Goal: Task Accomplishment & Management: Manage account settings

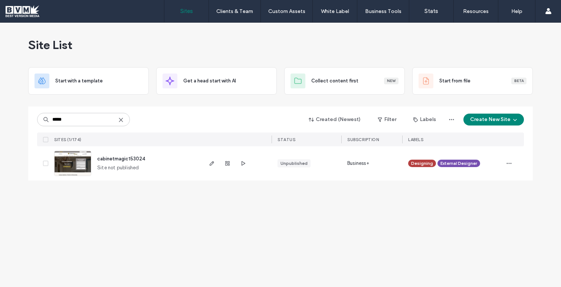
type input "*****"
click at [132, 161] on span "cabinetmagic153024" at bounding box center [121, 159] width 48 height 6
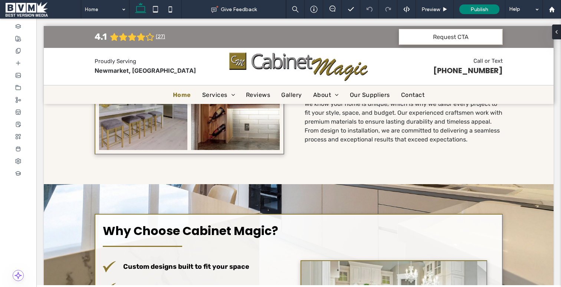
scroll to position [436, 0]
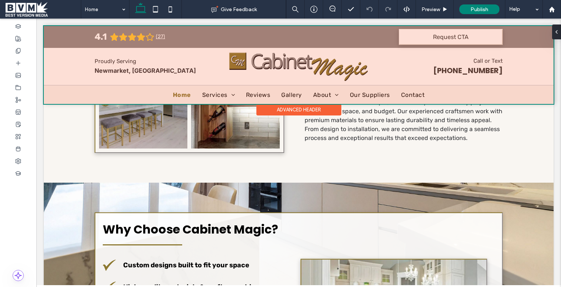
drag, startPoint x: 228, startPoint y: 56, endPoint x: 242, endPoint y: 32, distance: 28.3
click at [242, 33] on div at bounding box center [299, 65] width 510 height 78
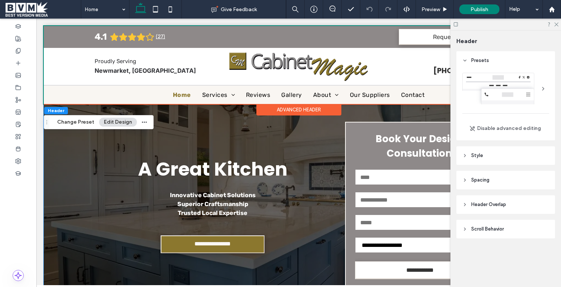
scroll to position [0, 0]
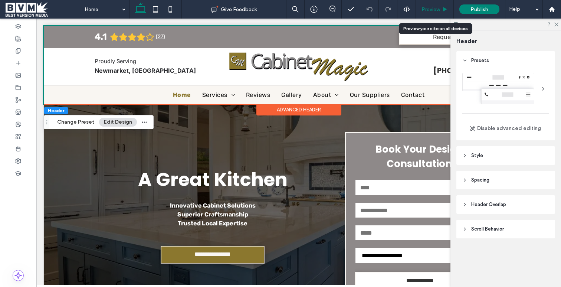
click at [436, 10] on span "Preview" at bounding box center [431, 9] width 19 height 6
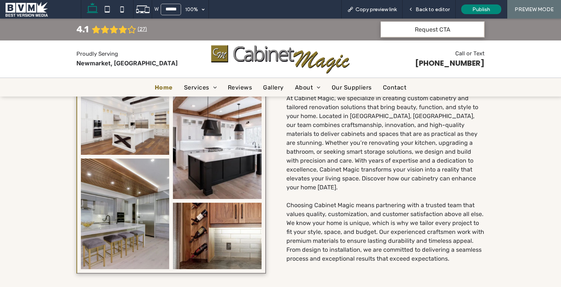
scroll to position [303, 0]
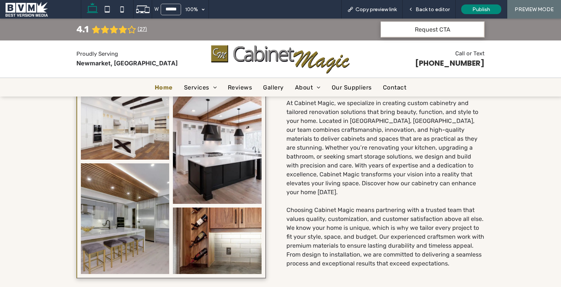
click at [405, 164] on span "At Cabinet Magic, we specialize in creating custom cabinetry and tailored renov…" at bounding box center [383, 148] width 192 height 96
click at [414, 161] on span "At Cabinet Magic, we specialize in creating custom cabinetry and tailored renov…" at bounding box center [383, 148] width 192 height 96
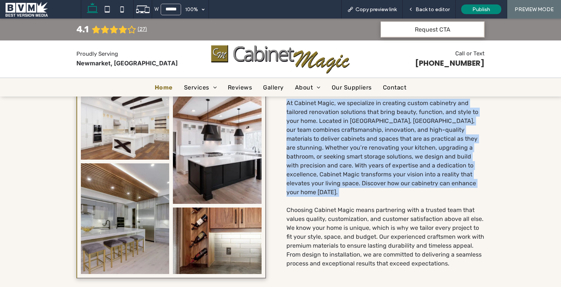
click at [414, 161] on span "At Cabinet Magic, we specialize in creating custom cabinetry and tailored renov…" at bounding box center [383, 148] width 192 height 96
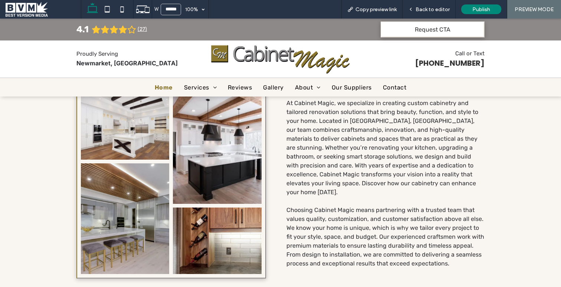
click at [404, 206] on span "Choosing Cabinet Magic means partnering with a trusted team that values quality…" at bounding box center [386, 236] width 198 height 61
click at [385, 171] on span "At Cabinet Magic, we specialize in creating custom cabinetry and tailored renov…" at bounding box center [383, 148] width 192 height 96
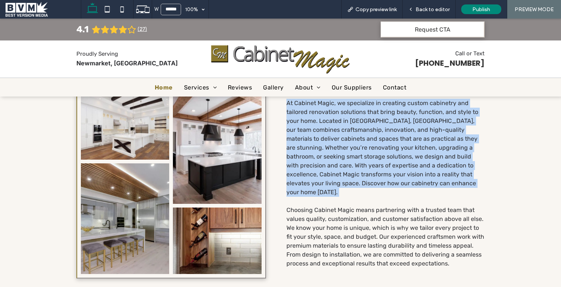
click at [385, 171] on span "At Cabinet Magic, we specialize in creating custom cabinetry and tailored renov…" at bounding box center [383, 148] width 192 height 96
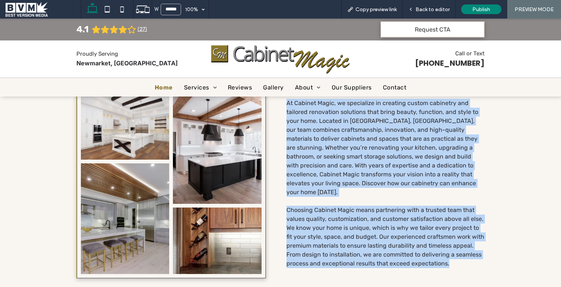
drag, startPoint x: 282, startPoint y: 105, endPoint x: 467, endPoint y: 257, distance: 239.1
click at [467, 257] on div "Button Button Button Button At Cabinet Magic, we specialize in creating custom …" at bounding box center [280, 184] width 408 height 190
copy div "At Cabinet Magic, we specialize in creating custom cabinetry and tailored renov…"
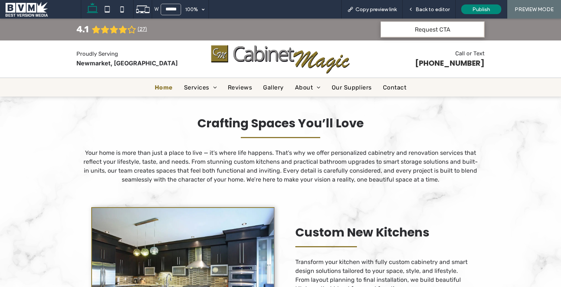
scroll to position [802, 0]
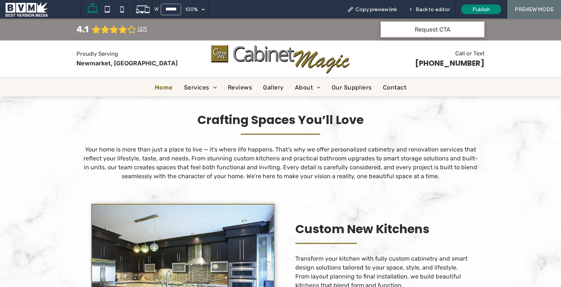
click at [369, 163] on p "Your home is more than just a place to live — it’s where life happens. That’s w…" at bounding box center [280, 163] width 397 height 36
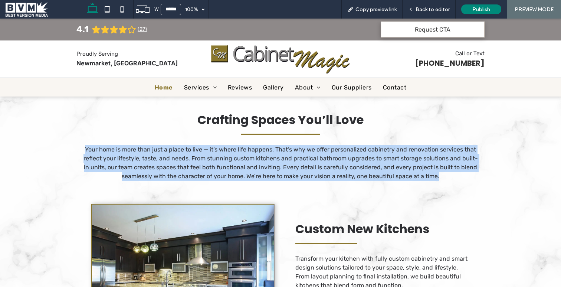
click at [369, 163] on p "Your home is more than just a place to live — it’s where life happens. That’s w…" at bounding box center [280, 163] width 397 height 36
copy div "Your home is more than just a place to live — it’s where life happens. That’s w…"
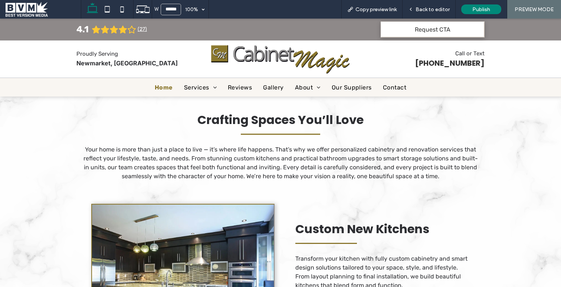
click at [527, 134] on div "Crafting Spaces You’ll Love Your home is more than just a place to live — it’s …" at bounding box center [280, 136] width 561 height 123
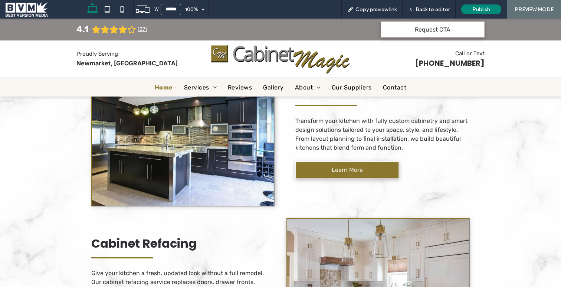
scroll to position [913, 0]
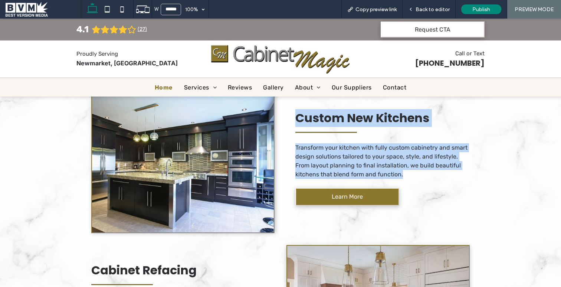
drag, startPoint x: 405, startPoint y: 172, endPoint x: 289, endPoint y: 120, distance: 126.8
click at [289, 120] on div "Custom New Kitchens Transform your kitchen with fully custom cabinetry and smar…" at bounding box center [383, 163] width 204 height 152
copy div "Custom New Kitchens Transform your kitchen with fully custom cabinetry and smar…"
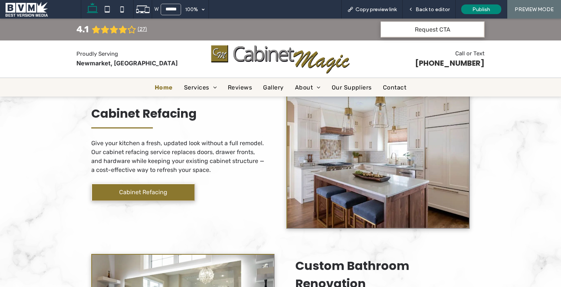
scroll to position [1077, 0]
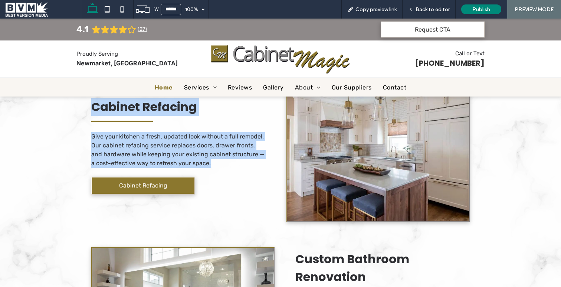
drag, startPoint x: 82, startPoint y: 104, endPoint x: 256, endPoint y: 163, distance: 183.6
click at [256, 163] on div "Cabinet Refacing Give your kitchen a fresh, updated look without a full remodel…" at bounding box center [178, 152] width 204 height 152
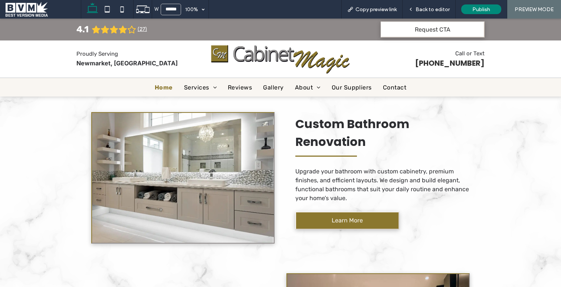
scroll to position [1217, 0]
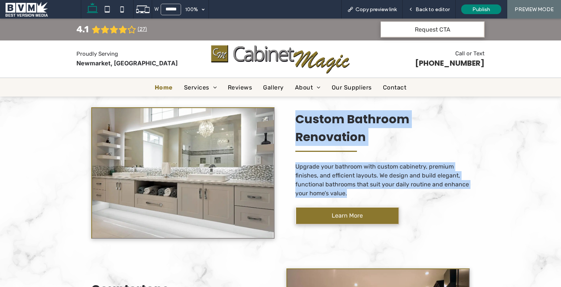
drag, startPoint x: 289, startPoint y: 109, endPoint x: 391, endPoint y: 190, distance: 130.5
click at [391, 190] on div "Custom Bathroom Renovation Upgrade your bathroom with custom cabinetry, premium…" at bounding box center [383, 173] width 204 height 170
copy div "Custom Bathroom Renovation Upgrade your bathroom with custom cabinetry, premium…"
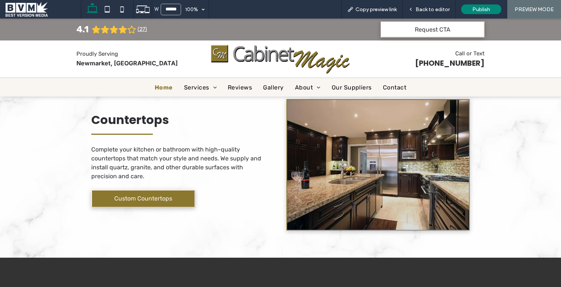
scroll to position [1388, 0]
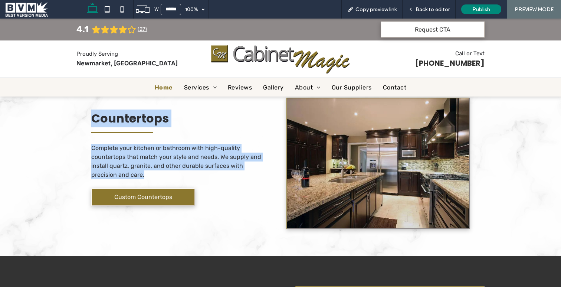
drag, startPoint x: 79, startPoint y: 117, endPoint x: 147, endPoint y: 171, distance: 86.5
click at [147, 171] on div "Countertops Complete your kitchen or bathroom with high-quality countertops tha…" at bounding box center [178, 163] width 204 height 152
copy div "Countertops Complete your kitchen or bathroom with high-quality countertops tha…"
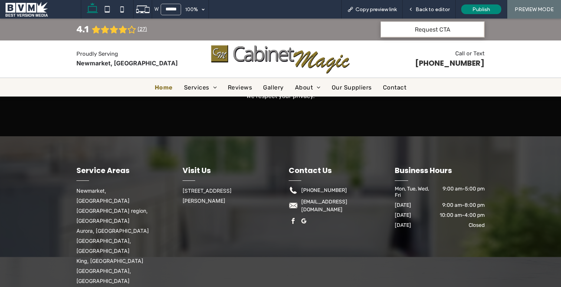
scroll to position [2171, 0]
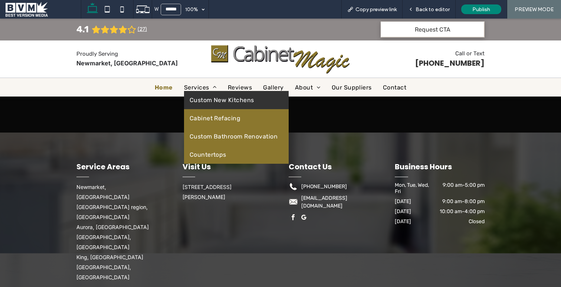
click at [220, 100] on span "Custom New Kitchens" at bounding box center [222, 100] width 65 height 7
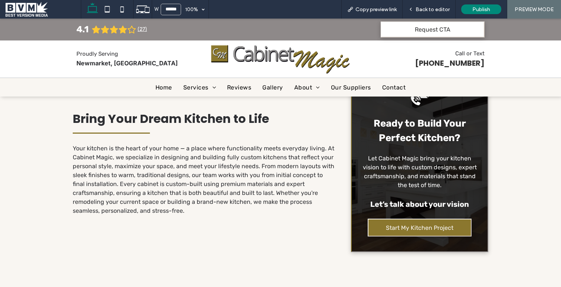
scroll to position [297, 0]
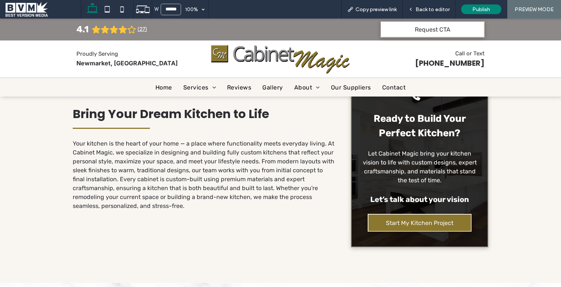
click at [221, 198] on span "Your kitchen is the heart of your home — a place where functionality meets ever…" at bounding box center [204, 174] width 262 height 69
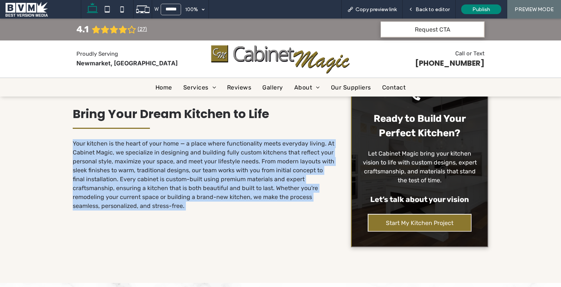
click at [221, 198] on span "Your kitchen is the heart of your home — a place where functionality meets ever…" at bounding box center [204, 174] width 262 height 69
copy div "Your kitchen is the heart of your home — a place where functionality meets ever…"
click at [84, 213] on div "Bring Your Dream Kitchen to Life Your kitchen is the heart of your home — a pla…" at bounding box center [204, 157] width 262 height 191
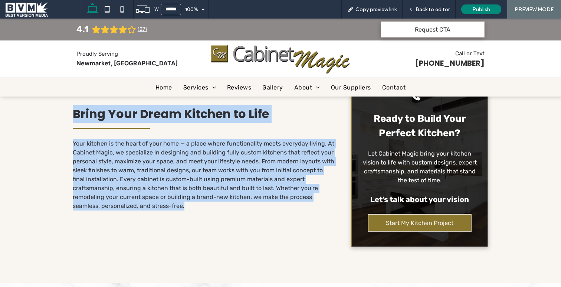
drag, startPoint x: 123, startPoint y: 208, endPoint x: 72, endPoint y: 115, distance: 105.7
click at [73, 115] on div "Bring Your Dream Kitchen to Life Your kitchen is the heart of your home — a pla…" at bounding box center [204, 157] width 262 height 191
copy div "Bring Your Dream Kitchen to Life Your kitchen is the heart of your home — a pla…"
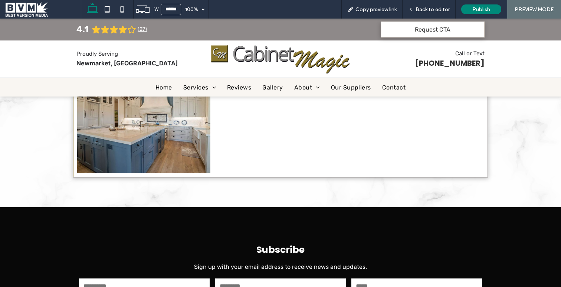
scroll to position [965, 0]
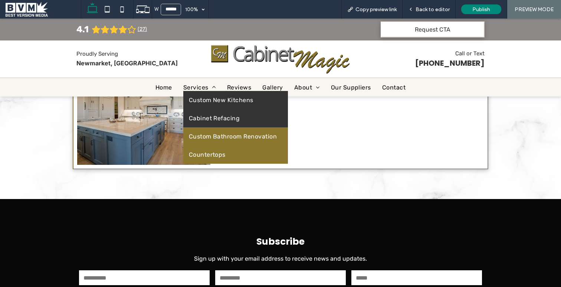
click at [194, 116] on span "Cabinet Refacing" at bounding box center [214, 118] width 51 height 7
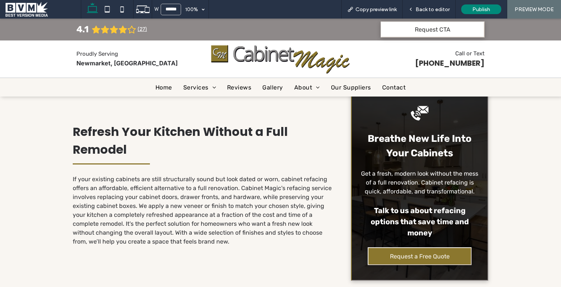
scroll to position [297, 0]
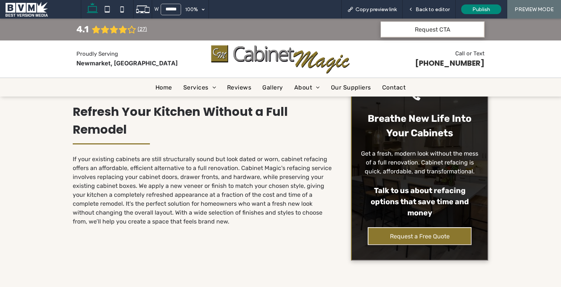
click at [65, 110] on div "Refresh Your Kitchen Without a Full Remodel If your existing cabinets are still…" at bounding box center [281, 165] width 446 height 264
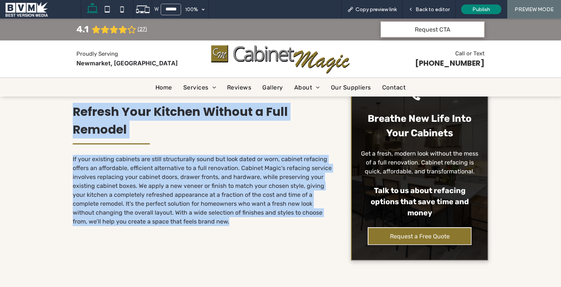
drag, startPoint x: 68, startPoint y: 103, endPoint x: 181, endPoint y: 215, distance: 159.1
click at [181, 215] on div "Refresh Your Kitchen Without a Full Remodel If your existing cabinets are still…" at bounding box center [281, 165] width 446 height 264
copy div "Refresh Your Kitchen Without a Full Remodel If your existing cabinets are still…"
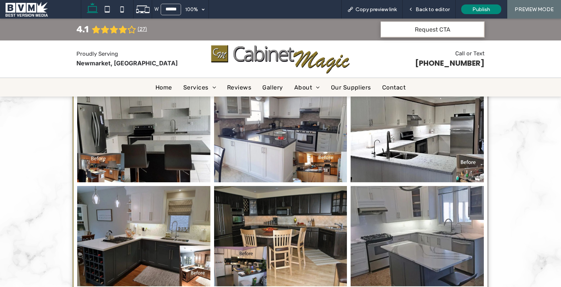
scroll to position [564, 0]
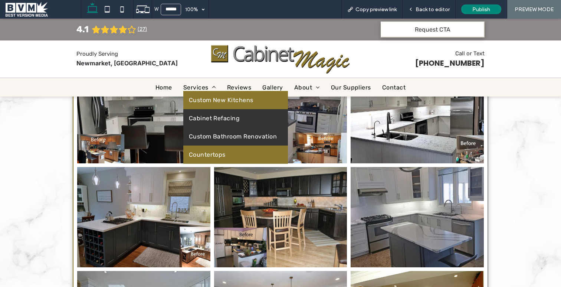
click at [195, 137] on span "Custom Bathroom Renovation" at bounding box center [233, 136] width 88 height 7
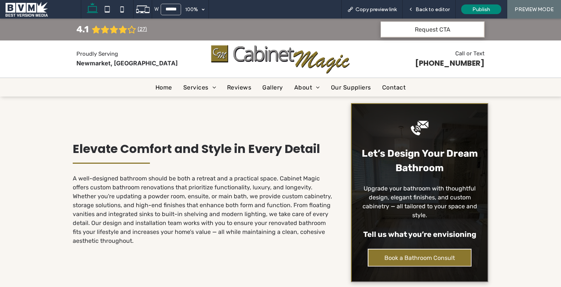
scroll to position [282, 0]
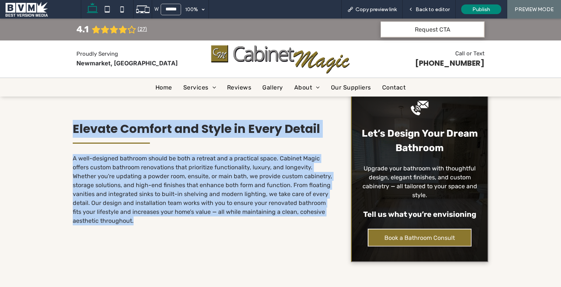
drag, startPoint x: 59, startPoint y: 124, endPoint x: 115, endPoint y: 219, distance: 110.5
click at [115, 219] on div "Elevate Comfort and Style in Every Detail A well-designed bathroom should be bo…" at bounding box center [281, 173] width 446 height 250
copy div "Elevate Comfort and Style in Every Detail A well-designed bathroom should be bo…"
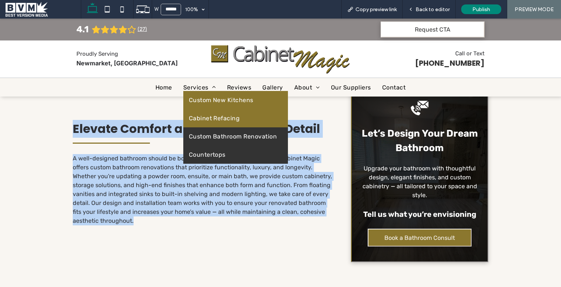
click at [189, 153] on span "Countertops" at bounding box center [207, 154] width 37 height 7
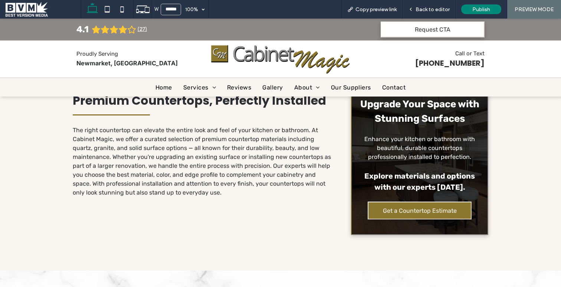
scroll to position [312, 0]
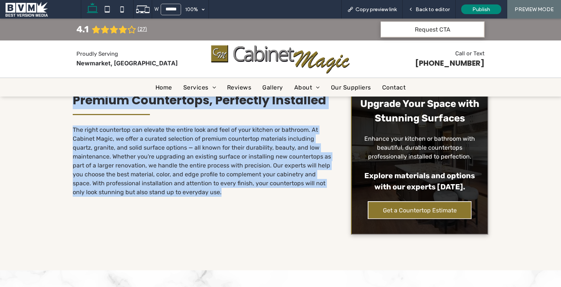
drag, startPoint x: 207, startPoint y: 191, endPoint x: 57, endPoint y: 103, distance: 173.6
click at [58, 103] on div "Premium Countertops, Perfectly Installed The right countertop can elevate the e…" at bounding box center [281, 144] width 446 height 252
copy div "Premium Countertops, Perfectly Installed The right countertop can elevate the e…"
click at [300, 85] on span "About" at bounding box center [307, 87] width 26 height 7
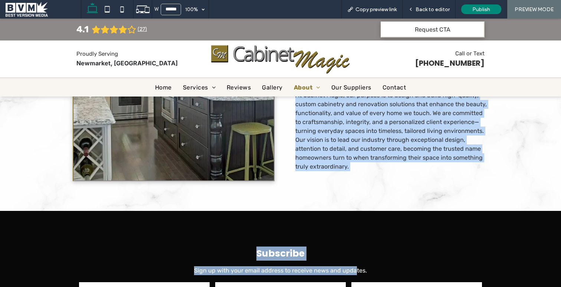
scroll to position [189, 0]
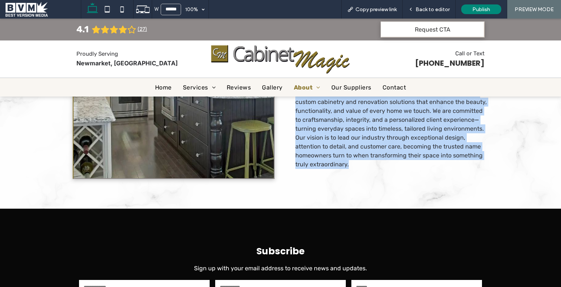
drag, startPoint x: 292, startPoint y: 162, endPoint x: 363, endPoint y: 181, distance: 73.1
click at [363, 181] on div "Founded on a passion for craftsmanship and design, Cabinet Magic Inc. has becom…" at bounding box center [281, 76] width 446 height 265
click at [157, 84] on span "Home" at bounding box center [163, 87] width 18 height 7
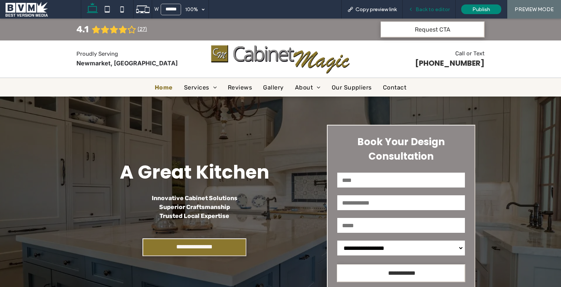
click at [433, 6] on span "Back to editor" at bounding box center [433, 9] width 34 height 6
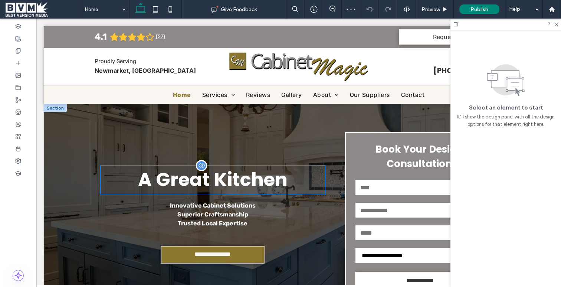
click at [212, 185] on div "A Great Kitchen" at bounding box center [213, 180] width 225 height 28
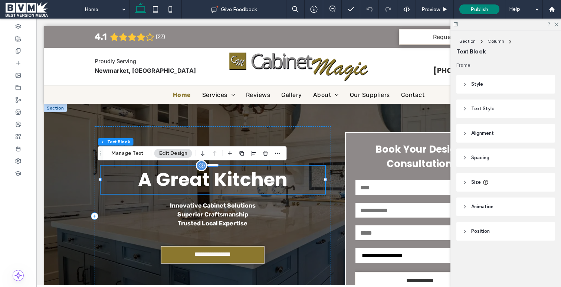
click at [159, 178] on div "A Great Kitchen" at bounding box center [213, 180] width 225 height 28
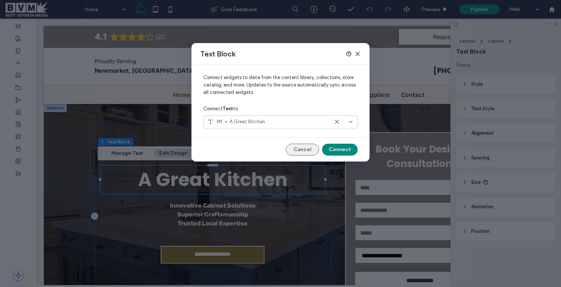
click at [303, 144] on button "Cancel" at bounding box center [302, 150] width 33 height 12
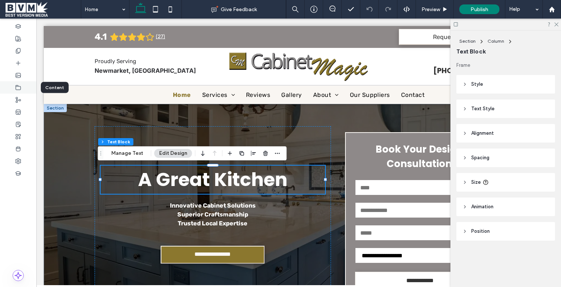
click at [20, 84] on span at bounding box center [18, 87] width 6 height 6
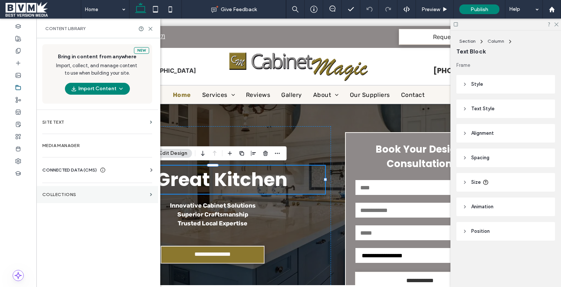
click at [92, 190] on section "Collections" at bounding box center [97, 194] width 122 height 17
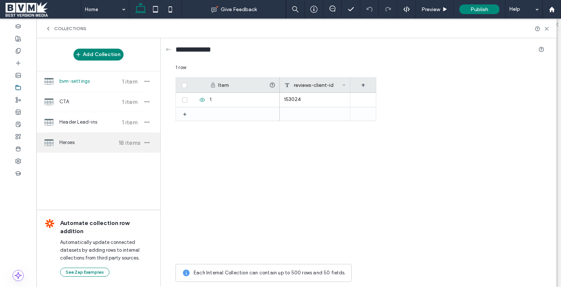
click at [78, 147] on div "Heroes 18 items" at bounding box center [98, 143] width 124 height 20
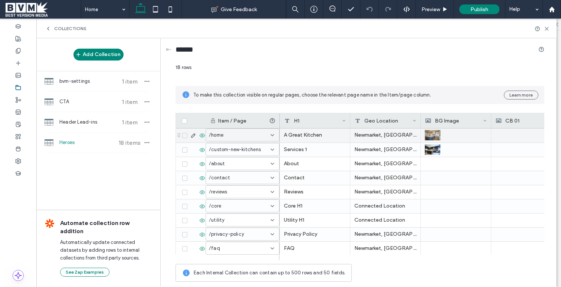
click at [335, 128] on div "Item / Page H1 Geo Location BG Image CB 01 CB 02" at bounding box center [360, 120] width 369 height 15
click at [309, 130] on div "A Great Kitchen" at bounding box center [315, 135] width 71 height 14
click at [319, 135] on div at bounding box center [315, 135] width 70 height 13
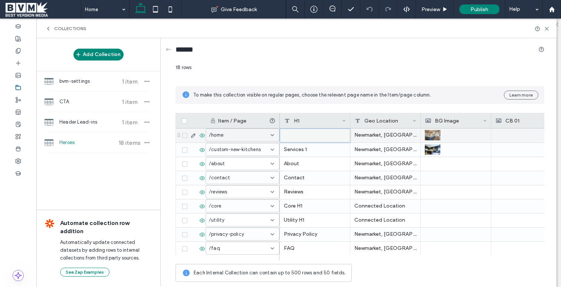
click at [319, 135] on div at bounding box center [315, 135] width 70 height 13
click at [314, 134] on div at bounding box center [315, 135] width 70 height 13
click at [293, 133] on div at bounding box center [315, 135] width 70 height 13
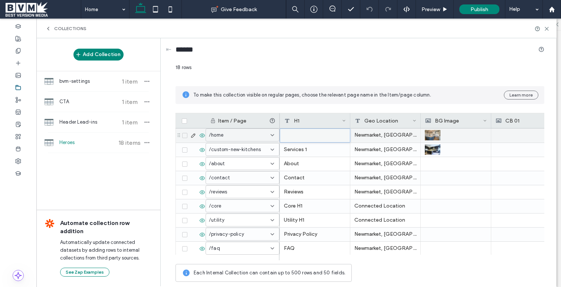
click at [193, 134] on use at bounding box center [193, 136] width 4 height 4
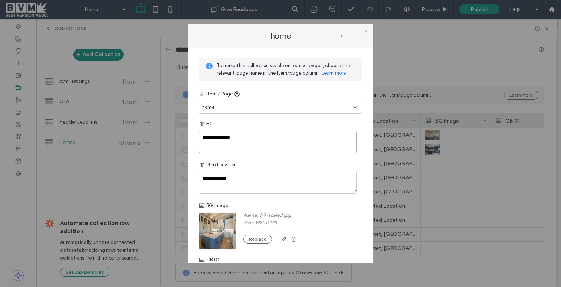
click at [254, 140] on textarea "**********" at bounding box center [278, 142] width 158 height 22
paste textarea "**********"
type textarea "**********"
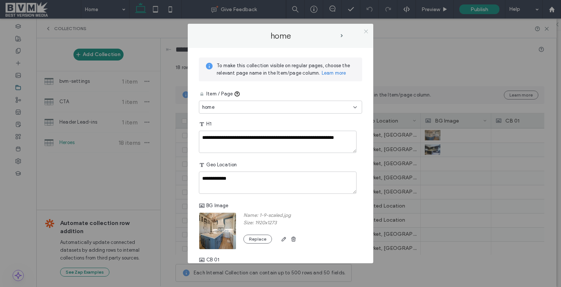
click at [366, 31] on icon at bounding box center [366, 32] width 6 height 6
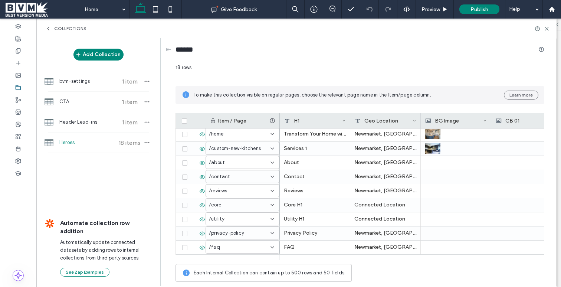
scroll to position [1, 0]
click at [548, 26] on icon at bounding box center [547, 29] width 6 height 6
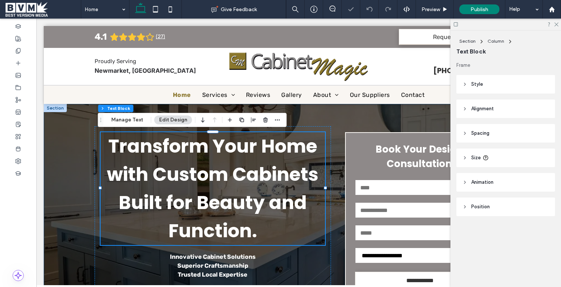
scroll to position [0, 0]
click at [482, 110] on span "Text Style" at bounding box center [483, 108] width 23 height 7
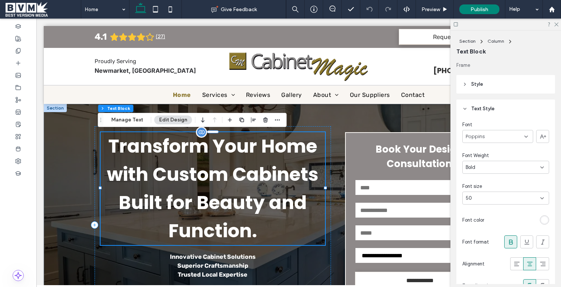
click at [216, 167] on div "Transform Your Home with Custom Cabinets Built for Beauty and Function." at bounding box center [213, 188] width 225 height 113
click at [122, 116] on button "Manage Text" at bounding box center [128, 119] width 42 height 9
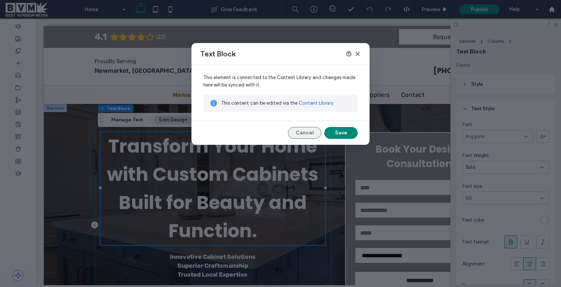
drag, startPoint x: 308, startPoint y: 132, endPoint x: 268, endPoint y: 113, distance: 43.5
click at [308, 132] on button "Cancel" at bounding box center [304, 133] width 33 height 12
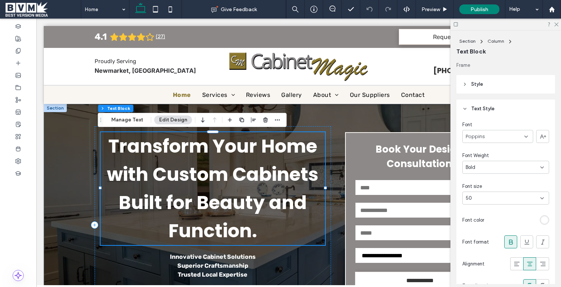
click at [168, 118] on button "Edit Design" at bounding box center [173, 119] width 38 height 9
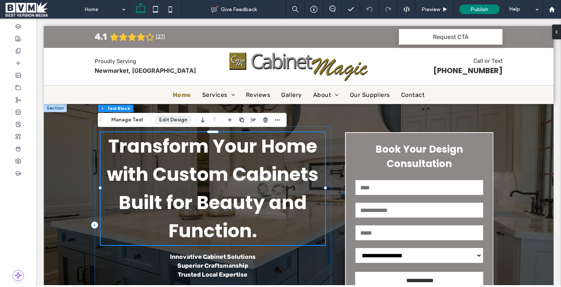
click at [168, 118] on button "Edit Design" at bounding box center [173, 119] width 38 height 9
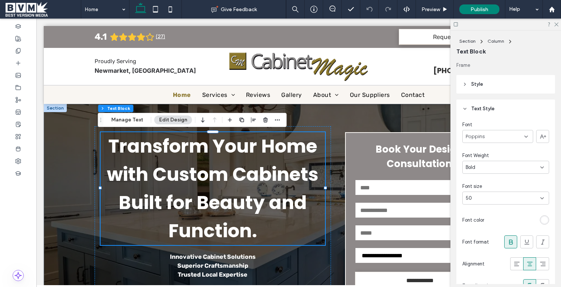
click at [539, 196] on icon at bounding box center [542, 198] width 6 height 6
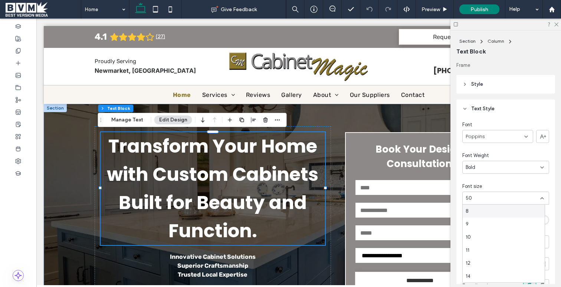
click at [482, 197] on div "50" at bounding box center [501, 198] width 71 height 7
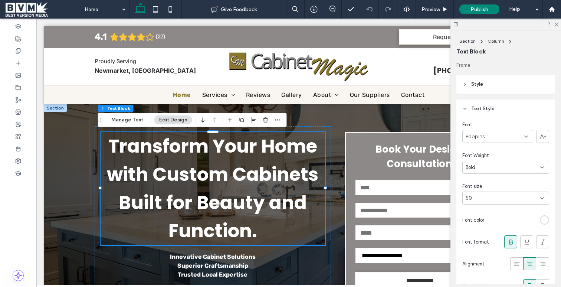
click at [482, 197] on div "50" at bounding box center [501, 198] width 71 height 7
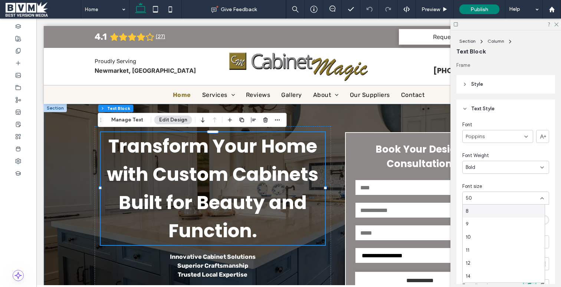
type input "*"
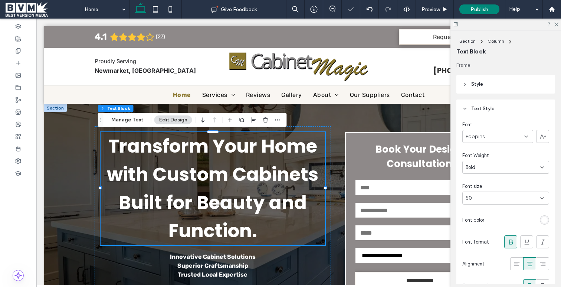
click at [480, 197] on div "50" at bounding box center [501, 198] width 71 height 7
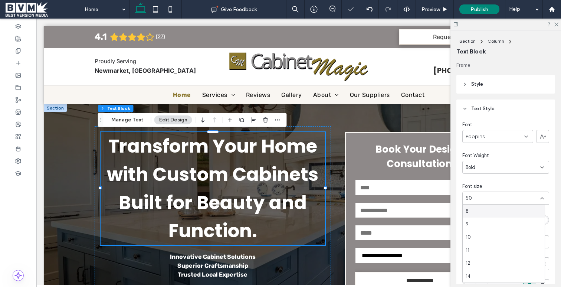
click at [480, 197] on div "50" at bounding box center [501, 198] width 71 height 7
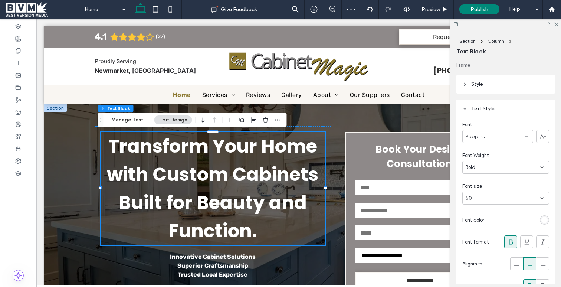
click at [489, 194] on div "50" at bounding box center [506, 198] width 87 height 13
click at [499, 225] on div "30" at bounding box center [504, 225] width 82 height 13
click at [168, 117] on button "Edit Design" at bounding box center [173, 119] width 38 height 9
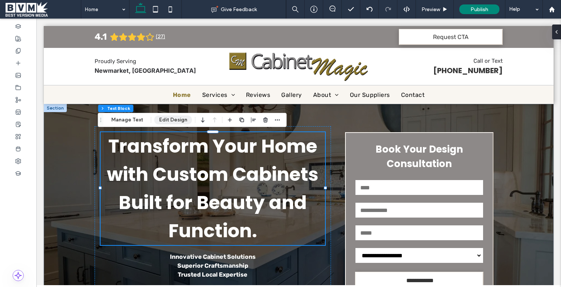
click at [168, 117] on button "Edit Design" at bounding box center [173, 119] width 38 height 9
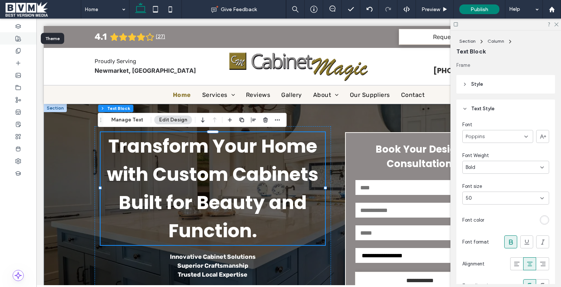
click at [14, 36] on div at bounding box center [18, 38] width 36 height 12
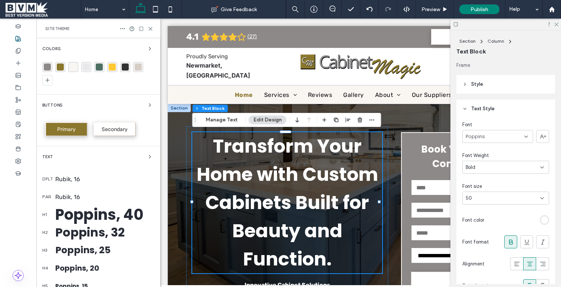
click at [76, 218] on div "Poppins, 40" at bounding box center [104, 214] width 99 height 22
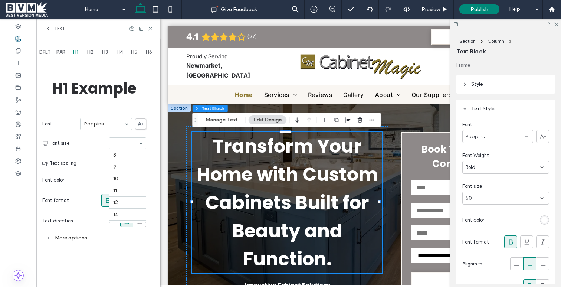
scroll to position [134, 0]
click at [144, 140] on div "40" at bounding box center [127, 143] width 37 height 12
click at [78, 52] on span "H1" at bounding box center [75, 52] width 5 height 6
click at [323, 183] on div "Transform Your Home with Custom Cabinets Built for Beauty and Function." at bounding box center [287, 202] width 190 height 141
click at [382, 183] on div "Transform Your Home with Custom Cabinets Built for Beauty and Function." at bounding box center [287, 202] width 190 height 141
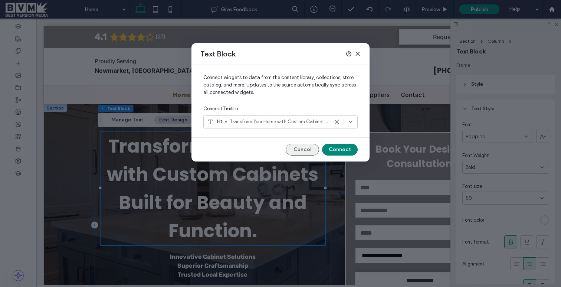
click at [309, 145] on button "Cancel" at bounding box center [302, 150] width 33 height 12
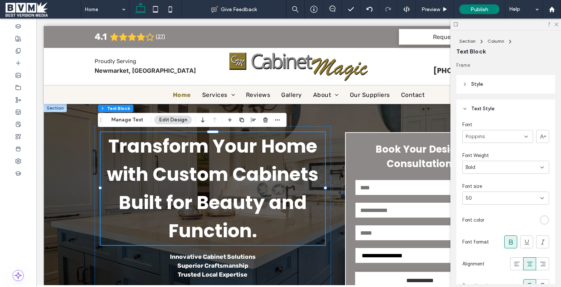
click at [503, 199] on div "50" at bounding box center [501, 198] width 71 height 7
click at [500, 218] on div "9" at bounding box center [504, 224] width 82 height 13
click at [500, 198] on div "50" at bounding box center [501, 198] width 71 height 7
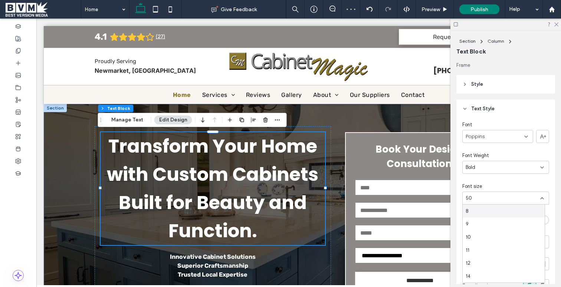
click at [502, 179] on div "Font Poppins Font Weight Bold Font size 50 Font color Font format Alignment Tex…" at bounding box center [506, 208] width 99 height 180
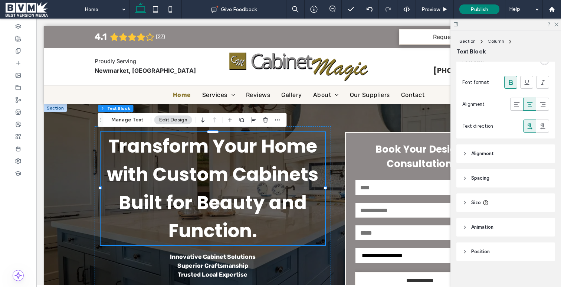
scroll to position [166, 0]
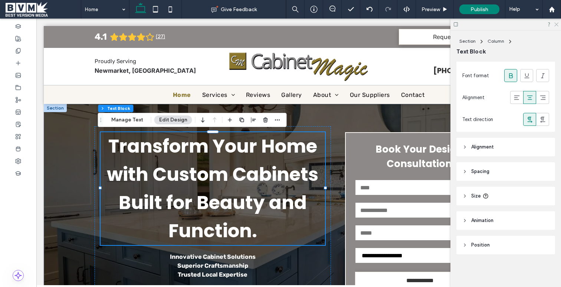
click at [556, 23] on icon at bounding box center [556, 24] width 5 height 5
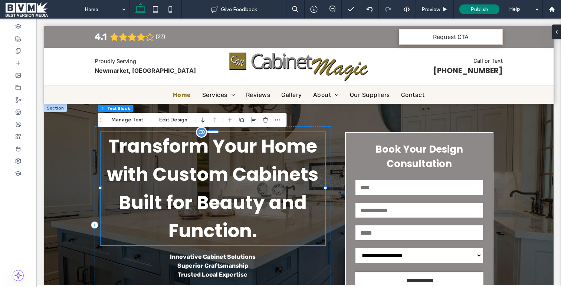
click at [176, 180] on div "Transform Your Home with Custom Cabinets Built for Beauty and Function." at bounding box center [213, 188] width 225 height 113
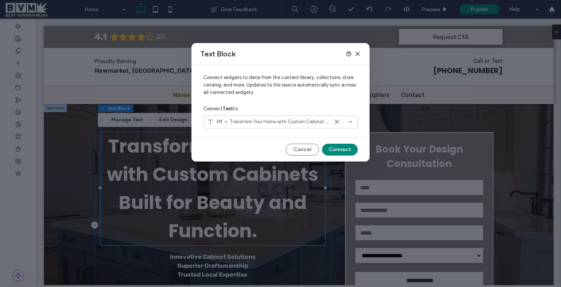
click at [176, 180] on div "Text Block Connect widgets to data from the content library, collections, store…" at bounding box center [280, 143] width 561 height 287
click at [297, 150] on button "Cancel" at bounding box center [302, 150] width 33 height 12
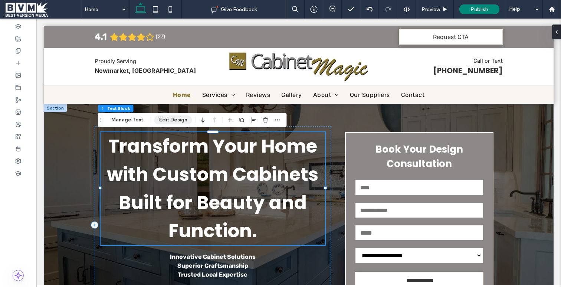
click at [164, 122] on button "Edit Design" at bounding box center [173, 119] width 38 height 9
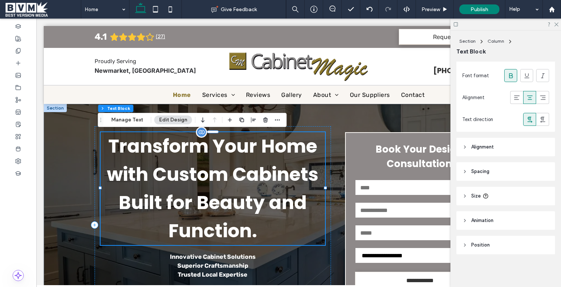
click at [235, 175] on div "Transform Your Home with Custom Cabinets Built for Beauty and Function." at bounding box center [213, 188] width 225 height 113
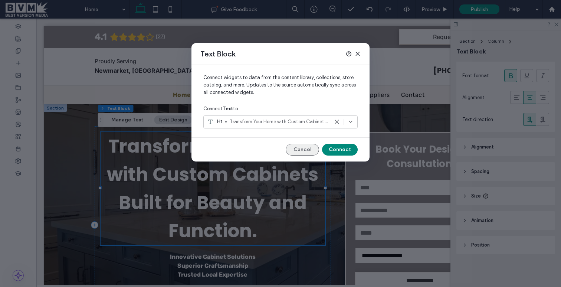
click at [301, 150] on button "Cancel" at bounding box center [302, 150] width 33 height 12
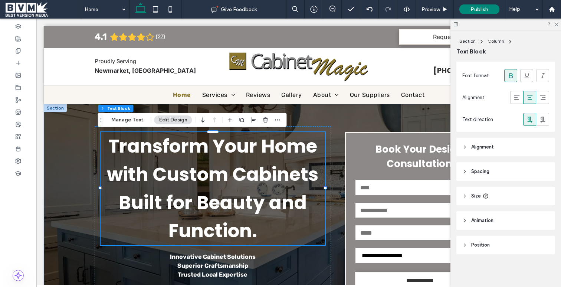
click at [469, 196] on header "Size" at bounding box center [506, 196] width 99 height 19
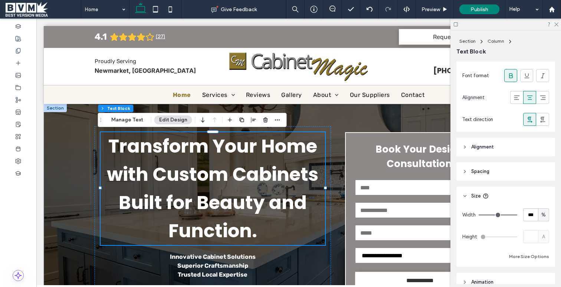
click at [469, 196] on header "Size" at bounding box center [506, 196] width 99 height 19
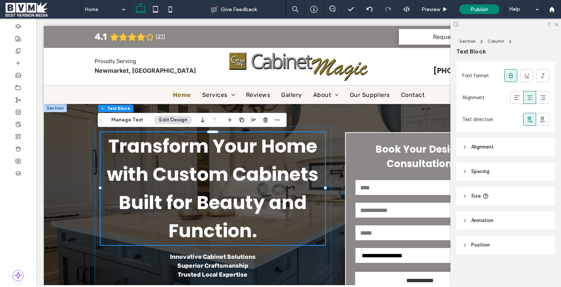
click at [474, 172] on span "Spacing" at bounding box center [481, 171] width 18 height 7
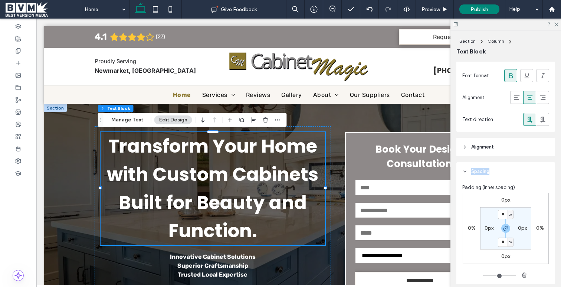
click at [474, 172] on span "Spacing" at bounding box center [481, 171] width 18 height 7
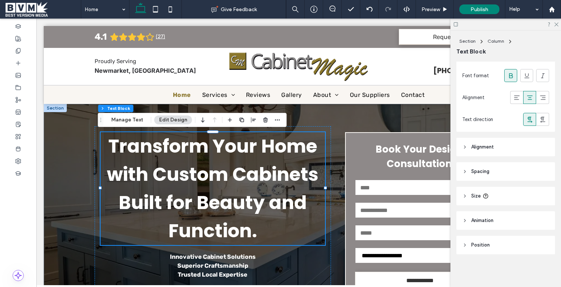
click at [482, 144] on span "Alignment" at bounding box center [483, 146] width 23 height 7
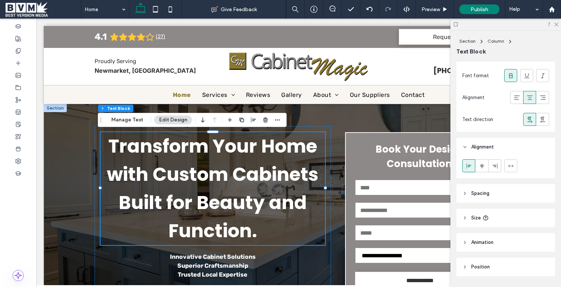
click at [482, 144] on span "Alignment" at bounding box center [483, 146] width 23 height 7
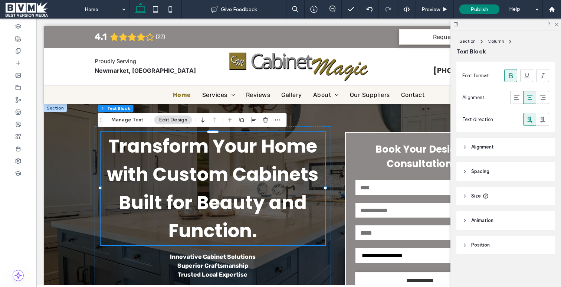
click at [468, 193] on header "Size" at bounding box center [506, 196] width 99 height 19
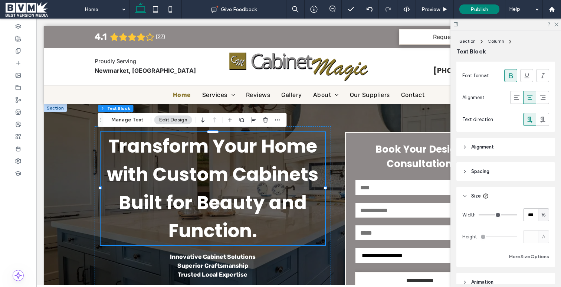
click at [468, 193] on header "Size" at bounding box center [506, 196] width 99 height 19
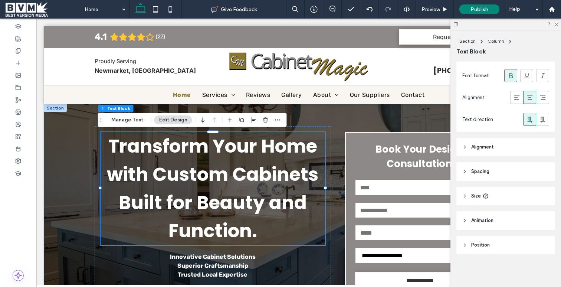
click at [470, 173] on header "Spacing" at bounding box center [506, 171] width 99 height 19
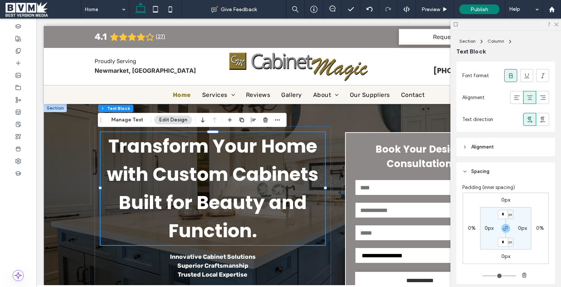
click at [470, 173] on header "Spacing" at bounding box center [506, 171] width 99 height 19
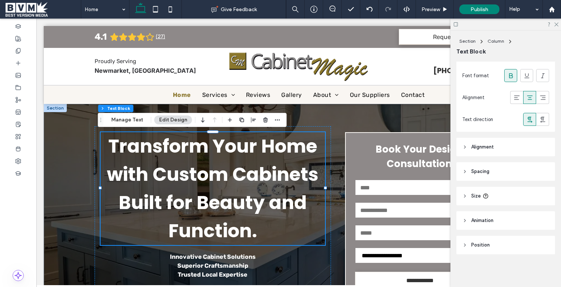
click at [472, 154] on header "Alignment" at bounding box center [506, 147] width 99 height 19
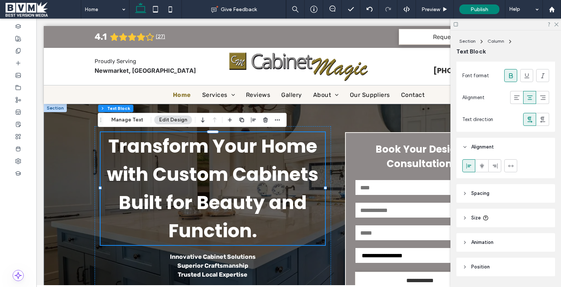
click at [472, 154] on header "Alignment" at bounding box center [506, 147] width 99 height 19
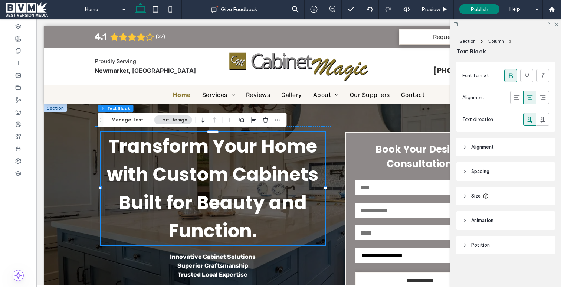
click at [166, 121] on button "Edit Design" at bounding box center [173, 119] width 38 height 9
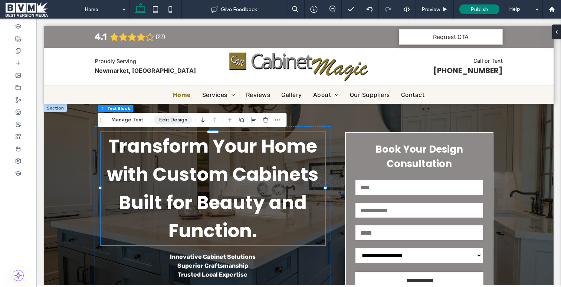
click at [166, 121] on button "Edit Design" at bounding box center [173, 119] width 38 height 9
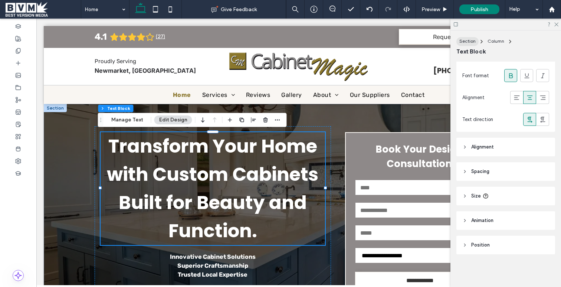
click at [472, 38] on button "Section" at bounding box center [468, 41] width 22 height 9
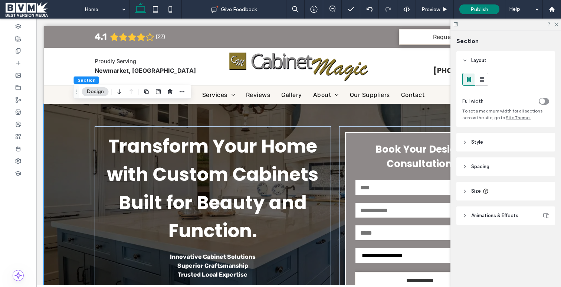
click at [477, 140] on span "Style" at bounding box center [478, 141] width 12 height 7
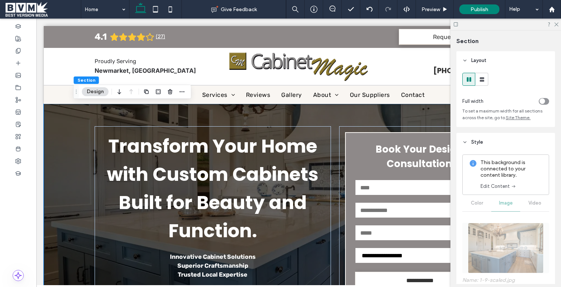
click at [477, 140] on span "Style" at bounding box center [478, 141] width 12 height 7
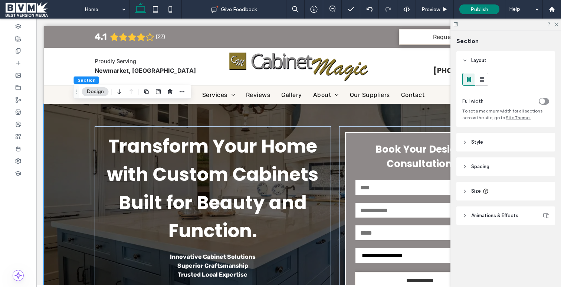
click at [481, 194] on header "Size" at bounding box center [506, 191] width 99 height 19
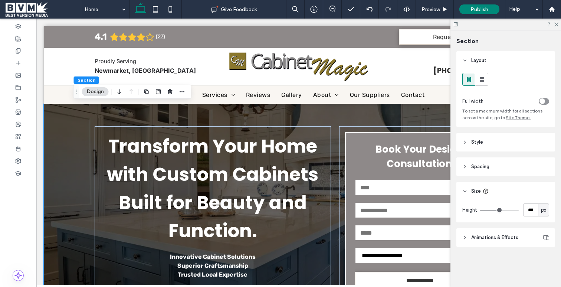
click at [477, 190] on span "Size" at bounding box center [477, 191] width 10 height 7
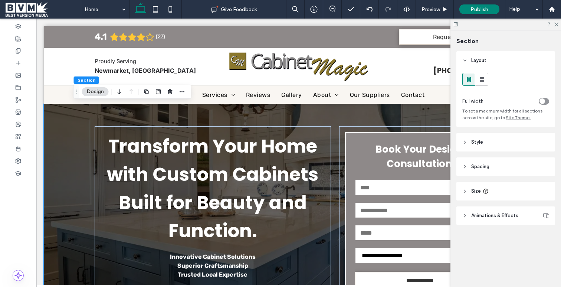
click at [474, 180] on div "Layout Full width To set a maximum width for all sections across the site, go t…" at bounding box center [509, 152] width 104 height 203
click at [474, 188] on span "Size" at bounding box center [477, 191] width 10 height 7
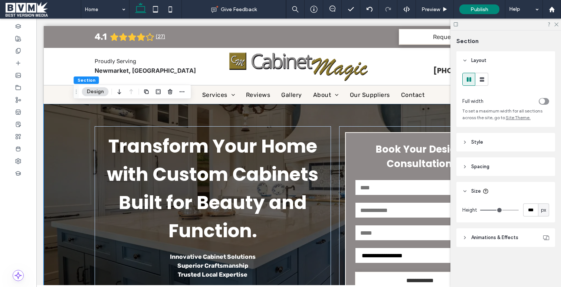
click at [474, 188] on span "Size" at bounding box center [477, 191] width 10 height 7
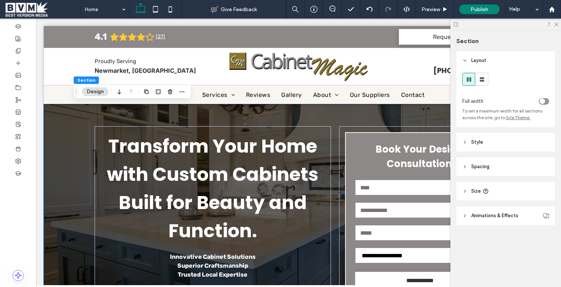
click at [481, 212] on span "Animations & Effects" at bounding box center [495, 215] width 47 height 7
click at [480, 144] on span "Style" at bounding box center [478, 141] width 12 height 7
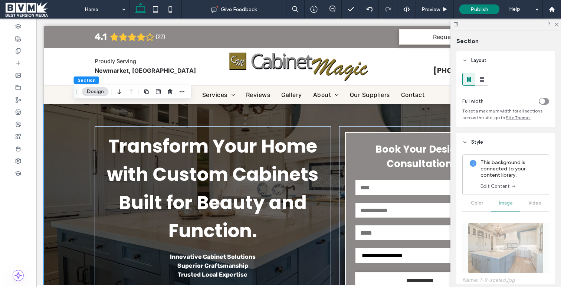
click at [480, 144] on span "Style" at bounding box center [478, 141] width 12 height 7
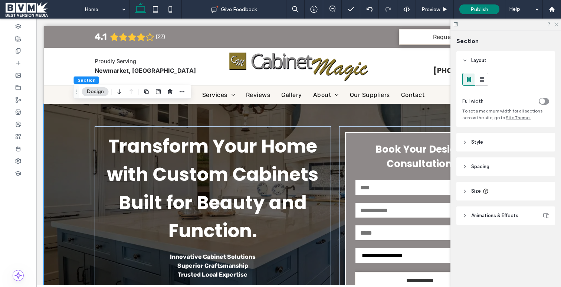
click at [558, 24] on icon at bounding box center [556, 24] width 5 height 5
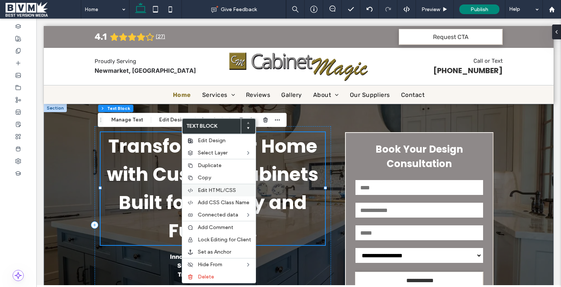
click at [231, 191] on span "Edit HTML/CSS" at bounding box center [217, 190] width 38 height 6
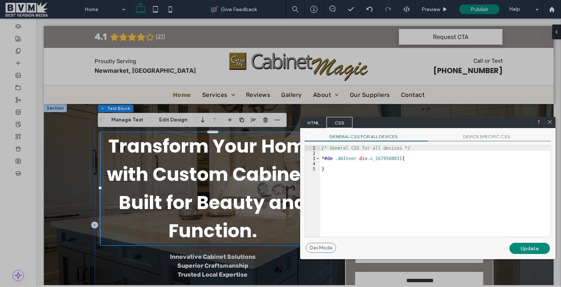
click at [552, 121] on icon at bounding box center [550, 122] width 6 height 6
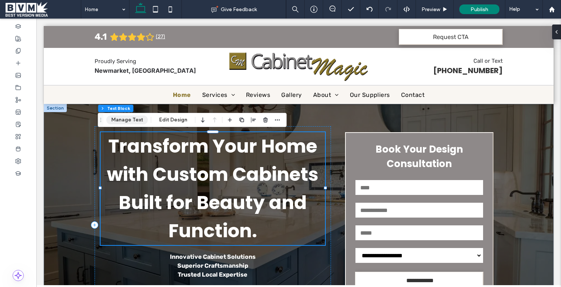
click at [128, 118] on button "Manage Text" at bounding box center [128, 119] width 42 height 9
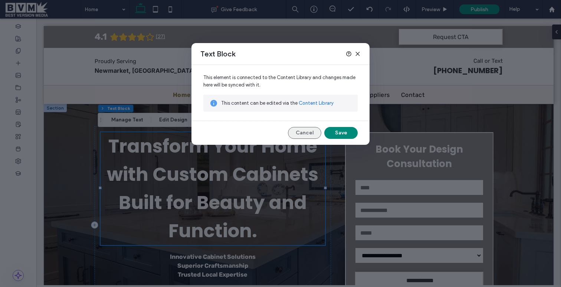
click at [298, 132] on button "Cancel" at bounding box center [304, 133] width 33 height 12
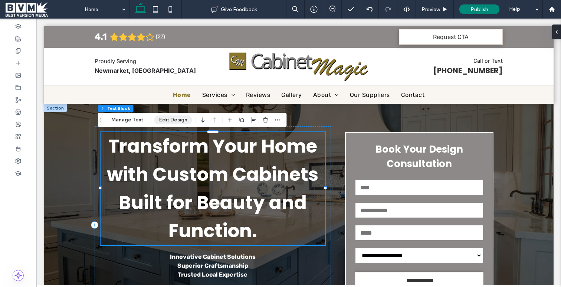
click at [168, 120] on button "Edit Design" at bounding box center [173, 119] width 38 height 9
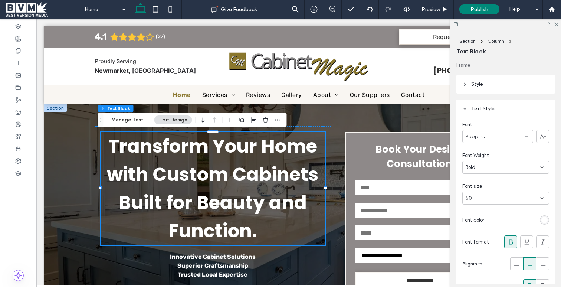
click at [511, 145] on div "Font Poppins Font Weight Bold Font size 50 Font color Font format Alignment Tex…" at bounding box center [506, 208] width 99 height 180
click at [506, 196] on div "50" at bounding box center [501, 198] width 71 height 7
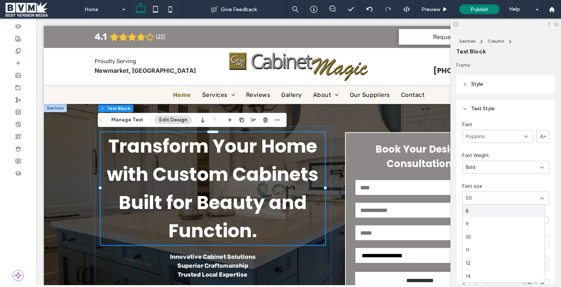
click at [506, 196] on div "50" at bounding box center [501, 198] width 71 height 7
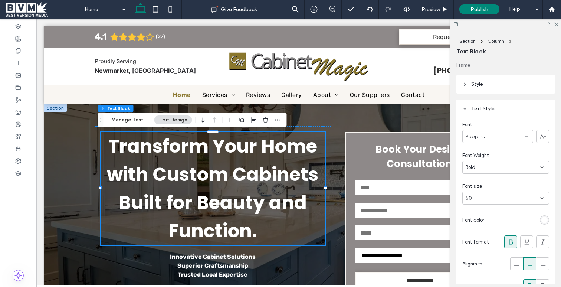
type input "*"
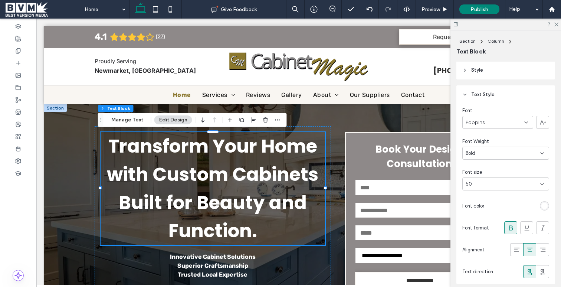
scroll to position [0, 0]
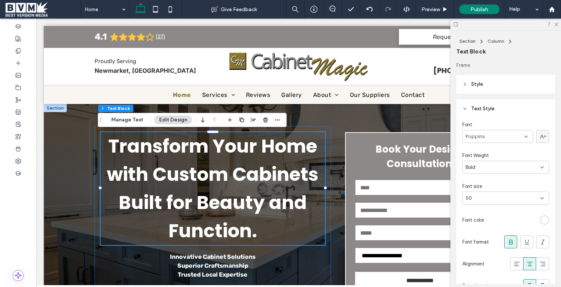
click at [540, 136] on icon at bounding box center [542, 136] width 7 height 7
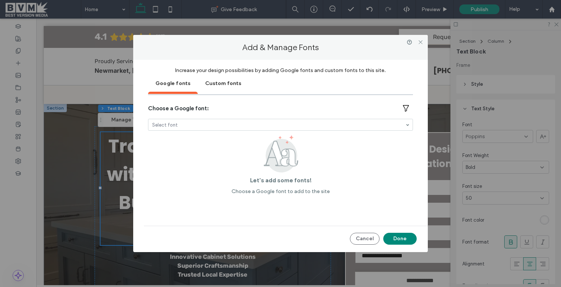
click at [233, 82] on div "Custom fonts" at bounding box center [223, 83] width 51 height 19
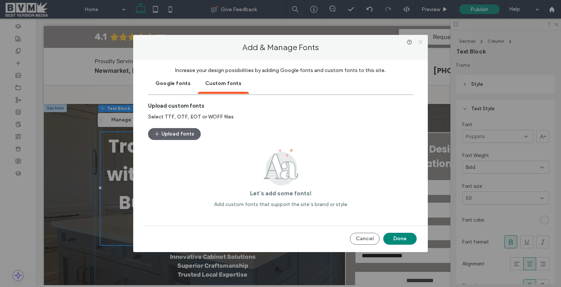
click at [421, 40] on icon at bounding box center [421, 42] width 6 height 6
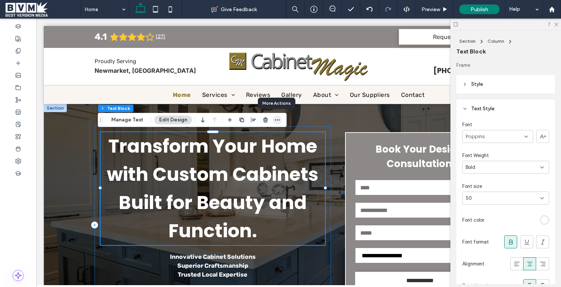
click at [278, 120] on use "button" at bounding box center [277, 120] width 5 height 1
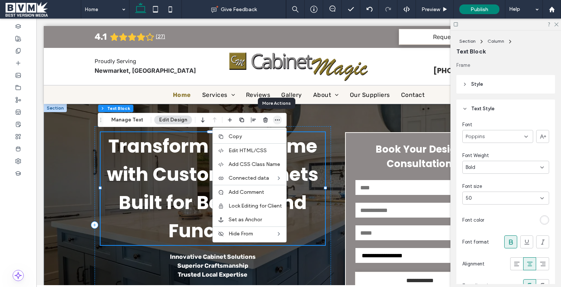
click at [278, 120] on use "button" at bounding box center [277, 120] width 5 height 1
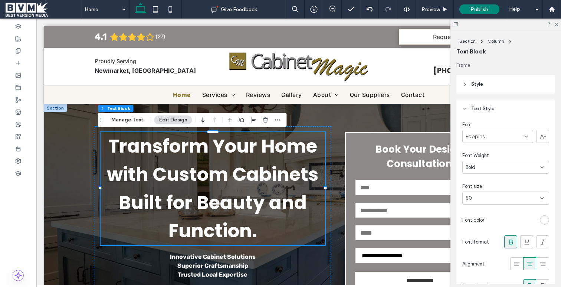
click at [496, 153] on div "Font Weight" at bounding box center [506, 155] width 87 height 7
click at [493, 198] on div "50" at bounding box center [501, 198] width 71 height 7
click at [490, 218] on div "9" at bounding box center [504, 224] width 82 height 13
click at [486, 199] on div "50" at bounding box center [501, 198] width 71 height 7
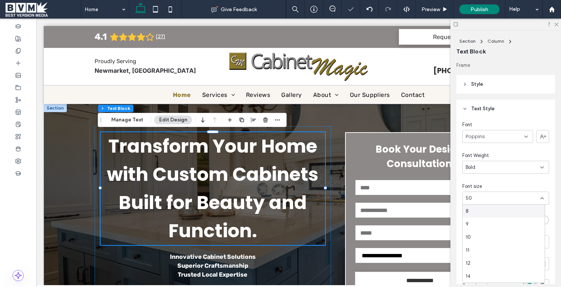
click at [489, 180] on div "Font Poppins Font Weight Bold Font size 50 Font color Font format Alignment Tex…" at bounding box center [506, 208] width 99 height 180
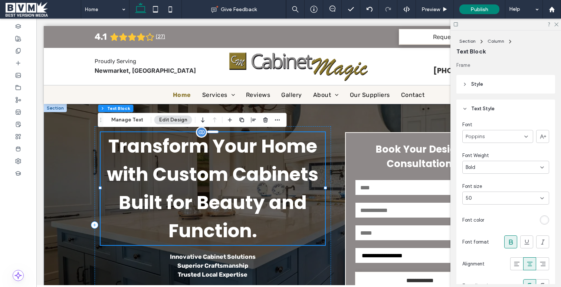
click at [222, 185] on div "Transform Your Home with Custom Cabinets Built for Beauty and Function." at bounding box center [213, 188] width 225 height 113
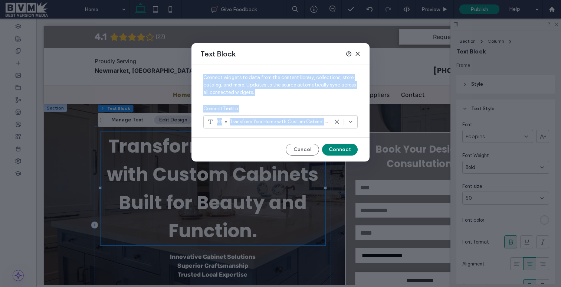
click at [222, 185] on div "Text Block Connect widgets to data from the content library, collections, store…" at bounding box center [280, 143] width 561 height 287
click at [304, 145] on button "Cancel" at bounding box center [302, 150] width 33 height 12
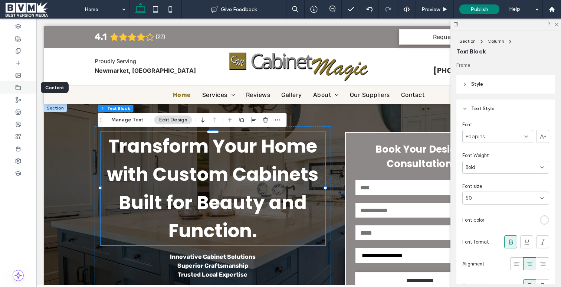
click at [19, 88] on icon at bounding box center [18, 88] width 6 height 6
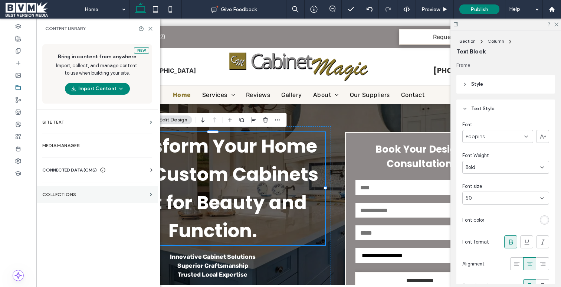
click at [68, 197] on label "Collections" at bounding box center [94, 194] width 105 height 5
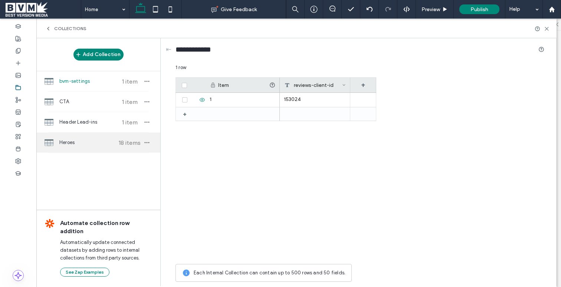
click at [101, 143] on span "Heroes" at bounding box center [86, 142] width 55 height 7
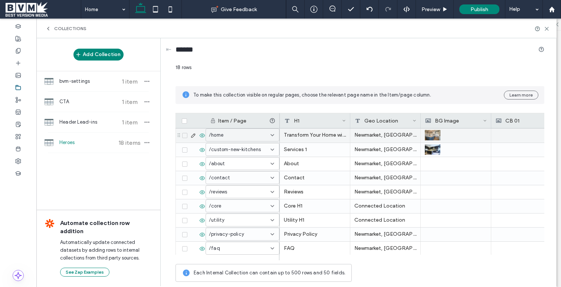
click at [193, 131] on div at bounding box center [193, 135] width 26 height 14
click at [193, 137] on icon at bounding box center [193, 136] width 6 height 6
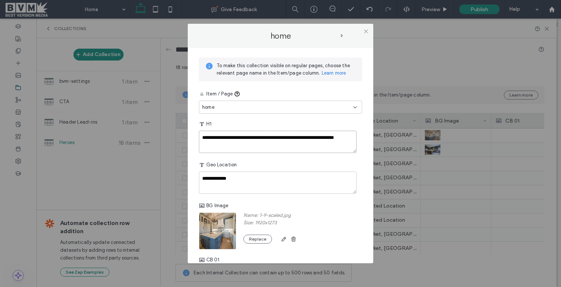
click at [238, 134] on textarea "**********" at bounding box center [278, 142] width 158 height 22
paste textarea "plain-text-cell"
type textarea "**********"
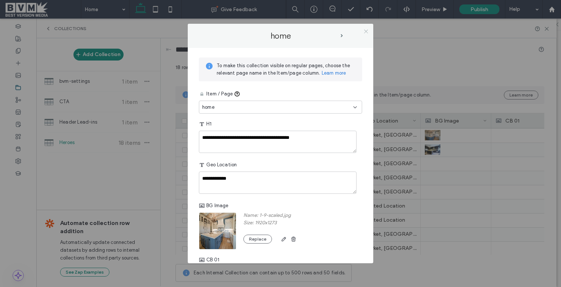
click at [367, 30] on use at bounding box center [366, 31] width 4 height 4
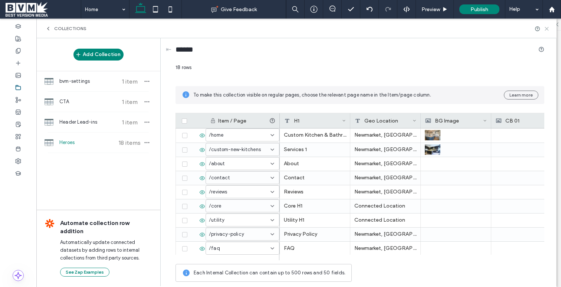
click at [549, 28] on icon at bounding box center [547, 29] width 6 height 6
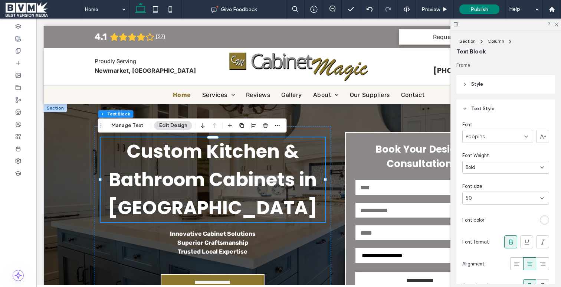
click at [516, 213] on div at bounding box center [519, 219] width 62 height 13
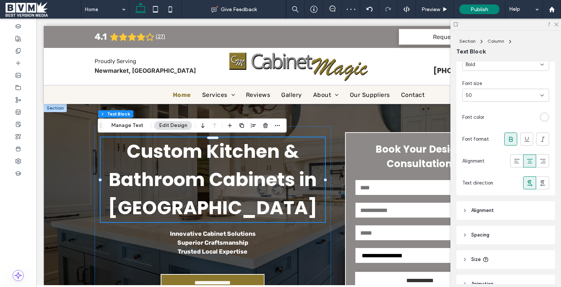
scroll to position [103, 0]
click at [492, 233] on header "Spacing" at bounding box center [506, 234] width 99 height 19
click at [486, 215] on header "Alignment" at bounding box center [506, 210] width 99 height 19
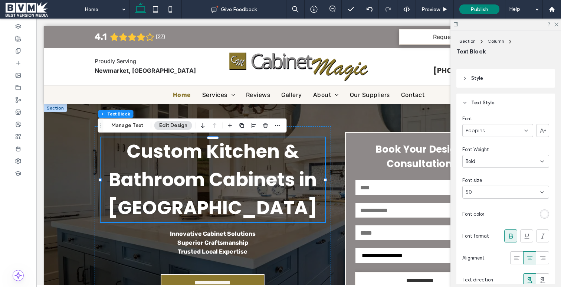
scroll to position [0, 0]
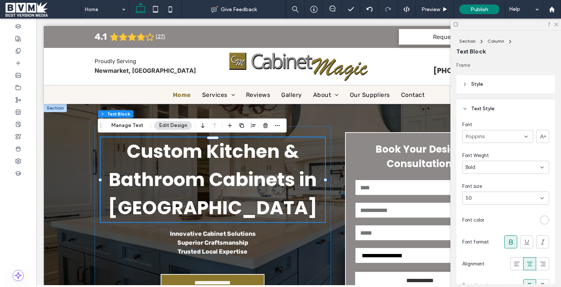
click at [479, 78] on header "Style" at bounding box center [506, 84] width 99 height 19
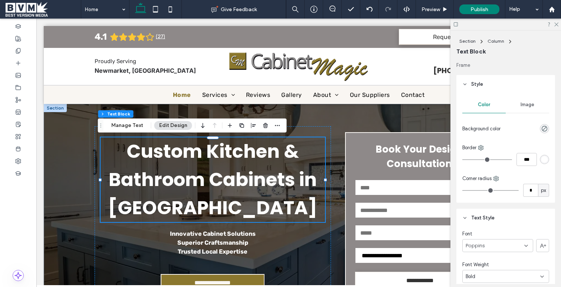
click at [477, 79] on header "Style" at bounding box center [506, 84] width 99 height 19
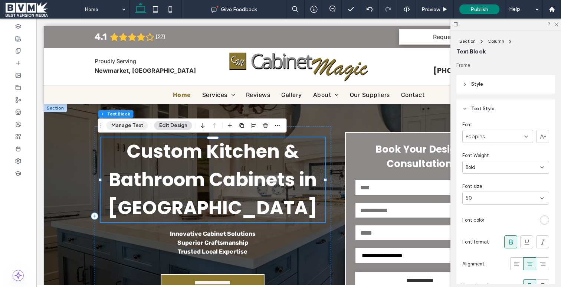
click at [137, 125] on button "Manage Text" at bounding box center [128, 125] width 42 height 9
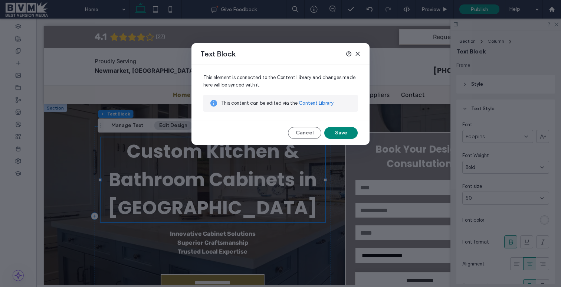
click at [315, 125] on div "This element is connected to the Content Library and changes made here will be …" at bounding box center [281, 105] width 178 height 80
click at [303, 132] on button "Cancel" at bounding box center [304, 133] width 33 height 12
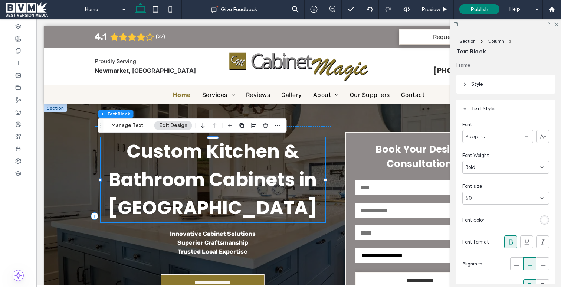
click at [177, 125] on button "Edit Design" at bounding box center [173, 125] width 38 height 9
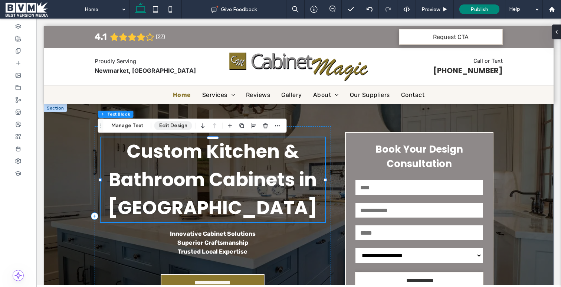
click at [177, 125] on button "Edit Design" at bounding box center [173, 125] width 38 height 9
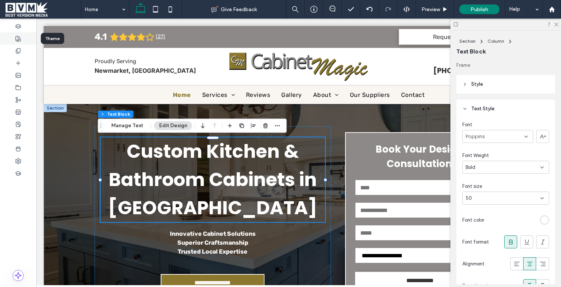
click at [15, 39] on icon at bounding box center [18, 39] width 6 height 6
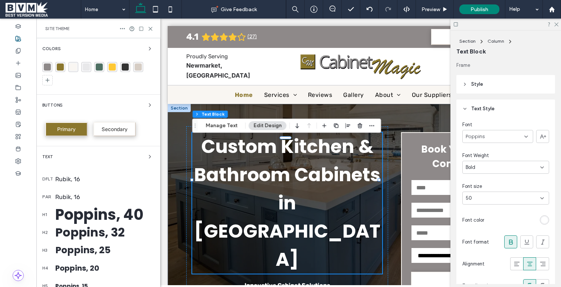
click at [69, 213] on div "Poppins, 40" at bounding box center [104, 214] width 99 height 22
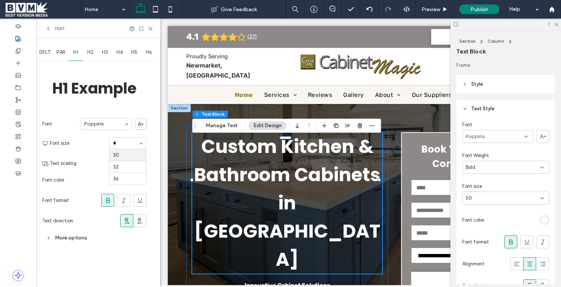
type input "**"
click at [81, 153] on section "Font size 30" at bounding box center [98, 143] width 97 height 19
click at [139, 162] on icon at bounding box center [139, 163] width 7 height 7
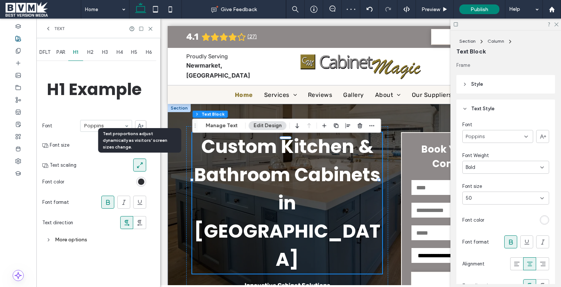
click at [139, 162] on icon at bounding box center [139, 165] width 7 height 7
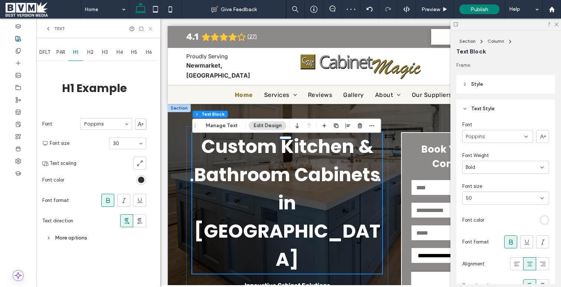
click at [151, 30] on use at bounding box center [150, 28] width 3 height 3
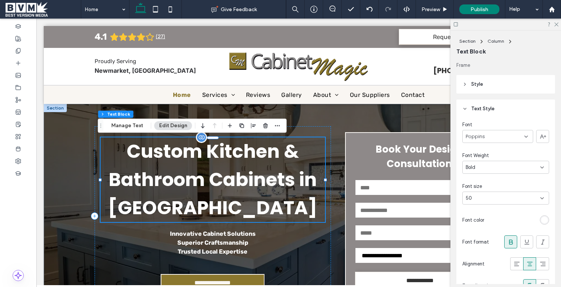
click at [211, 189] on div "Custom Kitchen & Bathroom Cabinets in Newmarket" at bounding box center [213, 179] width 225 height 85
click at [482, 195] on div "50" at bounding box center [501, 198] width 71 height 7
click at [485, 250] on div "11" at bounding box center [504, 250] width 82 height 13
click at [502, 210] on div "Font Poppins Font Weight Bold Font size 50 Font color Font format Alignment Tex…" at bounding box center [506, 208] width 99 height 180
click at [537, 9] on div "Help" at bounding box center [524, 9] width 37 height 19
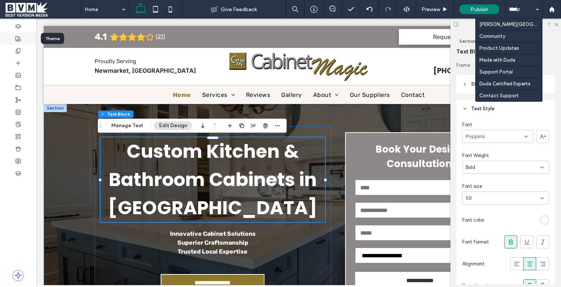
click at [14, 38] on div at bounding box center [18, 38] width 36 height 12
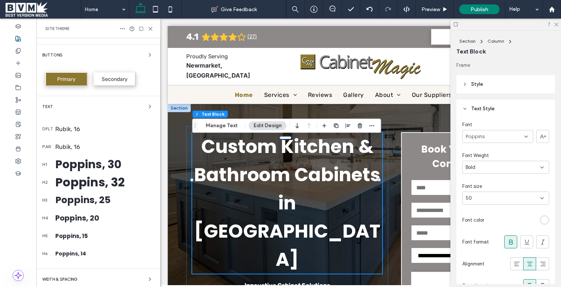
scroll to position [95, 0]
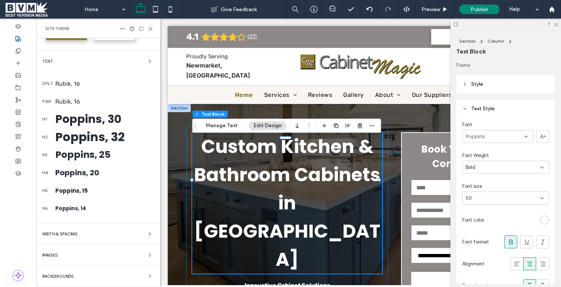
click at [89, 235] on div "WIDTH & SPACING" at bounding box center [98, 233] width 112 height 9
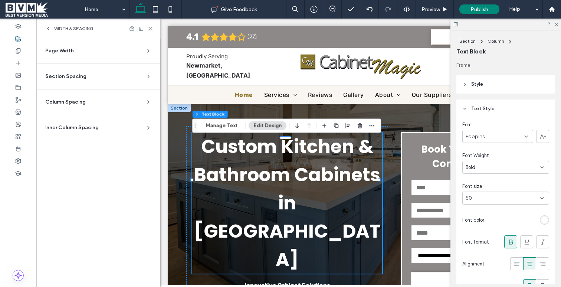
scroll to position [0, 0]
click at [48, 26] on icon at bounding box center [48, 29] width 6 height 6
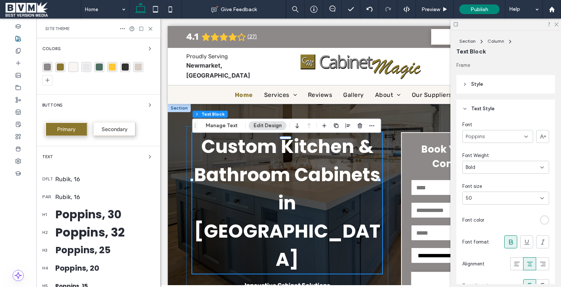
click at [112, 102] on div "Buttons" at bounding box center [98, 105] width 112 height 9
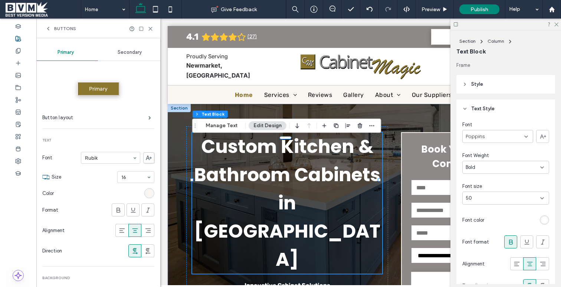
click at [56, 26] on span "Buttons" at bounding box center [65, 29] width 22 height 6
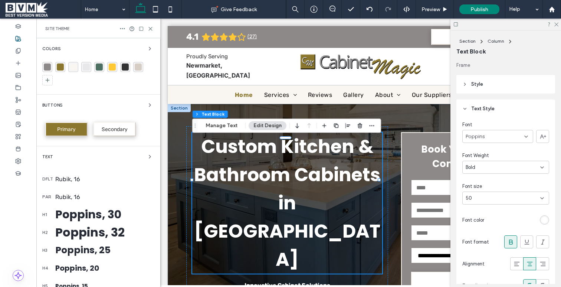
click at [84, 213] on div "Poppins, 30" at bounding box center [104, 214] width 99 height 17
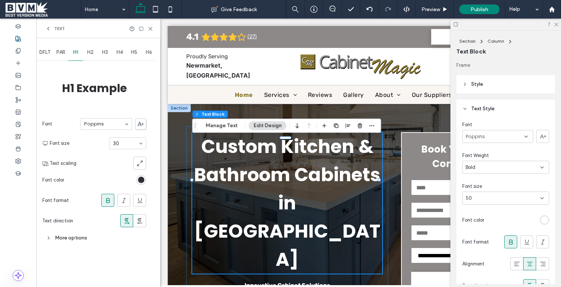
click at [70, 235] on div "More options" at bounding box center [94, 238] width 104 height 10
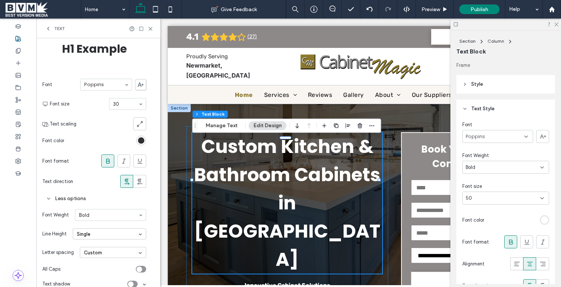
scroll to position [50, 0]
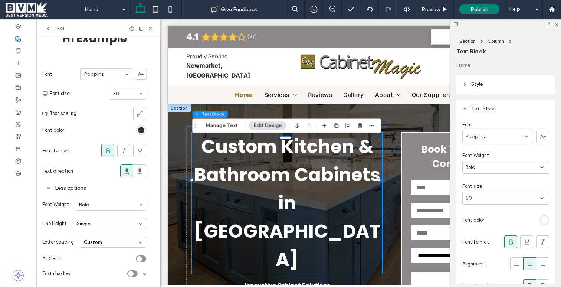
click at [109, 219] on div "Single" at bounding box center [110, 223] width 74 height 11
click at [104, 244] on div "1.5" at bounding box center [109, 247] width 73 height 12
click at [39, 249] on div "DFLT PAR H1 H2 H3 H4 H5 H6 H1 Example Font Poppins Font size 30 Text scaling Fo…" at bounding box center [98, 137] width 124 height 299
click at [151, 28] on use at bounding box center [150, 28] width 3 height 3
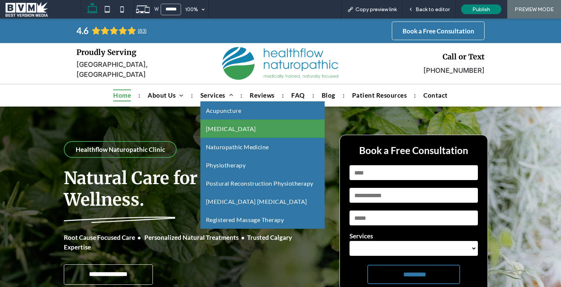
click at [217, 125] on span "Craniosacral Therapy" at bounding box center [231, 128] width 50 height 7
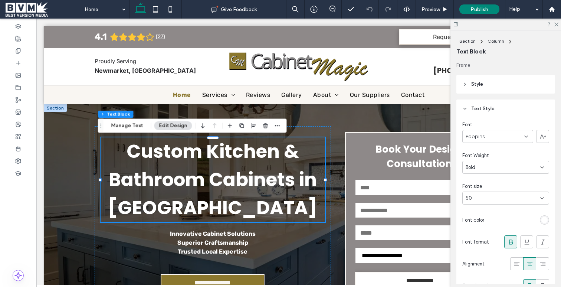
click at [498, 179] on div "Font Poppins Font Weight Bold Font size 50 Font color Font format Alignment Tex…" at bounding box center [506, 208] width 99 height 180
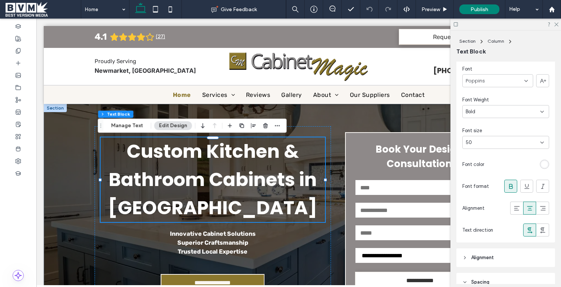
scroll to position [50, 0]
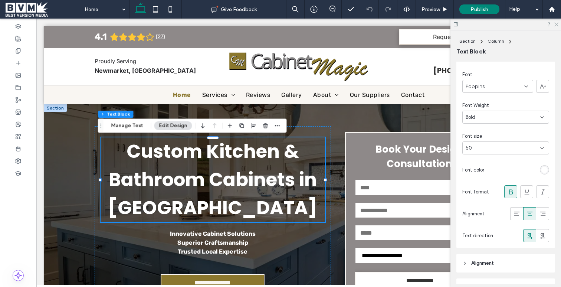
click at [558, 24] on icon at bounding box center [556, 24] width 5 height 5
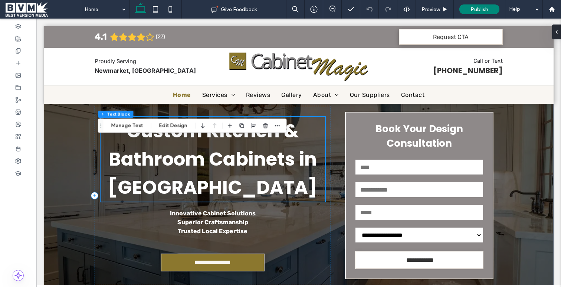
scroll to position [0, 0]
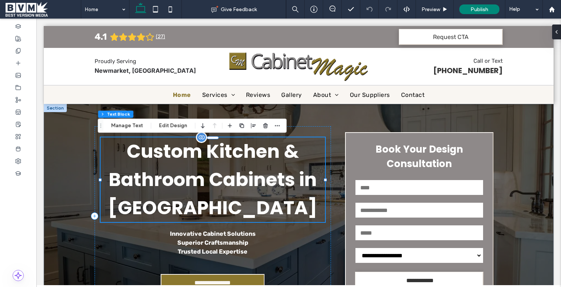
click at [293, 179] on div "Custom Kitchen & Bathroom Cabinets in Newmarket" at bounding box center [213, 179] width 225 height 85
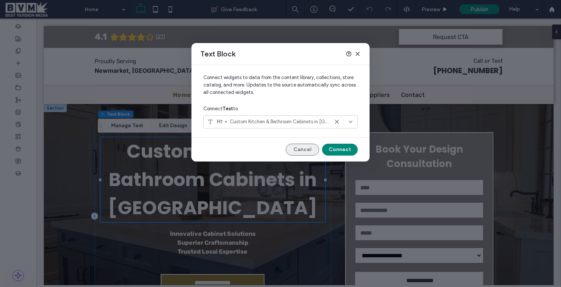
click at [299, 147] on button "Cancel" at bounding box center [302, 150] width 33 height 12
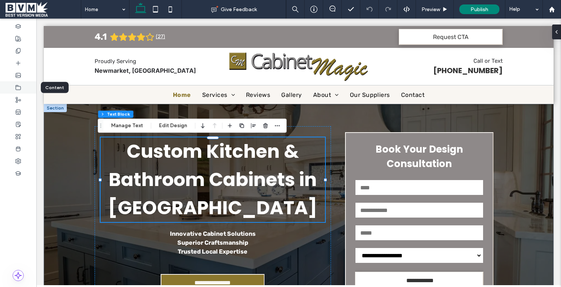
click at [19, 89] on use at bounding box center [18, 87] width 5 height 4
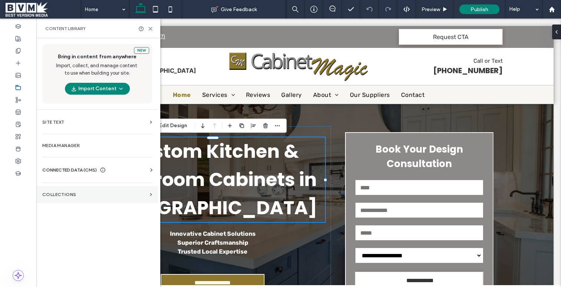
click at [66, 196] on label "Collections" at bounding box center [94, 194] width 105 height 5
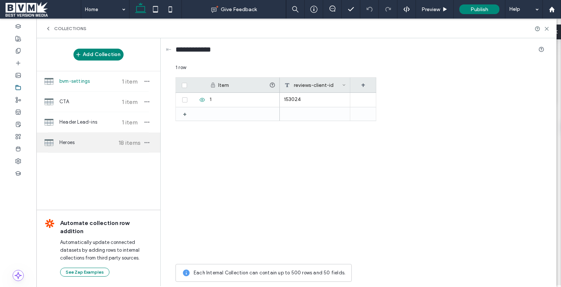
click at [110, 143] on span "Heroes" at bounding box center [86, 142] width 55 height 7
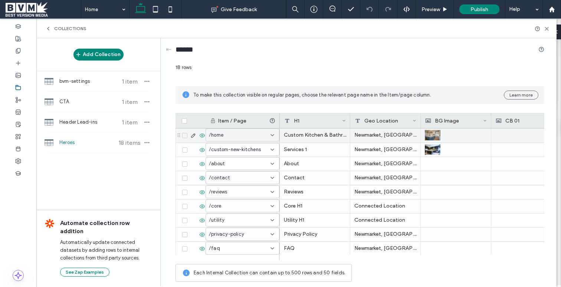
click at [191, 133] on icon at bounding box center [193, 136] width 6 height 6
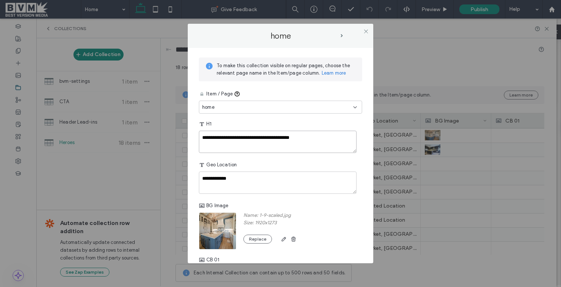
drag, startPoint x: 334, startPoint y: 141, endPoint x: 291, endPoint y: 137, distance: 43.3
click at [291, 137] on textarea "**********" at bounding box center [278, 142] width 158 height 22
type textarea "**********"
click at [368, 30] on icon at bounding box center [366, 32] width 6 height 6
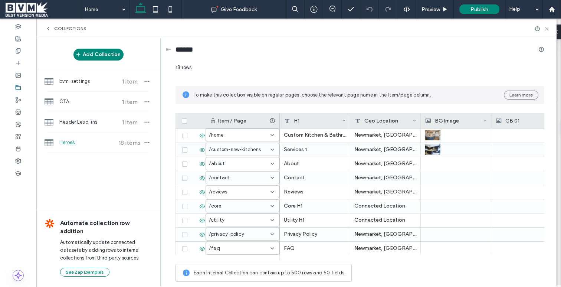
click at [548, 29] on use at bounding box center [546, 28] width 3 height 3
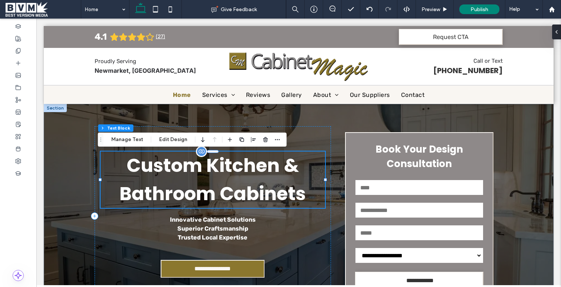
click at [236, 180] on div "Custom Kitchen & Bathroom Cabinets" at bounding box center [213, 179] width 225 height 56
click at [229, 140] on icon "button" at bounding box center [230, 140] width 6 height 6
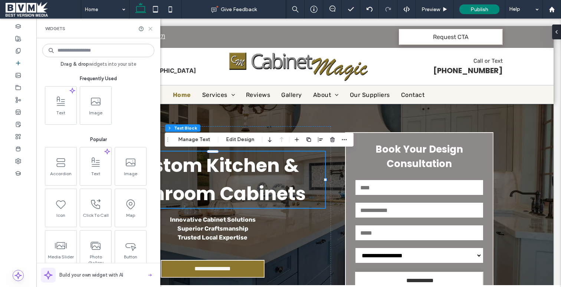
click at [149, 27] on use at bounding box center [150, 28] width 3 height 3
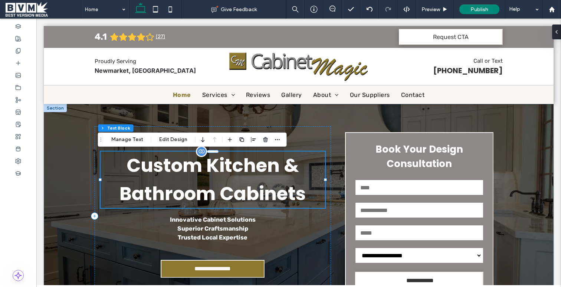
click at [200, 156] on div at bounding box center [201, 151] width 11 height 11
click at [130, 137] on button "Manage Text" at bounding box center [128, 139] width 42 height 9
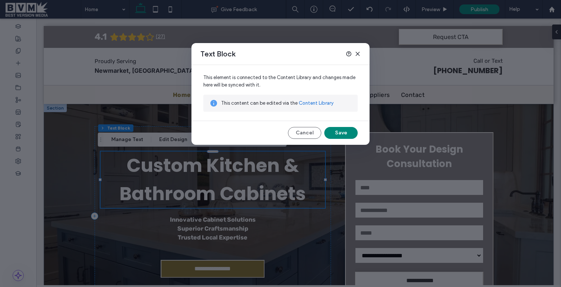
click at [312, 102] on link "Content Library" at bounding box center [316, 103] width 35 height 7
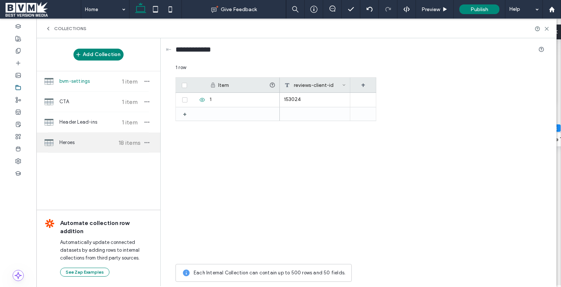
click at [75, 138] on div "Heroes 18 items" at bounding box center [98, 143] width 124 height 20
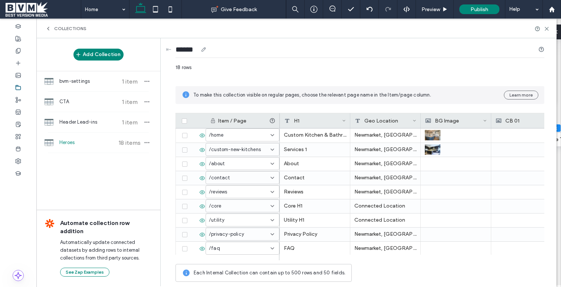
click at [206, 49] on icon at bounding box center [204, 49] width 6 height 6
click at [209, 74] on div "18 rows" at bounding box center [360, 70] width 369 height 13
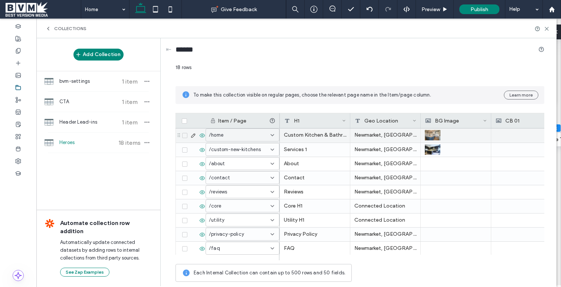
click at [195, 134] on use at bounding box center [193, 136] width 4 height 4
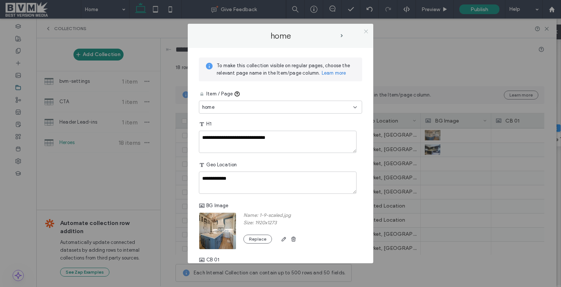
click at [366, 33] on icon at bounding box center [366, 32] width 6 height 6
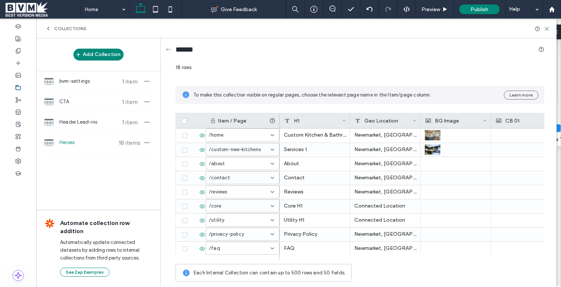
click at [276, 73] on div "18 rows" at bounding box center [360, 70] width 369 height 13
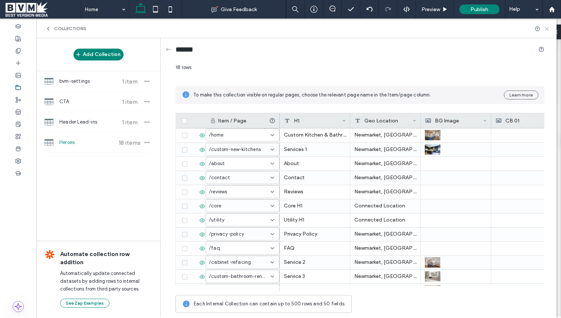
click at [547, 28] on use at bounding box center [546, 28] width 3 height 3
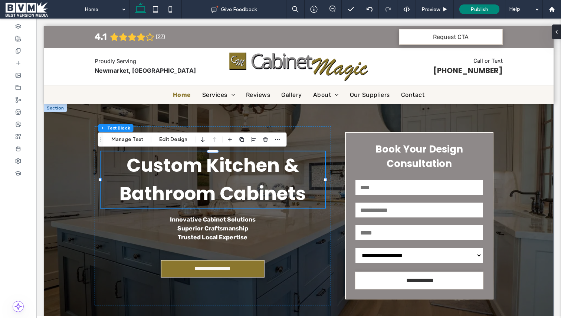
drag, startPoint x: 558, startPoint y: 44, endPoint x: 597, endPoint y: 68, distance: 46.0
click at [353, 122] on div "**********" at bounding box center [299, 220] width 446 height 233
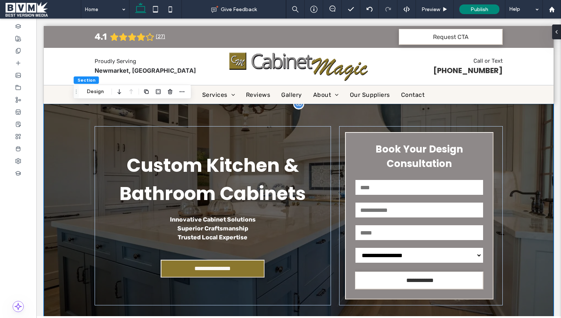
click at [399, 114] on div "**********" at bounding box center [299, 220] width 446 height 233
click at [351, 113] on div "**********" at bounding box center [299, 220] width 446 height 233
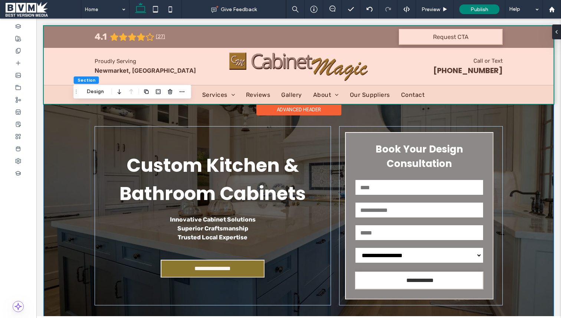
click at [339, 114] on div "Advanced Header" at bounding box center [299, 110] width 85 height 12
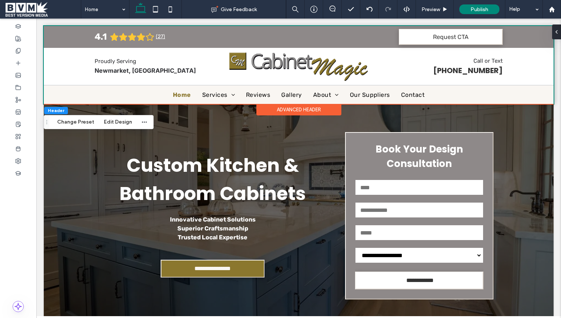
click at [339, 114] on div "Advanced Header" at bounding box center [299, 110] width 85 height 12
click at [202, 118] on div "**********" at bounding box center [299, 220] width 446 height 233
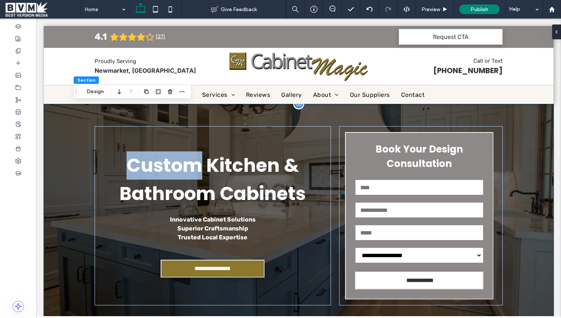
click at [202, 118] on div "**********" at bounding box center [299, 220] width 446 height 233
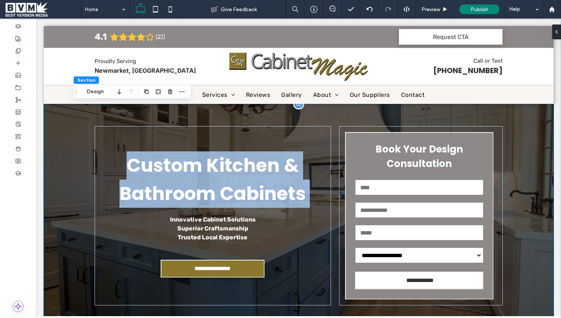
click at [202, 118] on div "**********" at bounding box center [299, 220] width 446 height 233
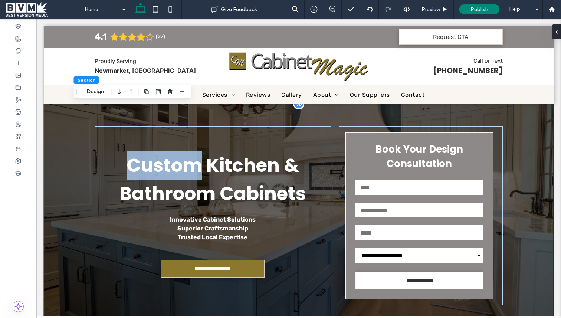
click at [202, 118] on div "**********" at bounding box center [299, 220] width 446 height 233
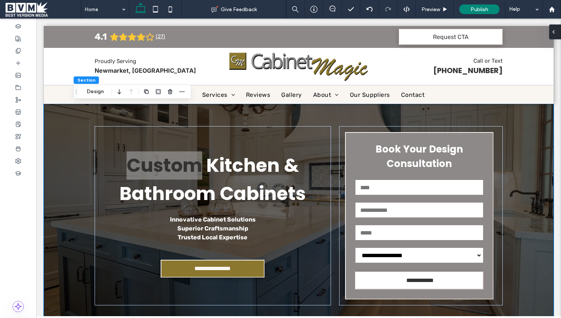
click at [558, 33] on div at bounding box center [556, 32] width 12 height 15
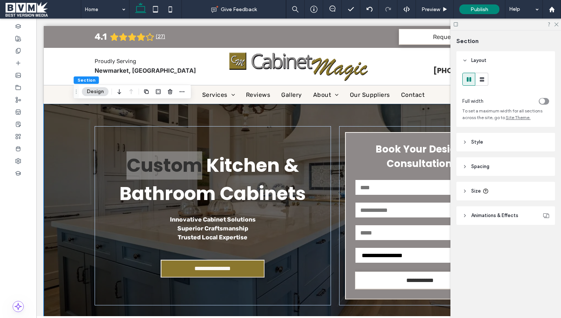
click at [462, 173] on header "Spacing" at bounding box center [506, 166] width 99 height 19
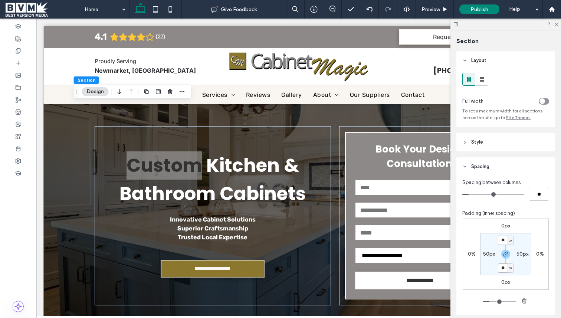
click at [498, 268] on input "**" at bounding box center [503, 268] width 10 height 9
type input "**"
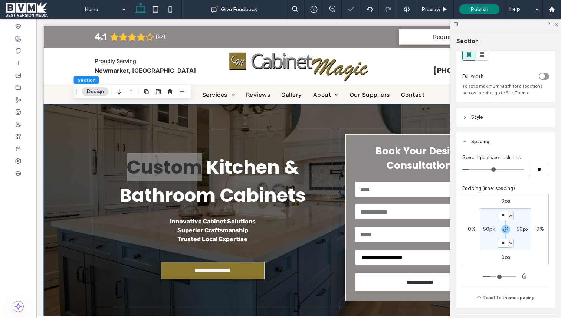
scroll to position [35, 0]
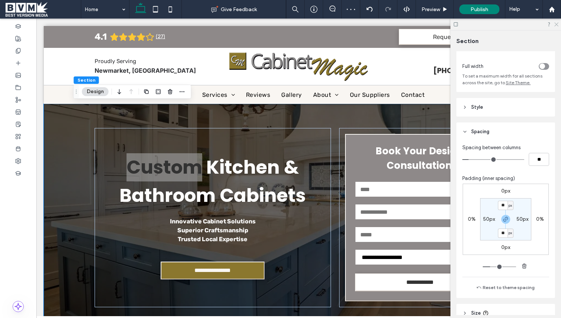
click at [557, 26] on icon at bounding box center [556, 24] width 5 height 5
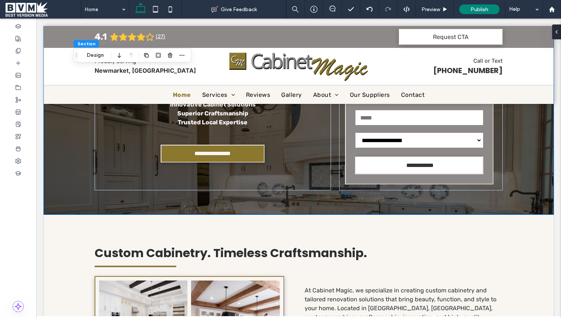
scroll to position [0, 0]
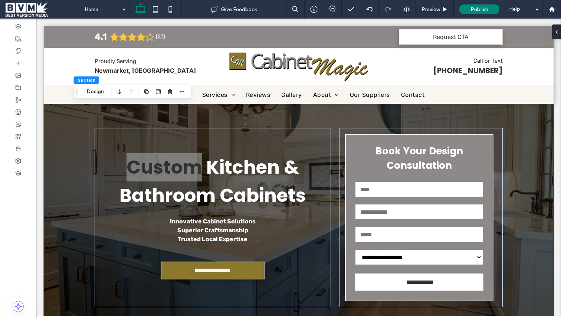
click at [522, 150] on div "**********" at bounding box center [299, 218] width 510 height 228
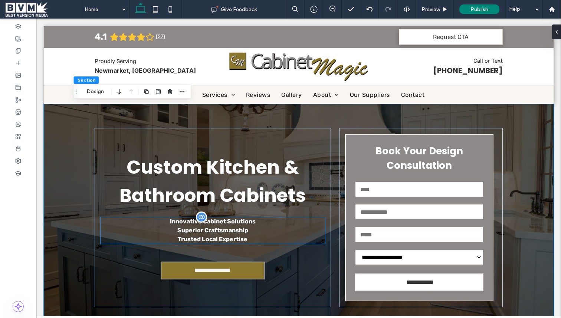
click at [252, 237] on p "Trusted Local Expertise" at bounding box center [213, 239] width 225 height 9
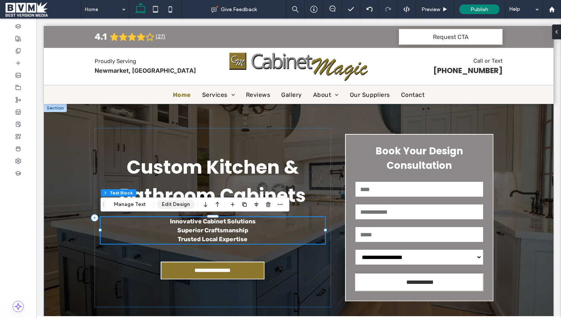
click at [176, 205] on button "Edit Design" at bounding box center [176, 204] width 38 height 9
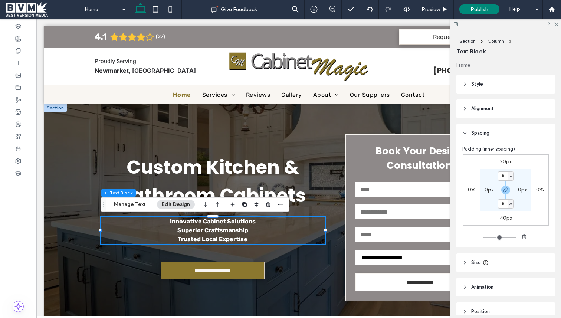
click at [490, 82] on header "Style" at bounding box center [506, 84] width 99 height 19
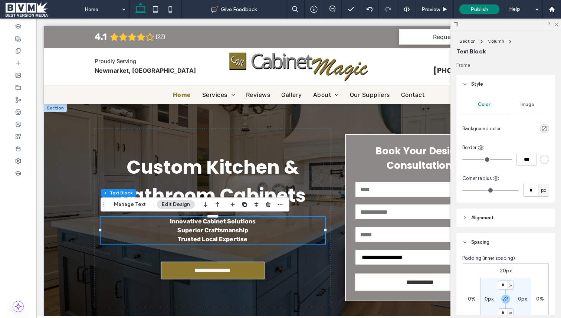
click at [490, 82] on header "Style" at bounding box center [506, 84] width 99 height 19
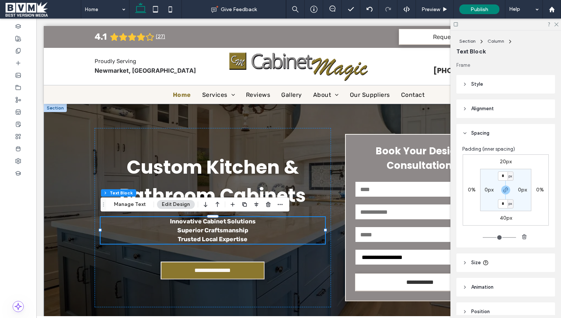
click at [487, 110] on span "Alignment" at bounding box center [483, 108] width 23 height 7
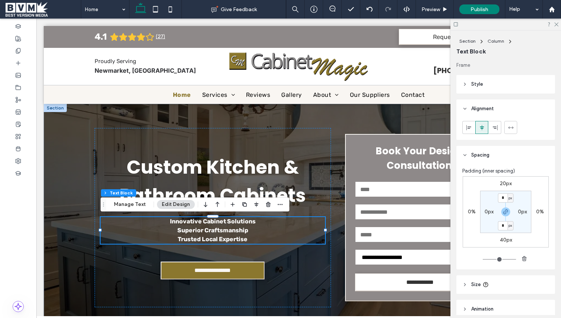
click at [487, 110] on span "Alignment" at bounding box center [483, 108] width 23 height 7
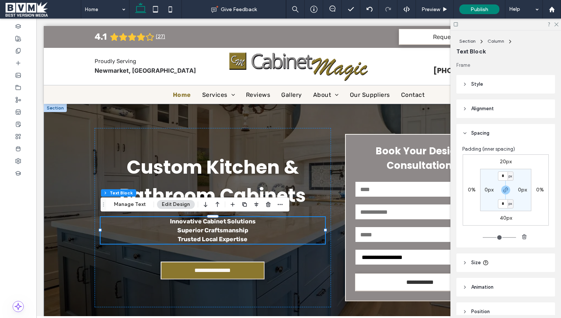
click at [482, 130] on span "Spacing" at bounding box center [481, 133] width 18 height 7
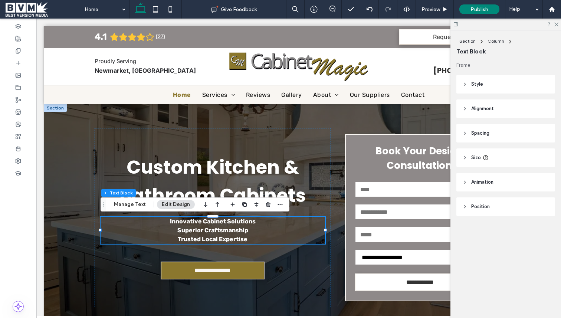
click at [484, 154] on header "Size" at bounding box center [506, 158] width 99 height 19
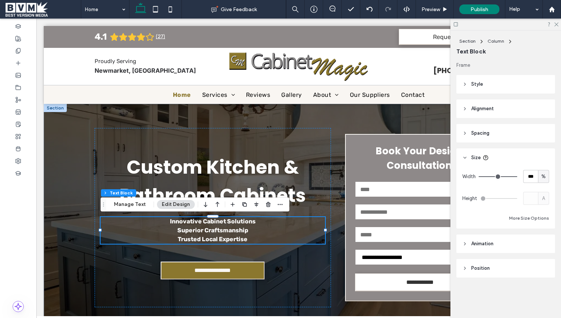
click at [484, 153] on header "Size" at bounding box center [506, 158] width 99 height 19
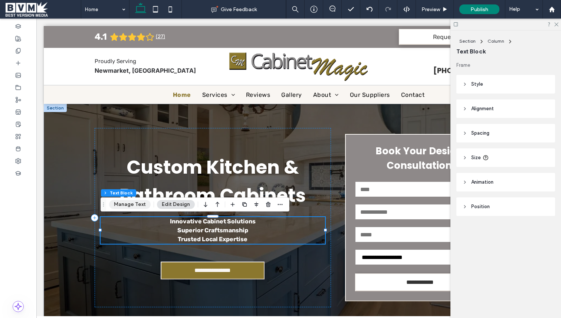
click at [130, 206] on button "Manage Text" at bounding box center [130, 204] width 42 height 9
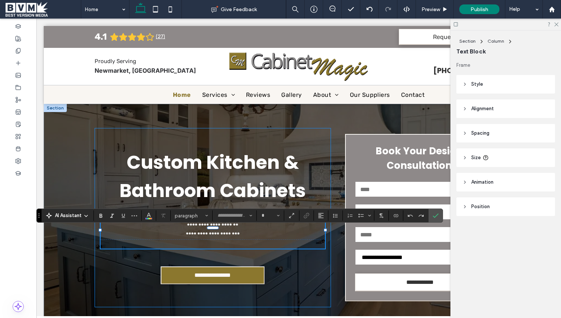
type input "*****"
type input "**"
type input "*"
type input "*****"
type input "**"
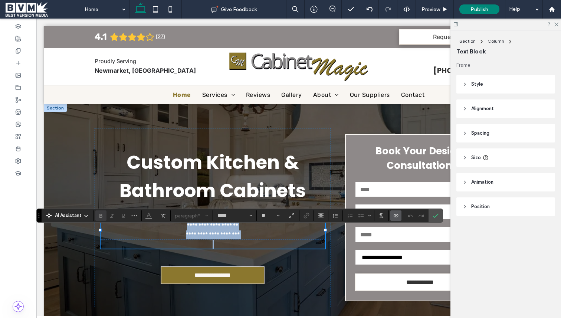
click at [219, 231] on p "**********" at bounding box center [213, 235] width 224 height 9
click at [278, 216] on icon "Size" at bounding box center [278, 215] width 3 height 3
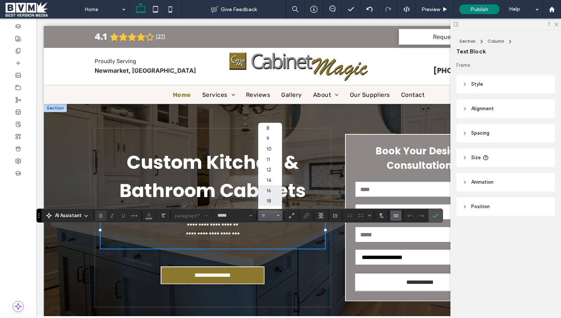
click at [275, 200] on label "18" at bounding box center [270, 201] width 24 height 10
type input "**"
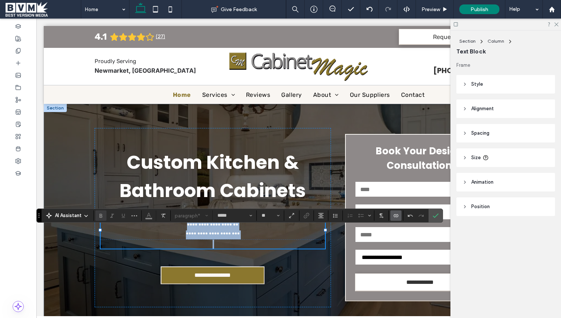
click at [245, 237] on p "**********" at bounding box center [213, 235] width 224 height 9
click at [256, 237] on p "**********" at bounding box center [213, 235] width 224 height 9
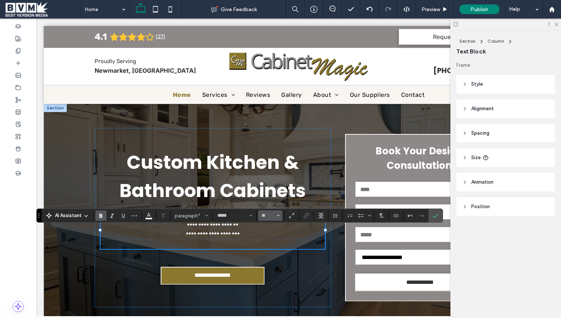
click at [279, 218] on span "Size" at bounding box center [278, 216] width 3 height 10
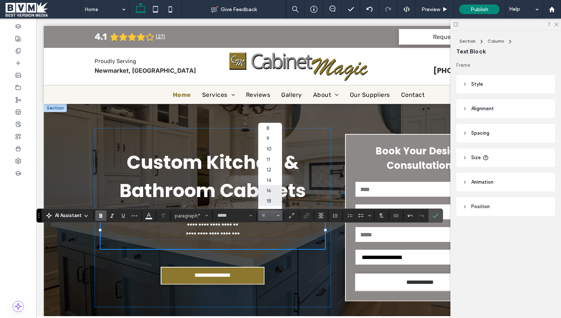
click at [273, 202] on label "18" at bounding box center [270, 201] width 24 height 10
type input "**"
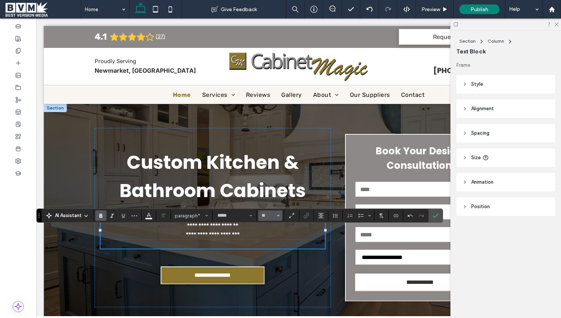
click at [280, 214] on icon "Size" at bounding box center [278, 215] width 3 height 3
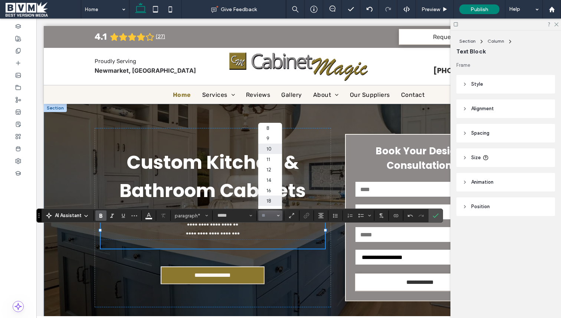
click at [266, 215] on input "Size-input" at bounding box center [268, 216] width 14 height 6
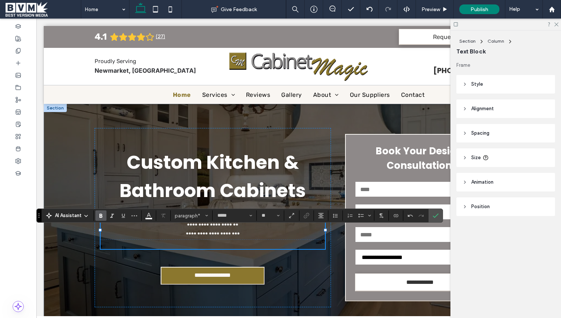
click at [263, 235] on p "**********" at bounding box center [213, 235] width 224 height 9
type input "**"
click at [263, 235] on p "**********" at bounding box center [213, 235] width 224 height 9
drag, startPoint x: 438, startPoint y: 214, endPoint x: 343, endPoint y: 185, distance: 98.5
click at [438, 214] on icon "Confirm" at bounding box center [436, 216] width 6 height 6
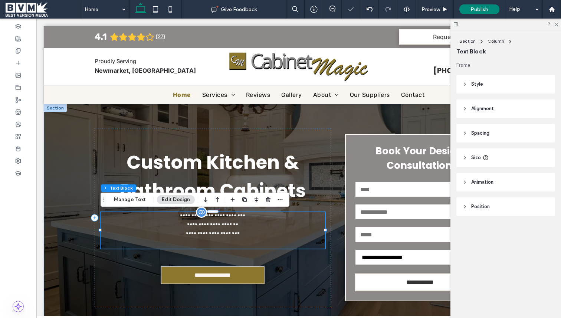
click at [184, 226] on p "**********" at bounding box center [213, 225] width 225 height 9
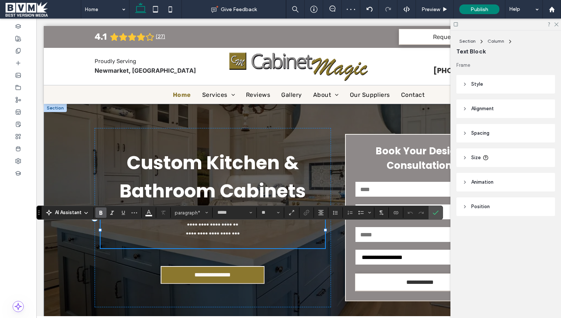
click at [203, 233] on p "**********" at bounding box center [213, 235] width 225 height 9
click at [395, 214] on icon "Connect To Data" at bounding box center [396, 213] width 6 height 6
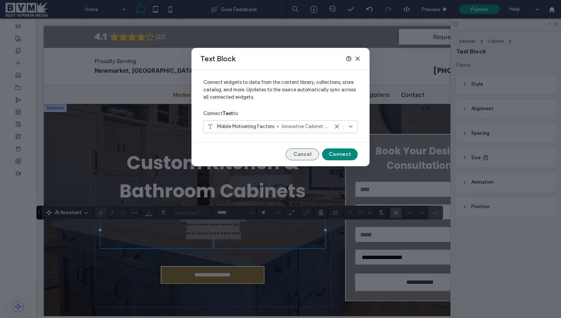
click at [304, 154] on button "Cancel" at bounding box center [302, 155] width 33 height 12
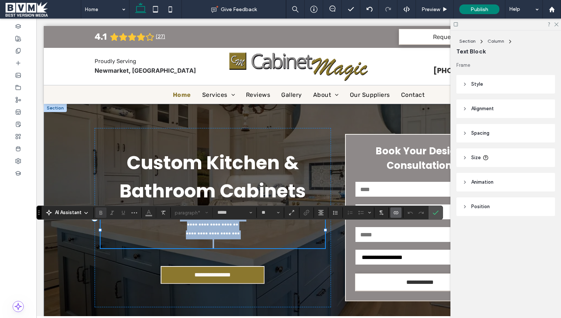
click at [273, 232] on p "**********" at bounding box center [213, 235] width 225 height 9
click at [12, 42] on div at bounding box center [18, 38] width 36 height 12
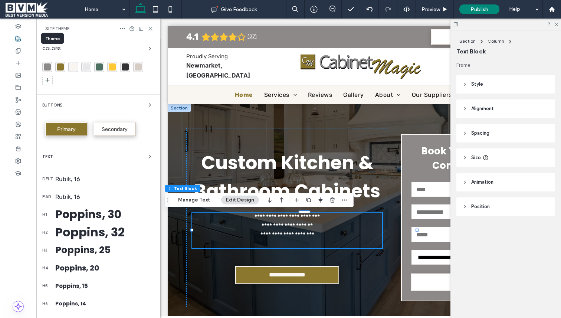
click at [92, 196] on div "Rubik, 16" at bounding box center [104, 196] width 99 height 7
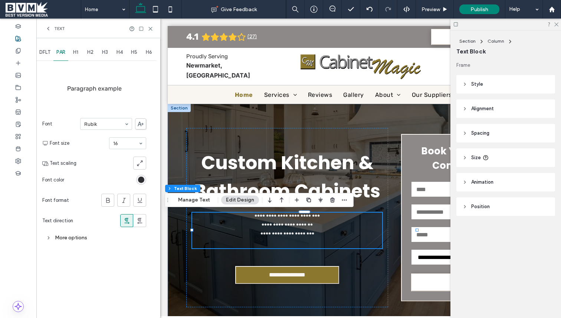
click at [70, 177] on div at bounding box center [106, 179] width 79 height 13
click at [64, 177] on div "Font color" at bounding box center [94, 179] width 104 height 13
click at [62, 199] on span "Font format" at bounding box center [55, 200] width 27 height 7
click at [52, 197] on span "Font format" at bounding box center [55, 200] width 27 height 7
click at [76, 215] on section "Text direction" at bounding box center [94, 221] width 104 height 20
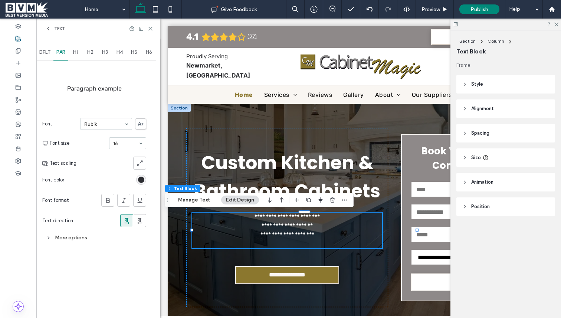
click at [76, 215] on section "Text direction" at bounding box center [94, 221] width 104 height 20
click at [149, 27] on use at bounding box center [150, 28] width 3 height 3
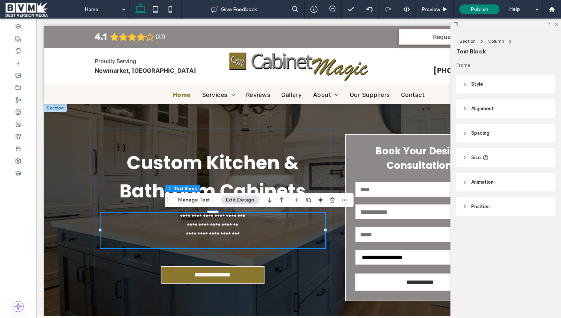
click at [36, 27] on div at bounding box center [18, 169] width 36 height 300
click at [36, 25] on div at bounding box center [18, 169] width 36 height 300
click at [36, 27] on div at bounding box center [18, 169] width 36 height 300
click at [101, 154] on div "Custom Kitchen & Bathroom Cabinets" at bounding box center [213, 177] width 225 height 56
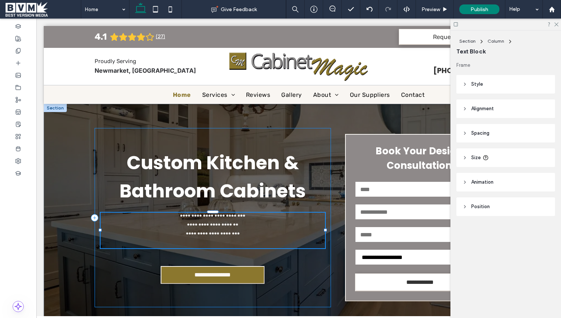
click at [95, 144] on div "**********" at bounding box center [213, 217] width 237 height 179
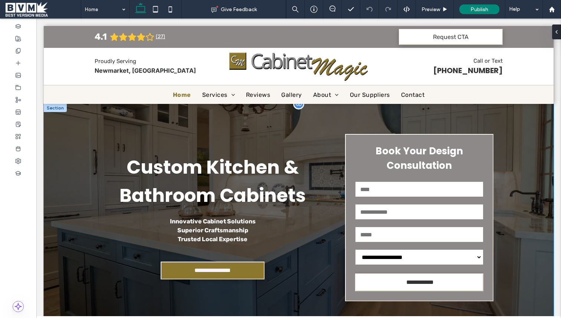
click at [514, 149] on div "**********" at bounding box center [299, 218] width 446 height 228
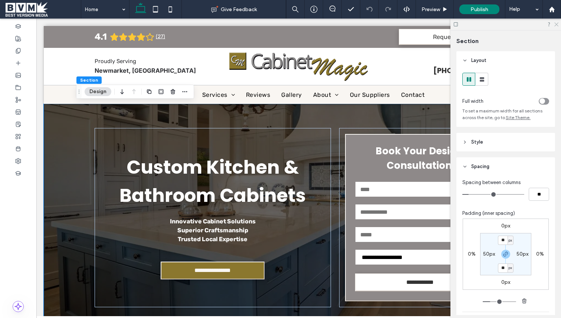
click at [557, 25] on use at bounding box center [557, 25] width 4 height 4
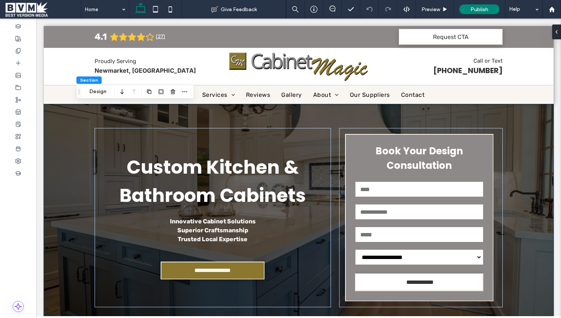
click at [244, 204] on div "Custom Kitchen & Bathroom Cabinets" at bounding box center [213, 181] width 225 height 56
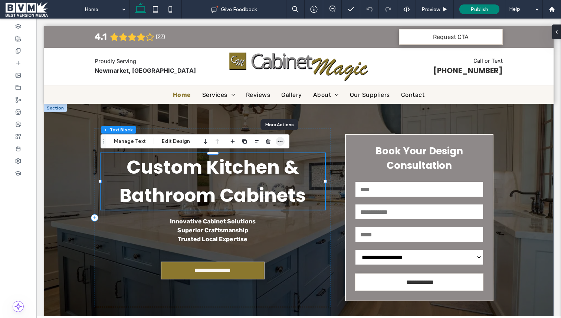
click at [280, 142] on use "button" at bounding box center [280, 141] width 5 height 1
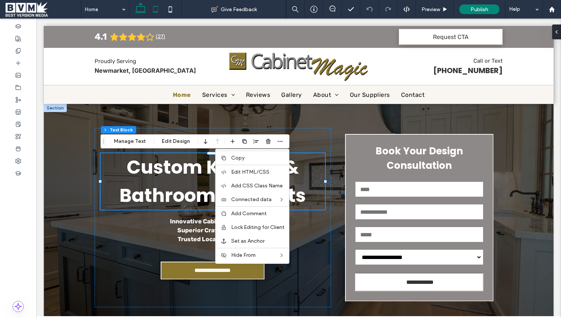
click at [154, 9] on icon at bounding box center [155, 9] width 15 height 15
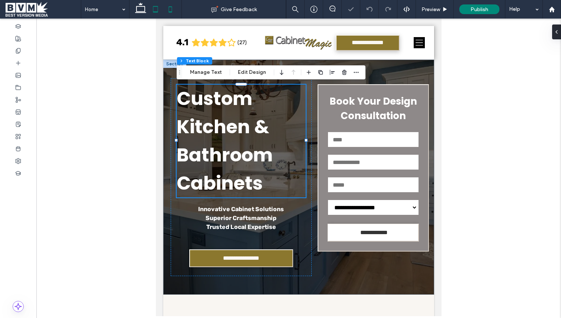
click at [175, 9] on icon at bounding box center [170, 9] width 15 height 15
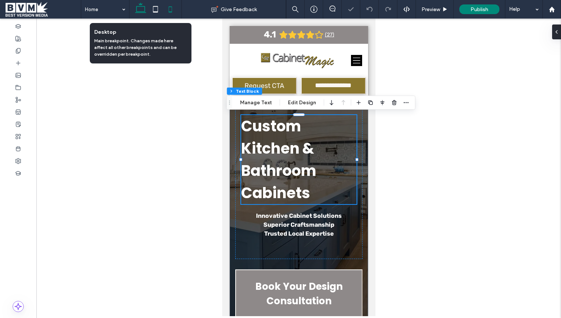
click at [138, 9] on icon at bounding box center [140, 9] width 15 height 15
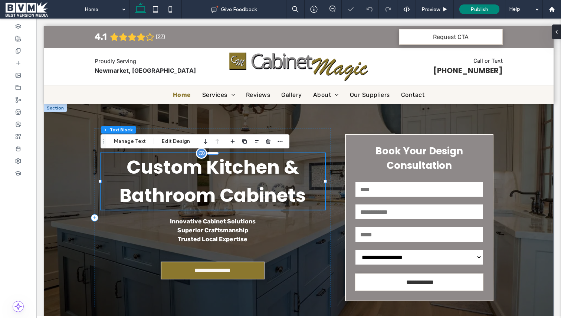
click at [198, 188] on div "Custom Kitchen & Bathroom Cabinets" at bounding box center [213, 181] width 225 height 56
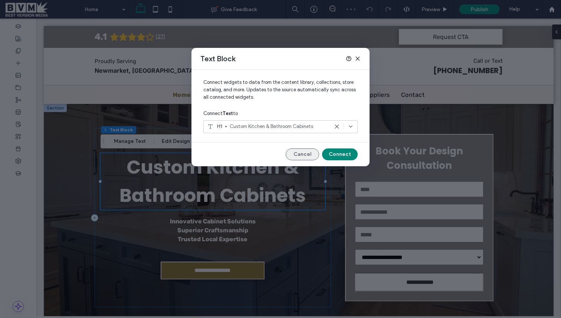
click at [300, 151] on button "Cancel" at bounding box center [302, 155] width 33 height 12
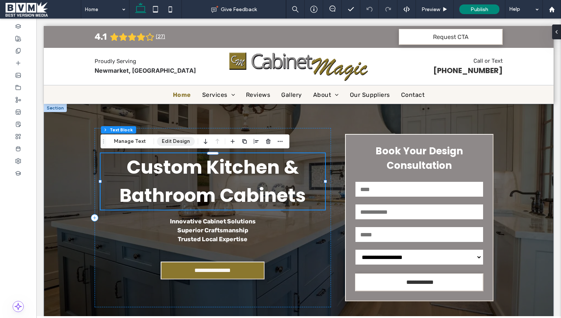
click at [183, 143] on button "Edit Design" at bounding box center [176, 141] width 38 height 9
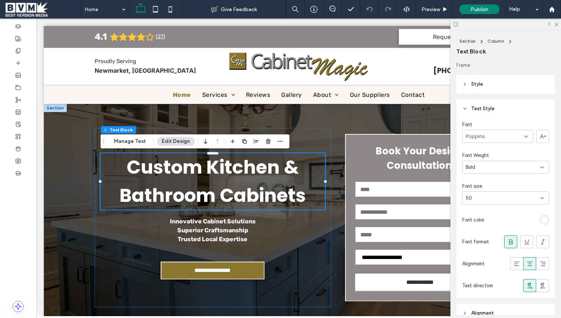
click at [511, 147] on div "Font Poppins Font Weight Bold Font size 50 Font color Font format Alignment Tex…" at bounding box center [506, 208] width 99 height 180
click at [513, 199] on div "50" at bounding box center [501, 198] width 71 height 7
click at [506, 221] on div "9" at bounding box center [506, 224] width 86 height 13
click at [499, 198] on div "50" at bounding box center [501, 198] width 71 height 7
click at [491, 237] on div "10" at bounding box center [506, 237] width 86 height 13
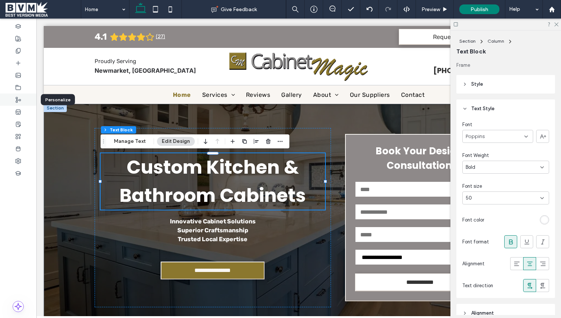
click at [19, 99] on use at bounding box center [18, 99] width 5 height 5
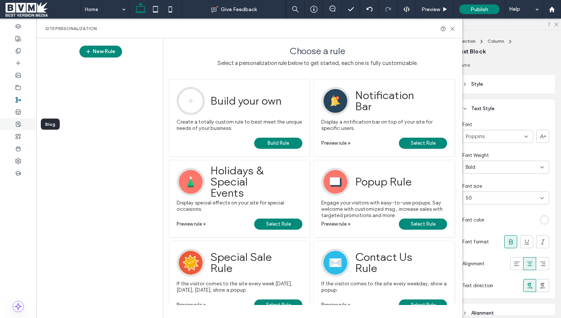
click at [19, 123] on icon at bounding box center [18, 124] width 6 height 6
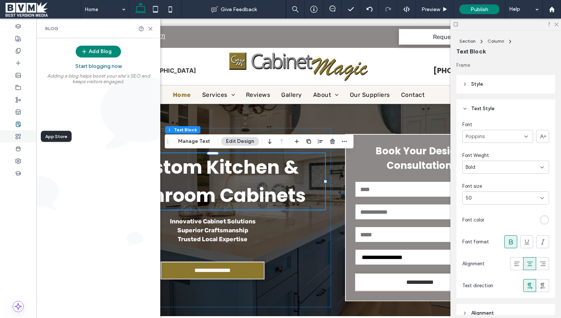
click at [20, 140] on div at bounding box center [18, 136] width 36 height 12
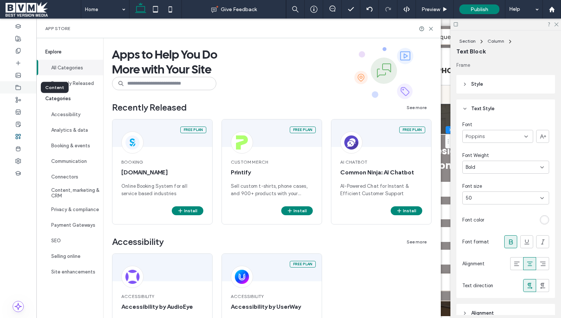
click at [22, 82] on div at bounding box center [18, 87] width 36 height 12
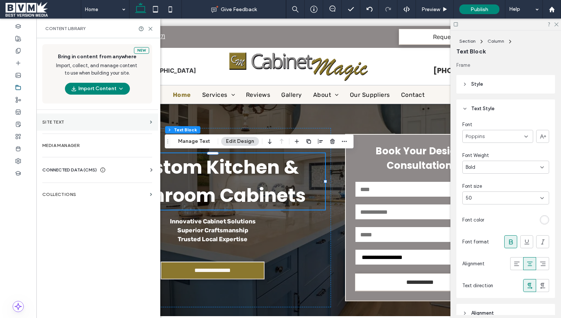
click at [89, 122] on label "Site Text" at bounding box center [94, 122] width 105 height 5
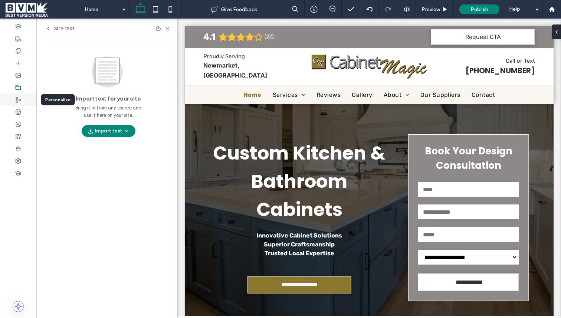
click at [23, 101] on div at bounding box center [18, 100] width 36 height 12
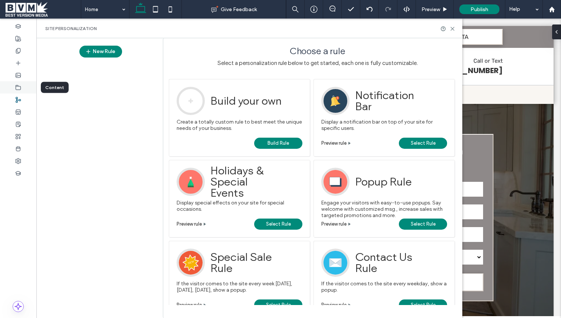
click at [18, 87] on icon at bounding box center [18, 88] width 6 height 6
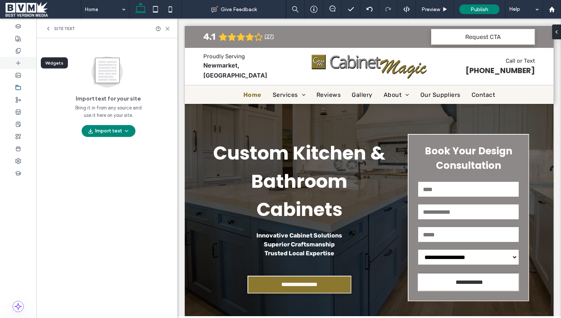
click at [16, 67] on div at bounding box center [18, 63] width 36 height 12
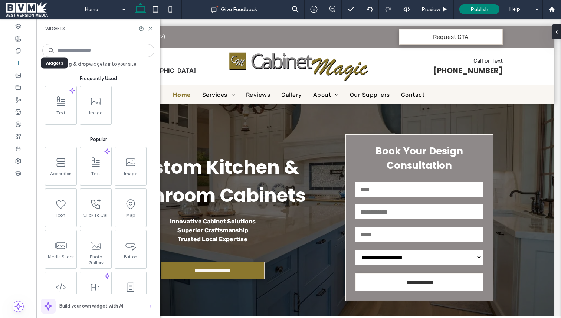
click at [21, 64] on icon at bounding box center [18, 63] width 6 height 6
click at [20, 49] on use at bounding box center [18, 50] width 4 height 5
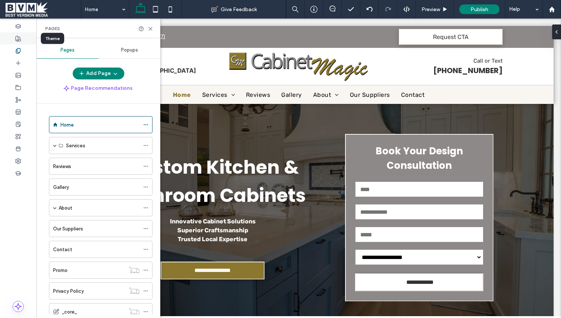
click at [19, 34] on div at bounding box center [18, 38] width 36 height 12
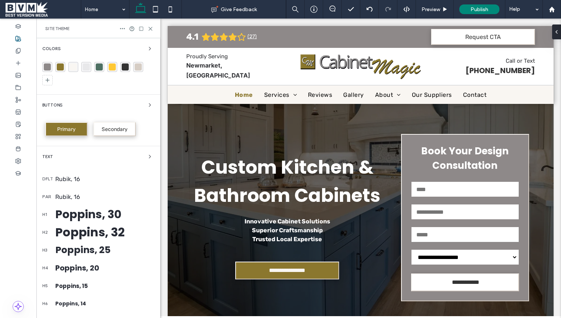
click at [83, 33] on div "Site Theme" at bounding box center [98, 29] width 124 height 20
click at [122, 27] on icon at bounding box center [123, 29] width 6 height 6
click at [75, 42] on div "Colors Buttons Primary Secondary Text dflt Rubik, 16 par Rubik, 16 h1 Poppins, …" at bounding box center [98, 210] width 124 height 344
click at [120, 153] on div "Text" at bounding box center [98, 156] width 112 height 9
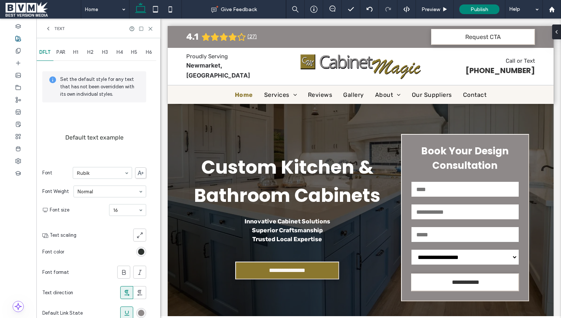
click at [149, 134] on div "DFLT PAR H1 H2 H3 H4 H5 H6 Set the default style for any text that has not been…" at bounding box center [98, 215] width 124 height 355
click at [79, 53] on div "H1" at bounding box center [75, 52] width 15 height 16
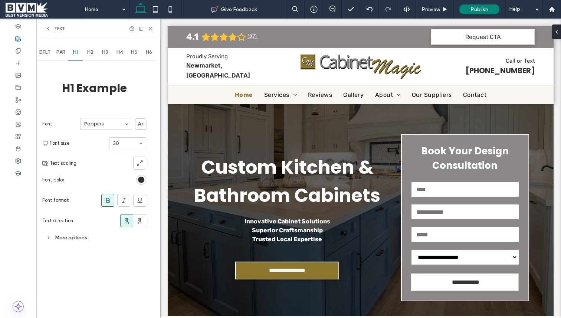
click at [84, 240] on div "More options" at bounding box center [94, 238] width 104 height 10
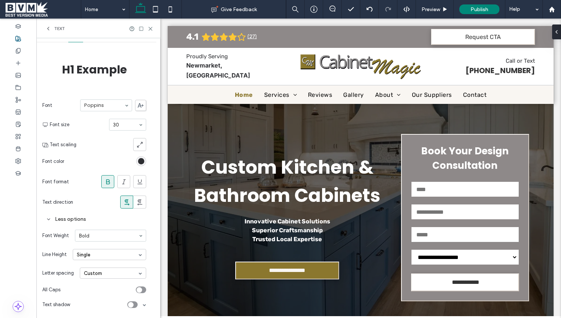
click at [140, 288] on div "toggle" at bounding box center [140, 290] width 6 height 6
click at [140, 288] on div "toggle" at bounding box center [141, 290] width 10 height 7
click at [140, 288] on div "toggle" at bounding box center [140, 290] width 6 height 6
click at [150, 25] on div "Text" at bounding box center [98, 29] width 124 height 20
click at [151, 32] on div "Text" at bounding box center [98, 29] width 124 height 20
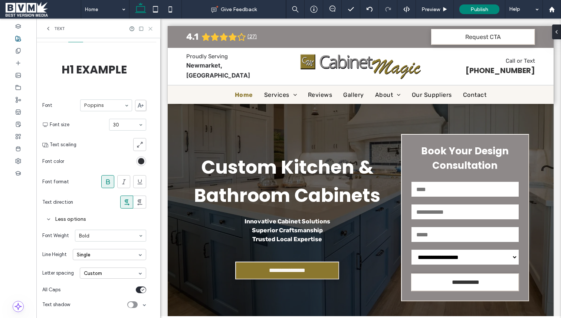
click at [150, 29] on use at bounding box center [150, 28] width 3 height 3
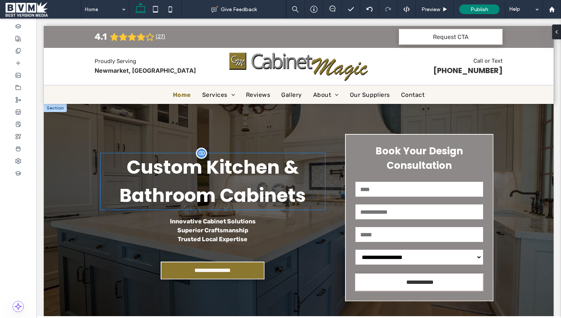
click at [255, 198] on div "Custom Kitchen & Bathroom Cabinets" at bounding box center [213, 181] width 225 height 56
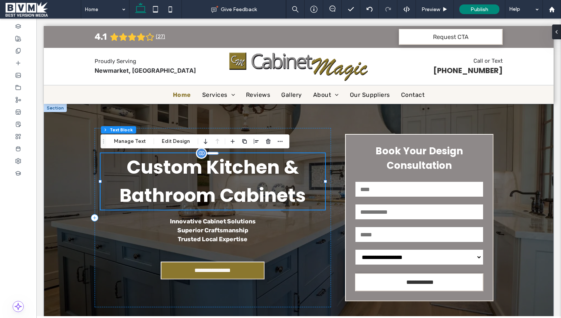
click at [228, 185] on div "Custom Kitchen & Bathroom Cabinets" at bounding box center [213, 181] width 225 height 56
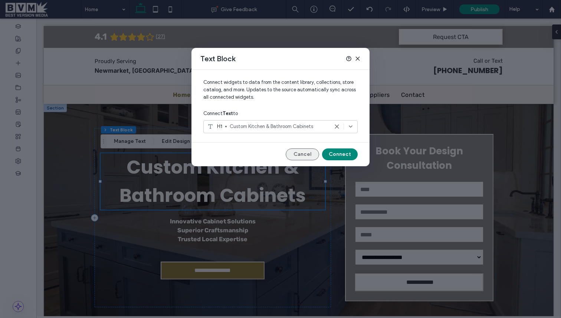
click at [295, 155] on button "Cancel" at bounding box center [302, 155] width 33 height 12
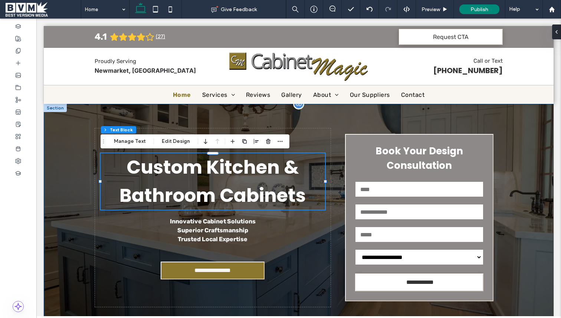
click at [386, 112] on div "**********" at bounding box center [299, 218] width 446 height 228
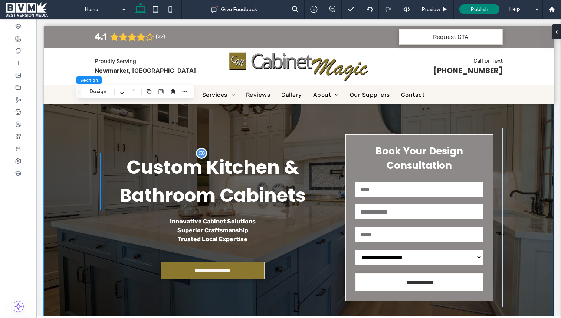
click at [263, 162] on div "Custom Kitchen & Bathroom Cabinets" at bounding box center [213, 181] width 225 height 56
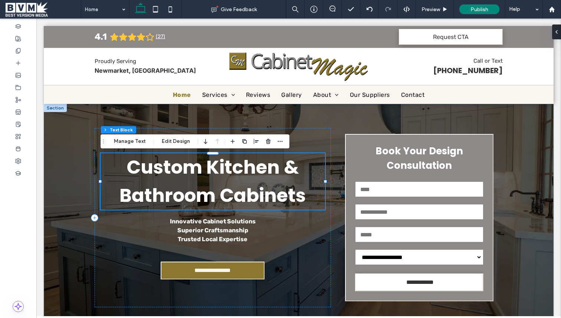
click at [104, 141] on icon "Drag" at bounding box center [104, 141] width 6 height 5
click at [175, 141] on button "Edit Design" at bounding box center [176, 141] width 38 height 9
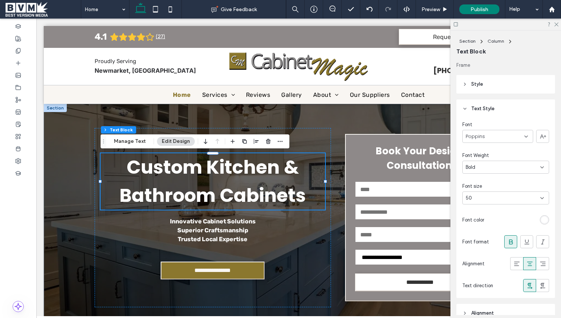
click at [537, 180] on div "Font Poppins Font Weight Bold Font size 50 Font color Font format Alignment Tex…" at bounding box center [506, 208] width 99 height 180
click at [525, 195] on div "50" at bounding box center [501, 198] width 71 height 7
click at [506, 224] on div "9" at bounding box center [506, 224] width 86 height 13
click at [498, 208] on div "Font Poppins Font Weight Bold Font size 50 Font color Font format Alignment Tex…" at bounding box center [506, 208] width 99 height 180
click at [558, 24] on icon at bounding box center [556, 24] width 5 height 5
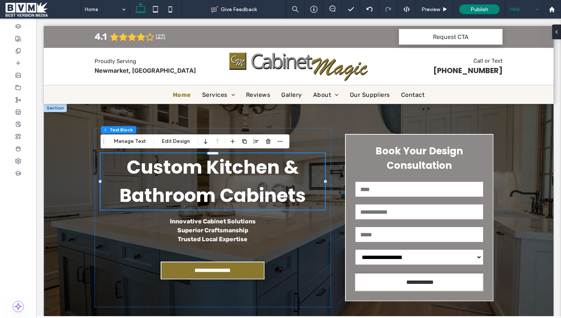
click at [512, 8] on div "Help" at bounding box center [524, 9] width 37 height 19
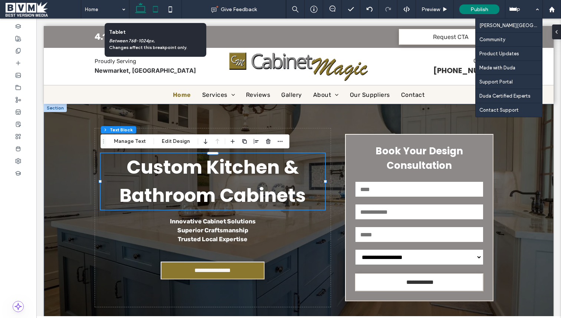
click at [154, 13] on icon at bounding box center [155, 9] width 15 height 15
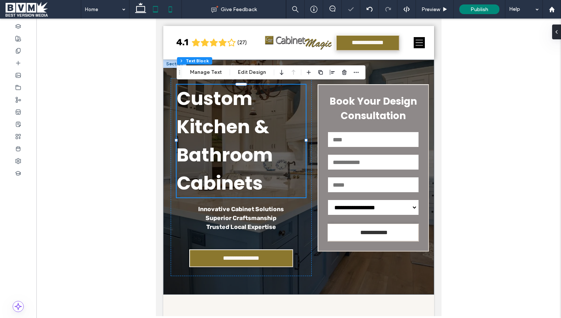
click at [167, 10] on icon at bounding box center [170, 9] width 15 height 15
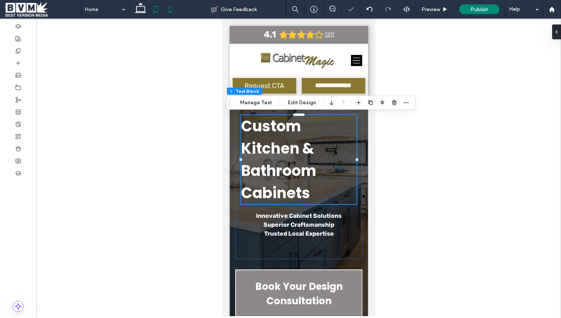
click at [154, 12] on use at bounding box center [155, 9] width 5 height 6
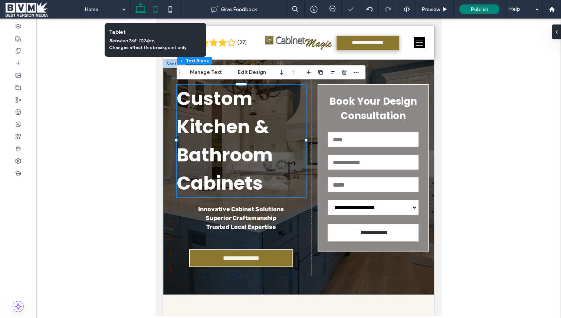
click at [138, 12] on use at bounding box center [140, 8] width 11 height 10
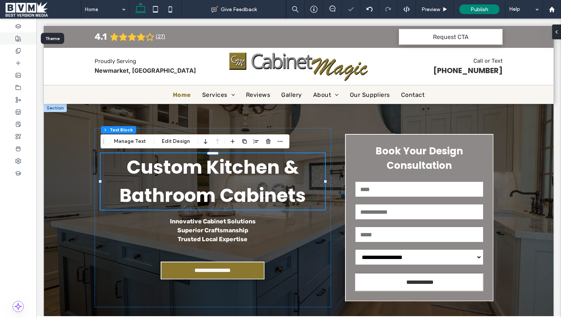
click at [20, 39] on icon at bounding box center [18, 39] width 6 height 6
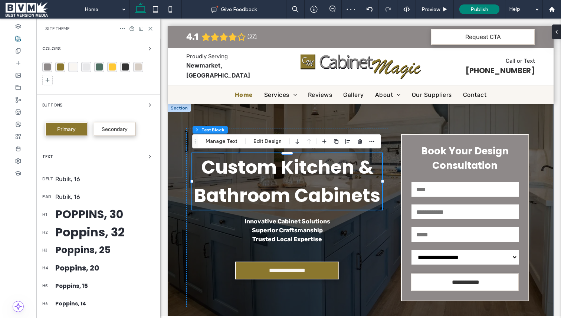
click at [75, 214] on div "Poppins, 30" at bounding box center [104, 214] width 99 height 17
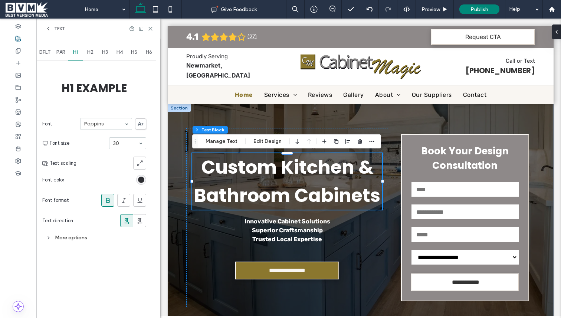
click at [88, 236] on div "More options" at bounding box center [94, 238] width 104 height 10
click at [141, 306] on div "toggle" at bounding box center [143, 309] width 6 height 6
click at [92, 55] on span "H2" at bounding box center [90, 52] width 6 height 6
click at [78, 53] on span "H1" at bounding box center [75, 52] width 5 height 6
click at [59, 53] on span "PAR" at bounding box center [60, 52] width 9 height 6
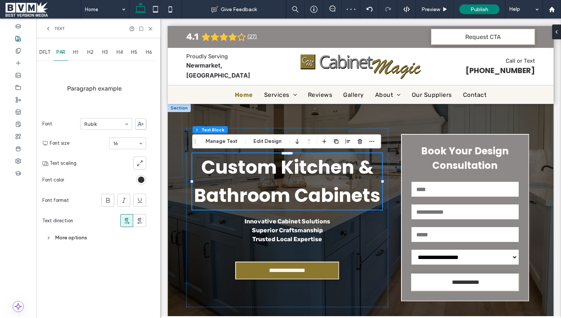
click at [43, 51] on span "DFLT" at bounding box center [44, 52] width 11 height 6
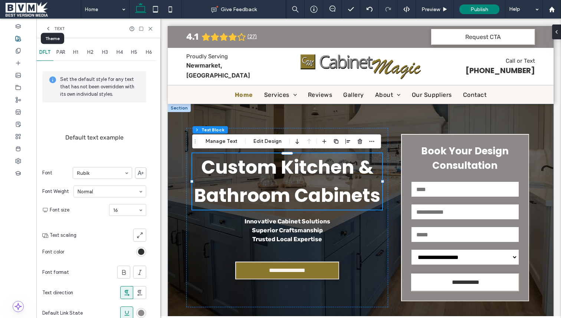
click at [16, 33] on div at bounding box center [18, 38] width 36 height 12
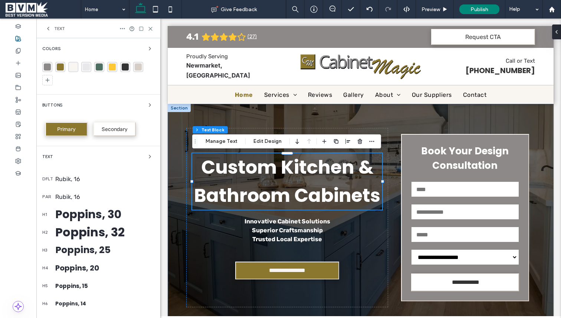
click at [100, 104] on div "Buttons" at bounding box center [98, 105] width 112 height 9
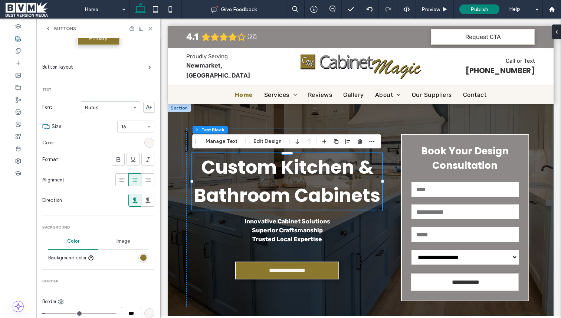
scroll to position [0, 0]
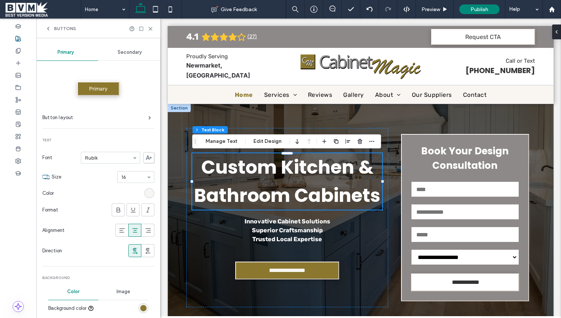
click at [69, 53] on span "Primary" at bounding box center [66, 52] width 16 height 6
click at [124, 52] on span "Secondary" at bounding box center [130, 52] width 24 height 6
click at [61, 51] on span "Primary" at bounding box center [66, 52] width 16 height 6
click at [61, 30] on span "Buttons" at bounding box center [65, 29] width 22 height 6
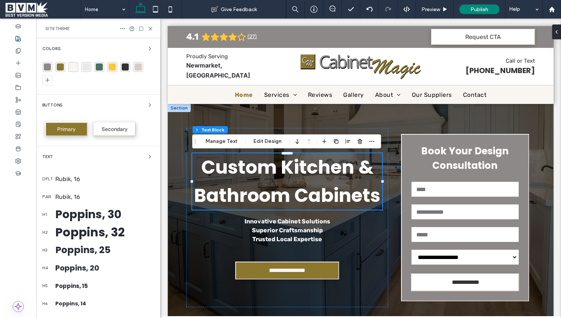
click at [78, 230] on div "Poppins, 32" at bounding box center [104, 233] width 99 height 18
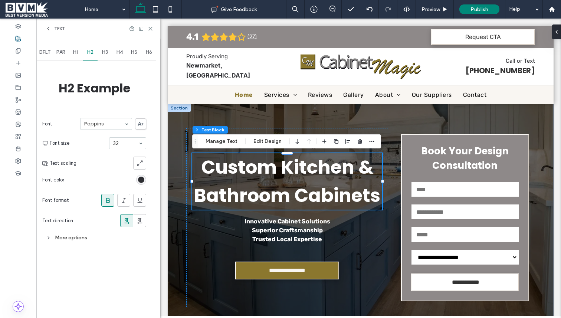
click at [76, 52] on span "H1" at bounding box center [75, 52] width 5 height 6
click at [16, 160] on icon at bounding box center [18, 161] width 6 height 6
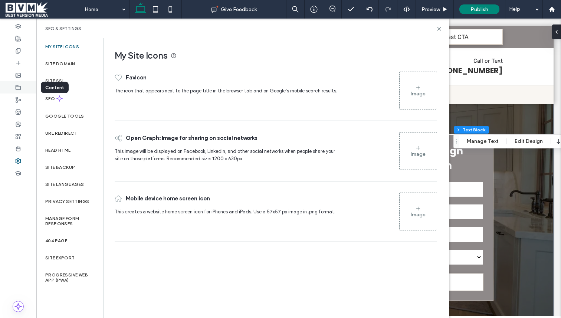
click at [17, 87] on icon at bounding box center [18, 88] width 6 height 6
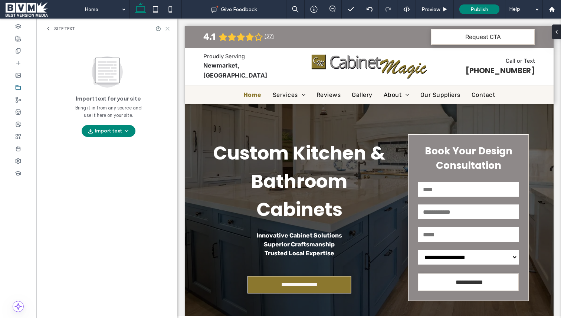
click at [165, 29] on icon at bounding box center [168, 29] width 6 height 6
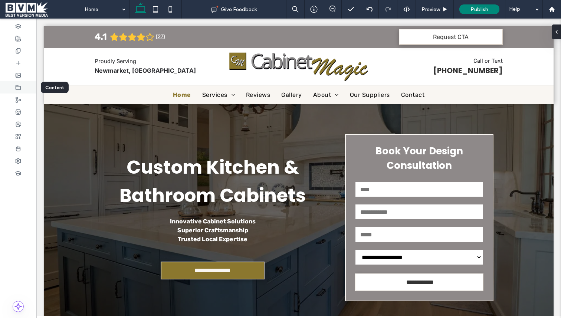
click at [16, 87] on use at bounding box center [18, 87] width 5 height 4
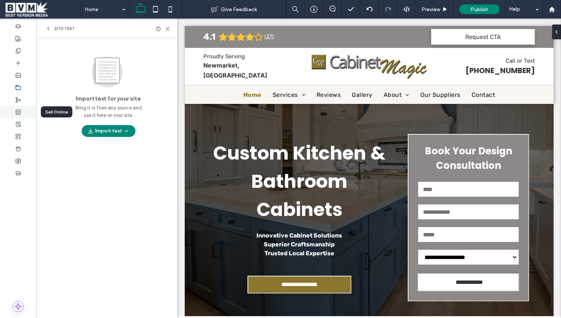
click at [17, 111] on use at bounding box center [18, 112] width 5 height 4
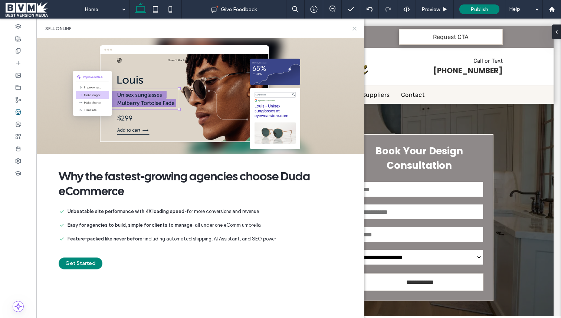
click at [356, 27] on icon at bounding box center [355, 29] width 6 height 6
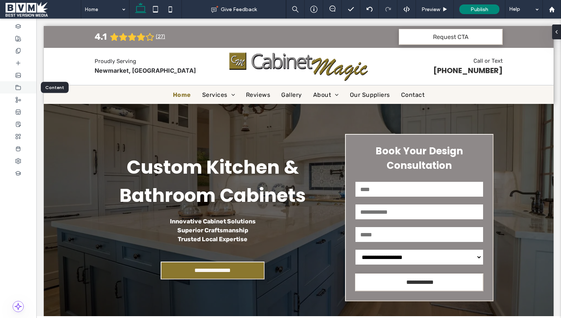
click at [22, 85] on div at bounding box center [18, 87] width 36 height 12
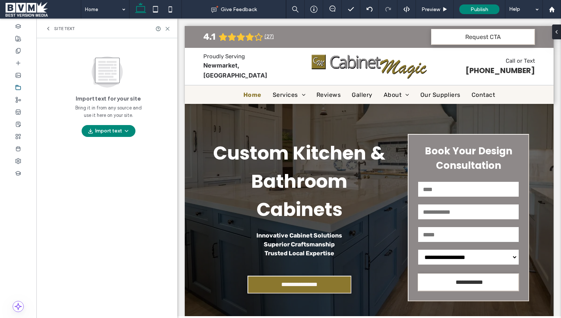
click at [47, 30] on icon at bounding box center [48, 29] width 6 height 6
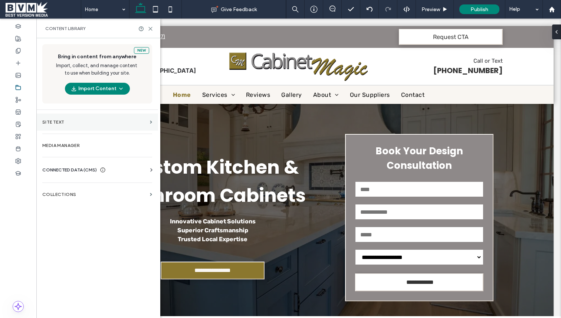
click at [66, 126] on section "Site Text" at bounding box center [97, 122] width 122 height 17
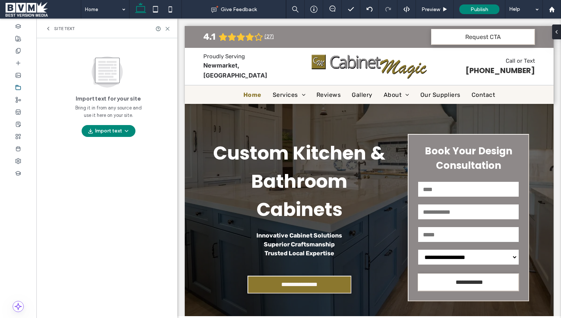
click at [62, 30] on span "Site Text" at bounding box center [64, 29] width 21 height 6
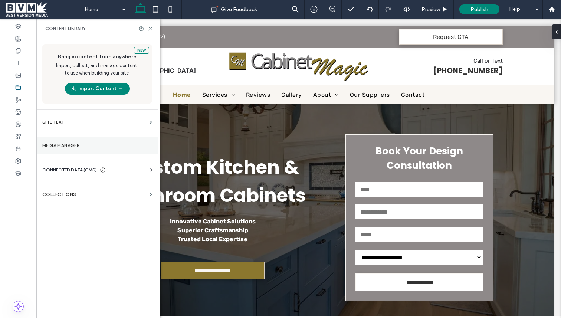
click at [63, 149] on section "Media Manager" at bounding box center [97, 145] width 122 height 17
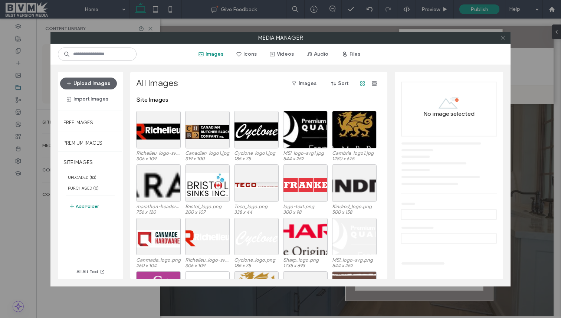
click at [503, 38] on use at bounding box center [503, 38] width 4 height 4
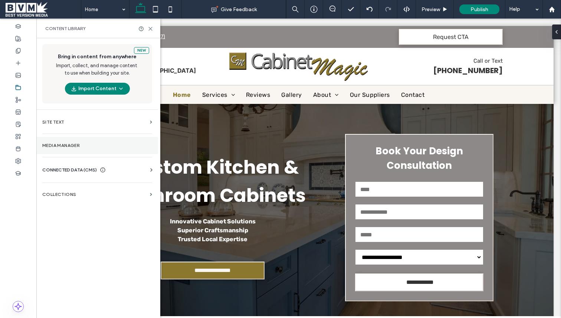
click at [80, 146] on label "Media Manager" at bounding box center [97, 145] width 110 height 5
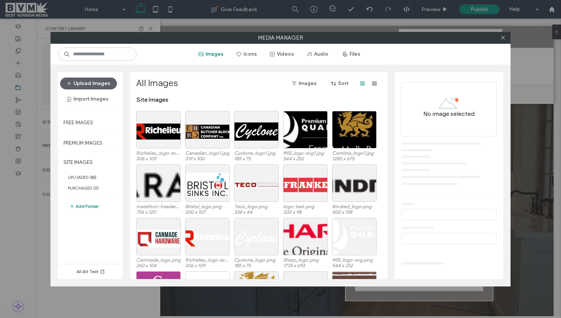
click at [506, 38] on div at bounding box center [503, 37] width 11 height 11
click at [503, 39] on icon at bounding box center [503, 38] width 6 height 6
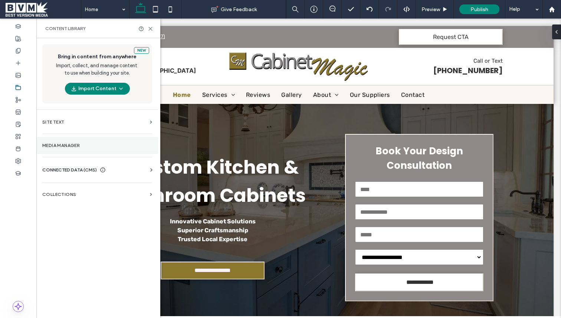
click at [116, 143] on section "Media Manager" at bounding box center [97, 145] width 122 height 17
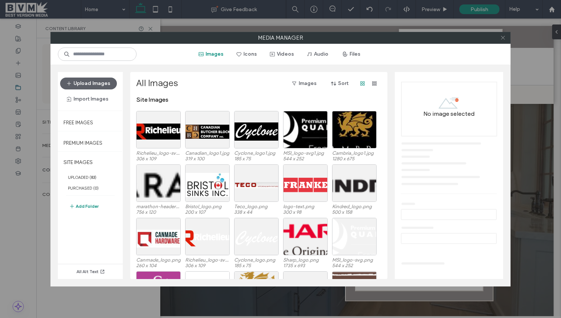
click at [501, 37] on icon at bounding box center [503, 38] width 6 height 6
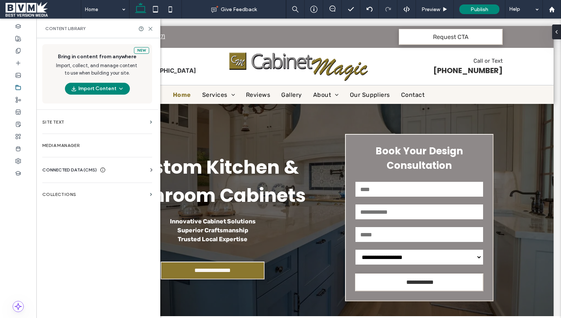
click at [87, 165] on div "CONNECTED DATA (CMS) Business Info Business Text Business Images Find and Repla…" at bounding box center [97, 169] width 122 height 19
click at [75, 167] on span "CONNECTED DATA (CMS)" at bounding box center [69, 169] width 55 height 7
click at [75, 186] on label "Business Info" at bounding box center [98, 188] width 101 height 5
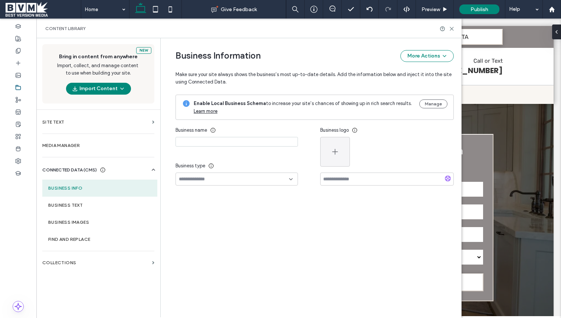
type input "**********"
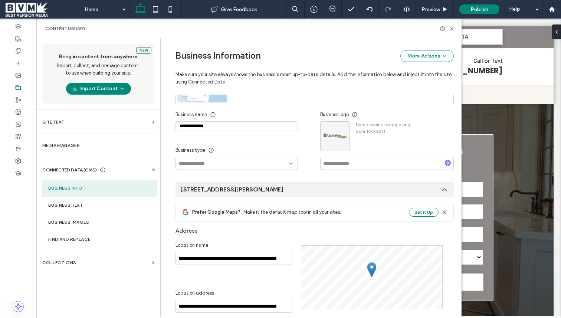
scroll to position [96, 0]
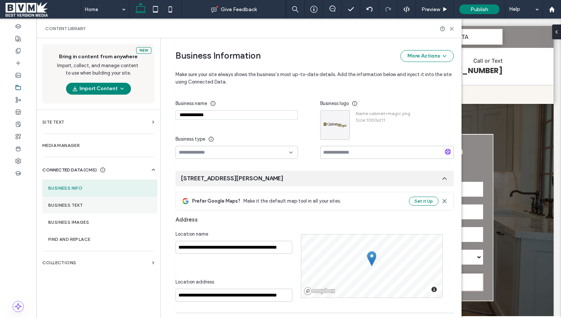
click at [75, 198] on section "Business Text" at bounding box center [99, 205] width 115 height 17
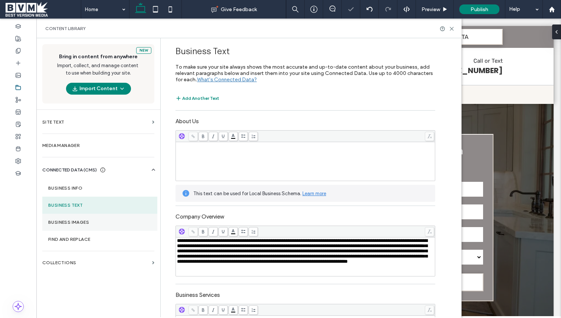
scroll to position [0, 0]
click at [271, 212] on label "Company Overview" at bounding box center [306, 216] width 260 height 12
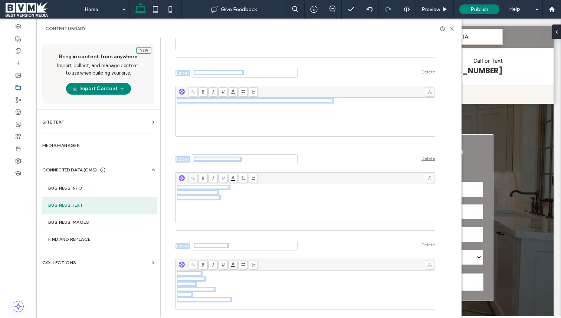
scroll to position [328, 0]
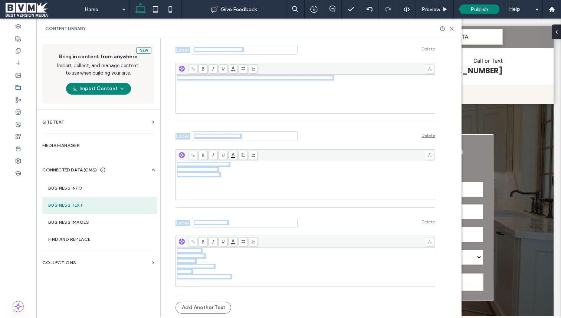
drag, startPoint x: 419, startPoint y: 111, endPoint x: 397, endPoint y: 318, distance: 207.7
click at [397, 318] on div "**********" at bounding box center [248, 178] width 425 height 280
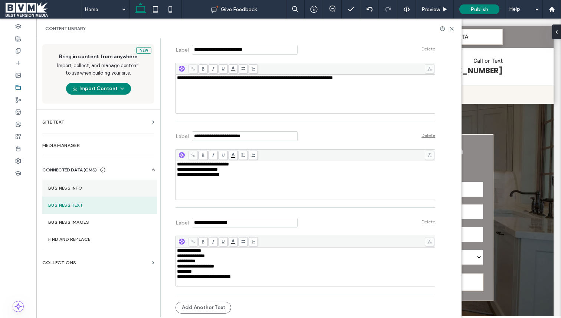
click at [82, 189] on label "Business Info" at bounding box center [99, 188] width 103 height 5
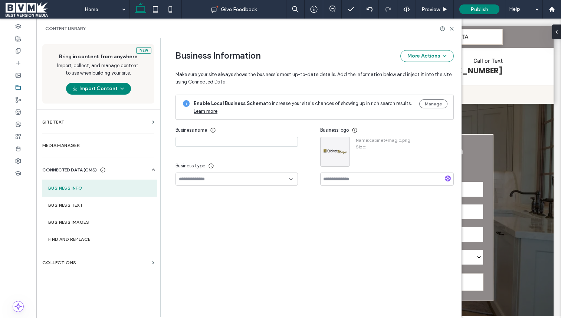
type input "**********"
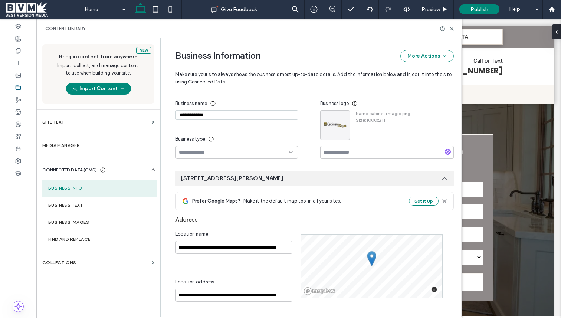
scroll to position [96, 0]
click at [235, 115] on input "**********" at bounding box center [237, 115] width 123 height 10
click at [57, 126] on section "Site Text" at bounding box center [98, 122] width 124 height 17
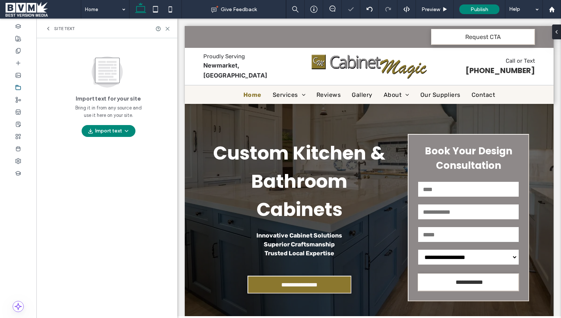
scroll to position [0, 0]
click at [169, 28] on icon at bounding box center [168, 29] width 6 height 6
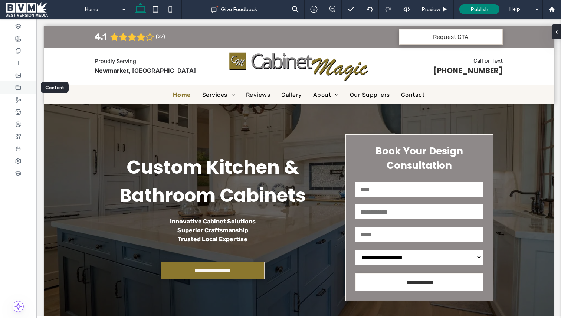
click at [19, 89] on use at bounding box center [18, 87] width 5 height 4
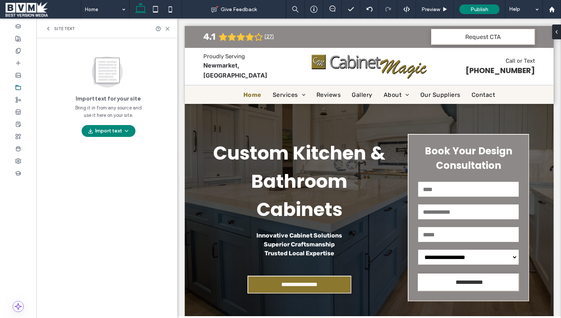
click at [68, 27] on span "Site Text" at bounding box center [64, 29] width 21 height 6
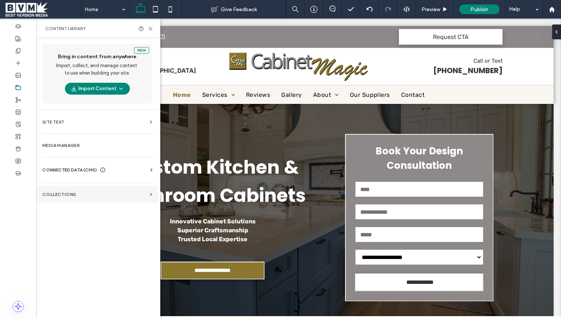
click at [75, 190] on section "Collections" at bounding box center [97, 194] width 122 height 17
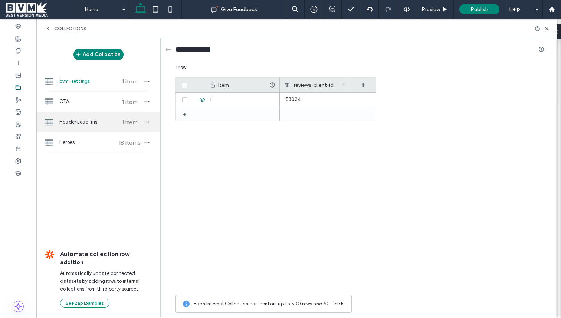
click at [85, 123] on span "Header Lead-ins" at bounding box center [86, 121] width 55 height 7
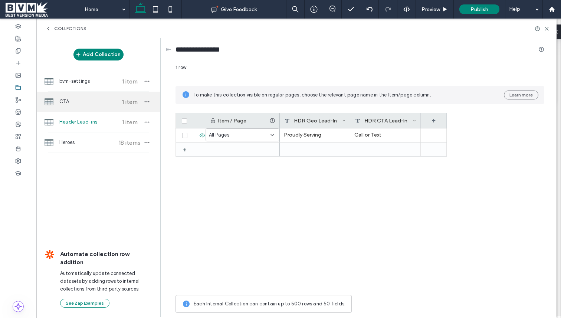
click at [84, 105] on span "CTA" at bounding box center [86, 101] width 55 height 7
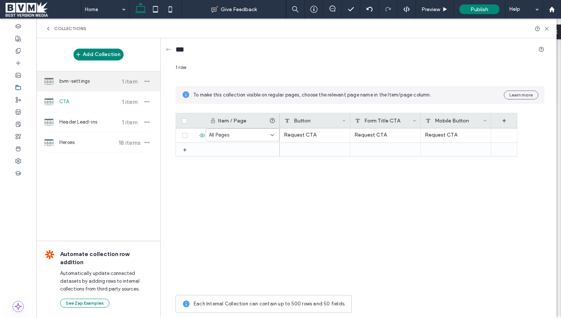
click at [82, 86] on div "bvm-settings 1 item" at bounding box center [98, 81] width 124 height 20
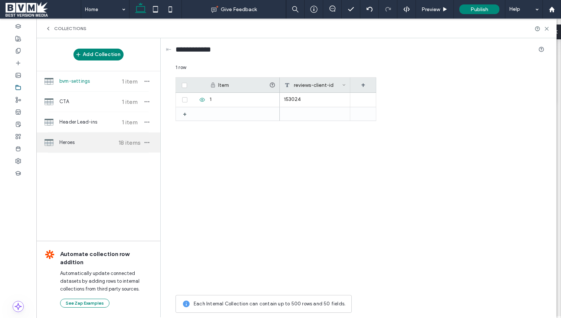
click at [69, 143] on span "Heroes" at bounding box center [86, 142] width 55 height 7
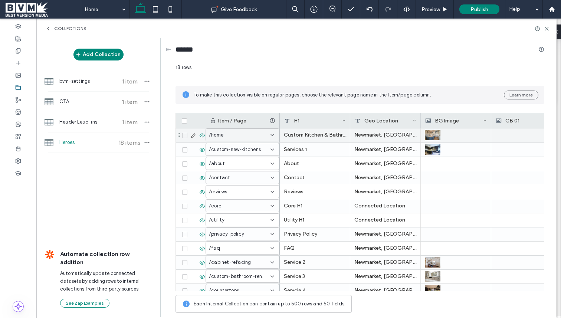
click at [192, 134] on icon at bounding box center [193, 136] width 6 height 6
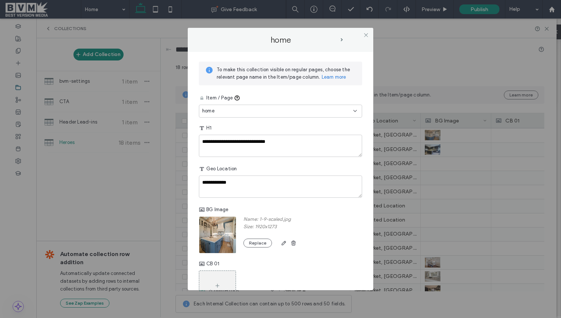
click at [295, 164] on div "Geo Location" at bounding box center [280, 168] width 163 height 13
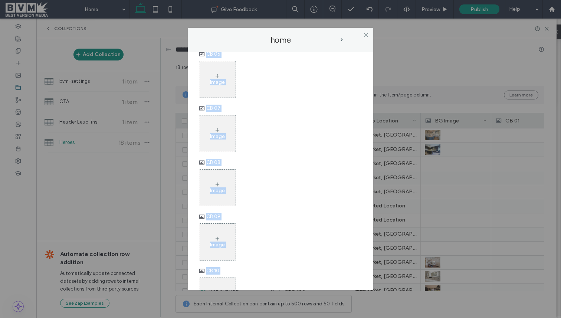
scroll to position [516, 0]
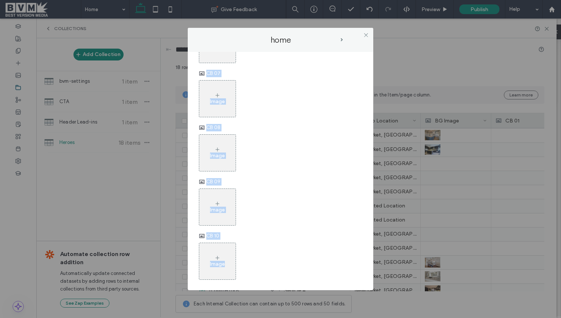
drag, startPoint x: 320, startPoint y: 215, endPoint x: 322, endPoint y: 276, distance: 61.3
click at [366, 34] on icon at bounding box center [366, 35] width 6 height 6
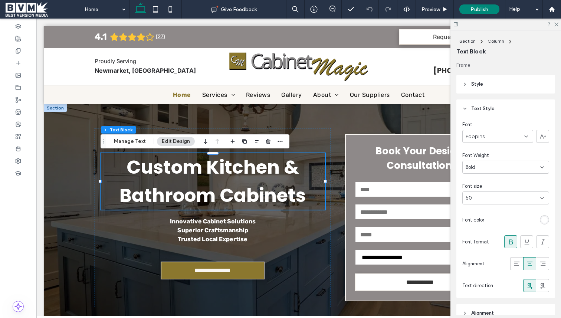
click at [521, 195] on div "50" at bounding box center [501, 198] width 71 height 7
click at [511, 219] on div "9" at bounding box center [506, 224] width 86 height 13
click at [502, 196] on div "50" at bounding box center [501, 198] width 71 height 7
click at [518, 85] on header "Style" at bounding box center [506, 84] width 99 height 19
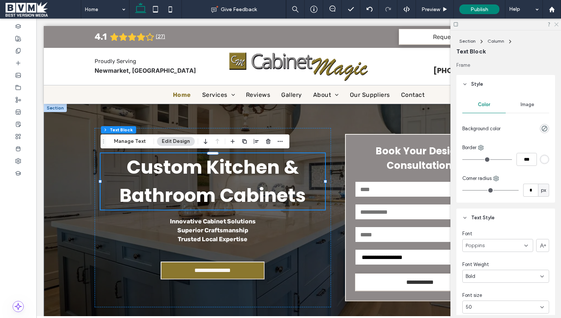
click at [557, 23] on icon at bounding box center [556, 24] width 5 height 5
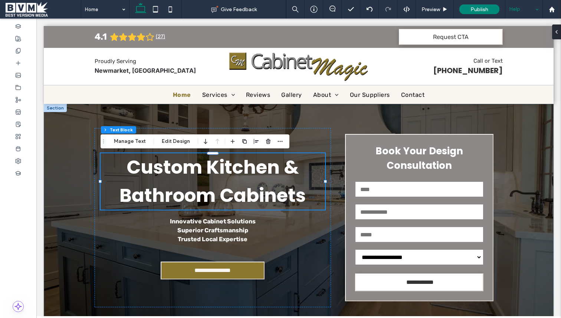
click at [540, 9] on div "Help" at bounding box center [524, 9] width 37 height 19
click at [540, 138] on div "**********" at bounding box center [299, 218] width 510 height 228
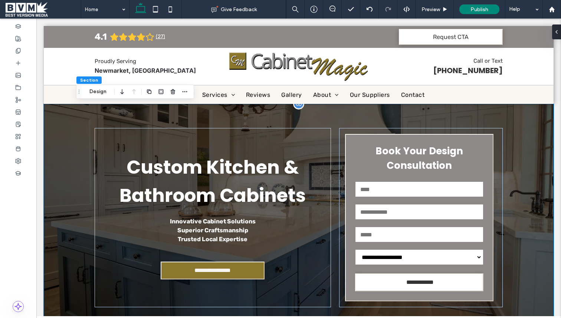
type input "**"
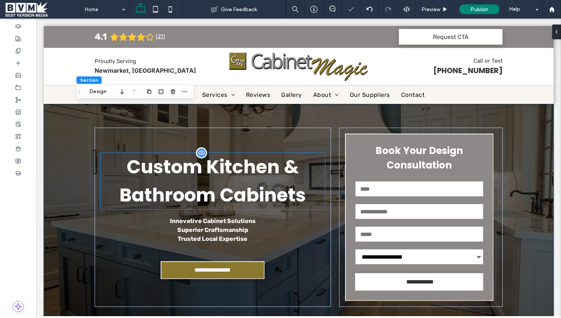
click at [286, 176] on div "Custom Kitchen & Bathroom Cabinets" at bounding box center [213, 181] width 225 height 56
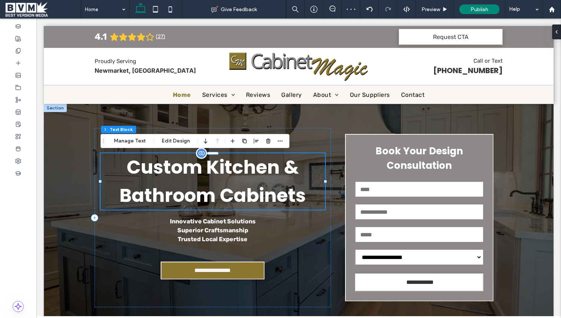
click at [200, 156] on div at bounding box center [201, 153] width 11 height 11
click at [281, 137] on span "button" at bounding box center [280, 141] width 9 height 9
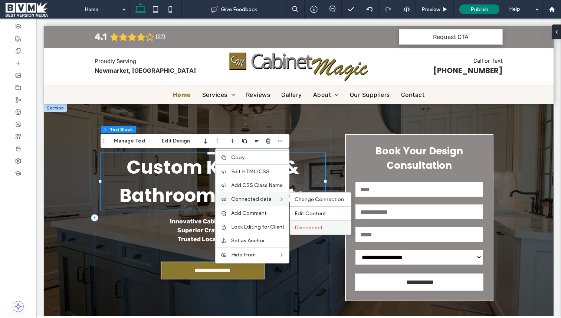
click at [329, 228] on label "Disconnect" at bounding box center [321, 228] width 52 height 6
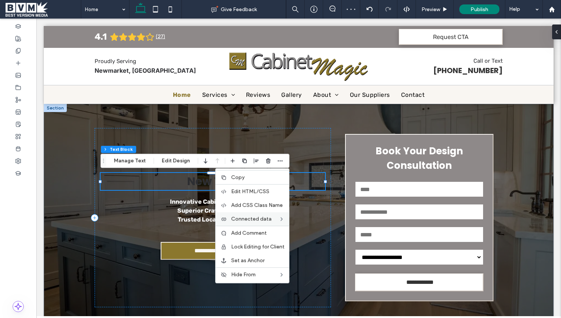
click at [311, 183] on h1 "New Title" at bounding box center [213, 181] width 225 height 17
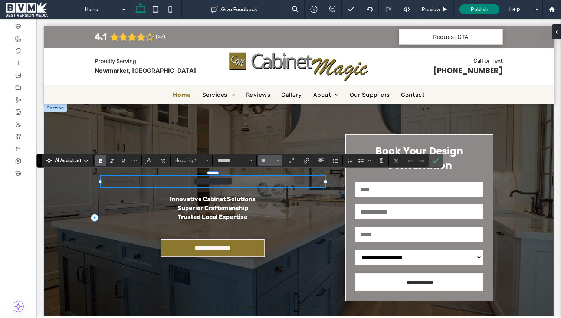
click at [277, 159] on icon "Size" at bounding box center [278, 160] width 3 height 3
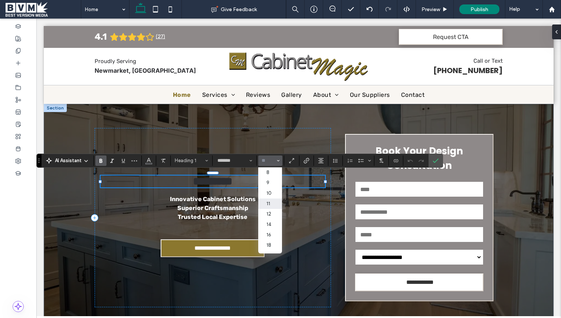
click at [271, 205] on label "11" at bounding box center [270, 204] width 24 height 10
type input "**"
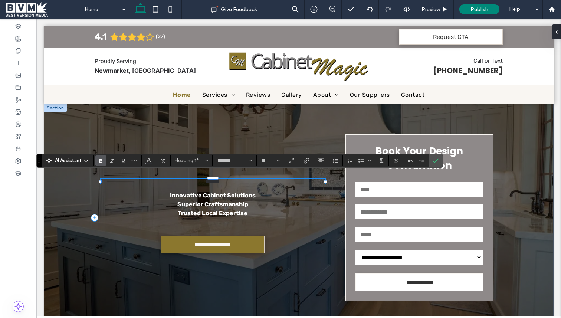
click at [258, 174] on div "**********" at bounding box center [213, 217] width 237 height 179
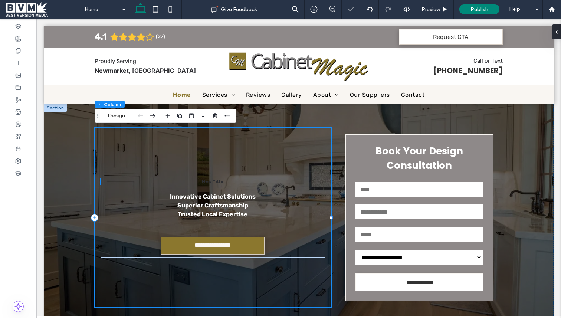
click at [257, 181] on h1 "New Title" at bounding box center [213, 182] width 225 height 6
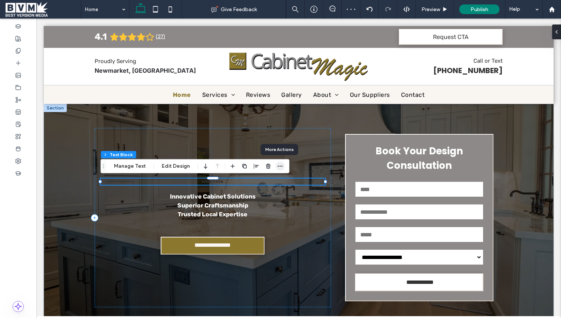
click at [277, 164] on icon "button" at bounding box center [280, 166] width 6 height 6
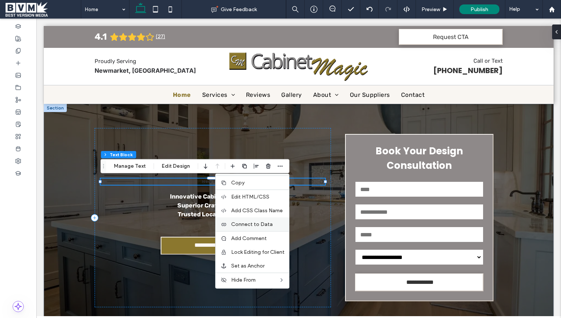
click at [264, 224] on span "Connect to Data" at bounding box center [252, 224] width 42 height 6
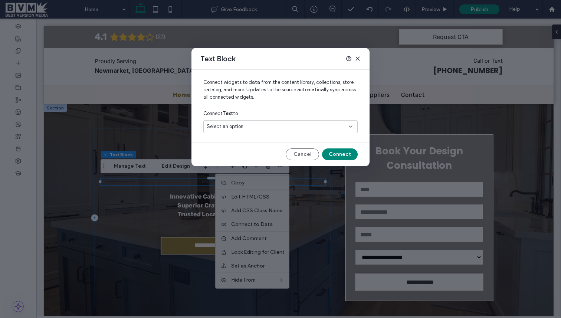
click at [247, 126] on div "Select an option" at bounding box center [276, 126] width 139 height 7
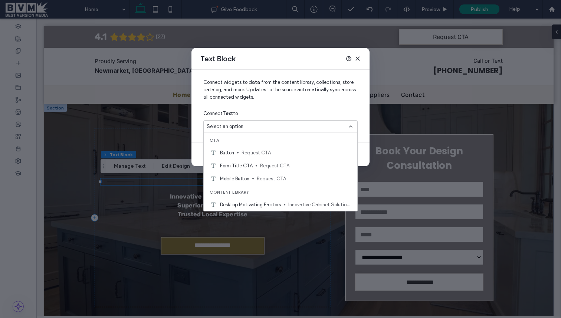
click at [312, 126] on div "Select an option" at bounding box center [276, 126] width 139 height 7
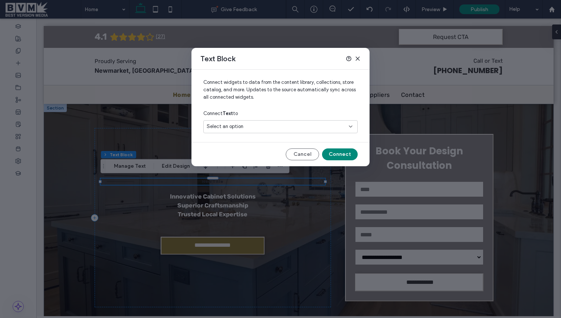
click at [312, 126] on div "Select an option" at bounding box center [276, 126] width 139 height 7
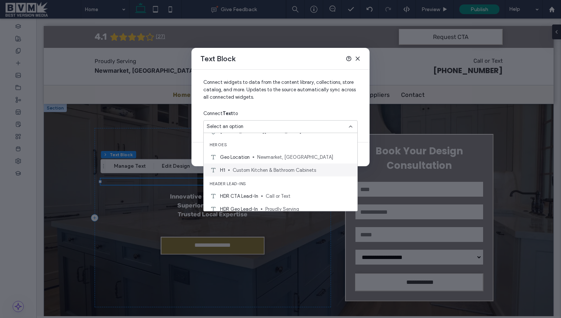
scroll to position [180, 0]
click at [297, 169] on span "Custom Kitchen & Bathroom Cabinets" at bounding box center [292, 167] width 119 height 7
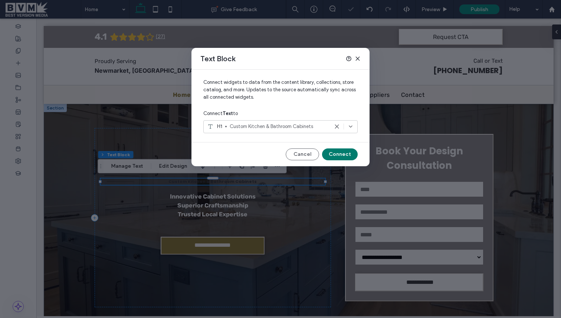
click at [351, 155] on button "Connect" at bounding box center [340, 155] width 36 height 12
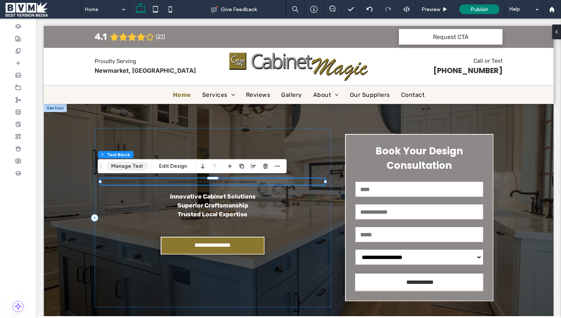
click at [120, 164] on button "Manage Text" at bounding box center [128, 166] width 42 height 9
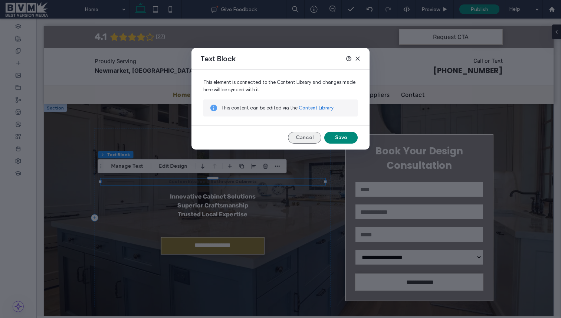
drag, startPoint x: 295, startPoint y: 134, endPoint x: 295, endPoint y: 126, distance: 7.4
click at [295, 134] on button "Cancel" at bounding box center [304, 138] width 33 height 12
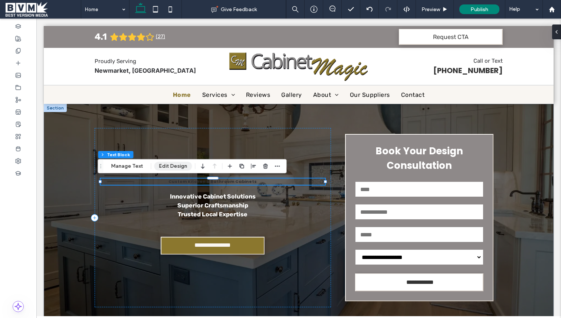
click at [162, 163] on button "Edit Design" at bounding box center [173, 166] width 38 height 9
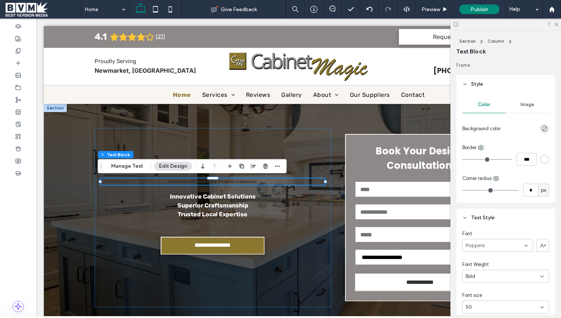
click at [480, 101] on div "Color" at bounding box center [484, 105] width 43 height 16
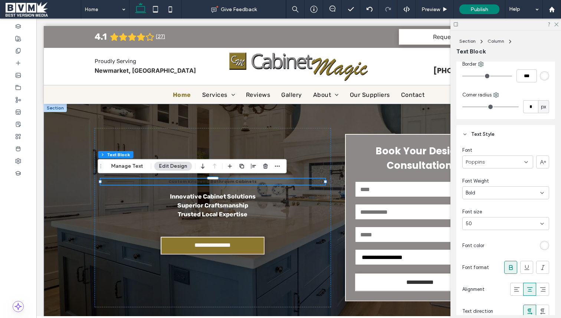
scroll to position [118, 0]
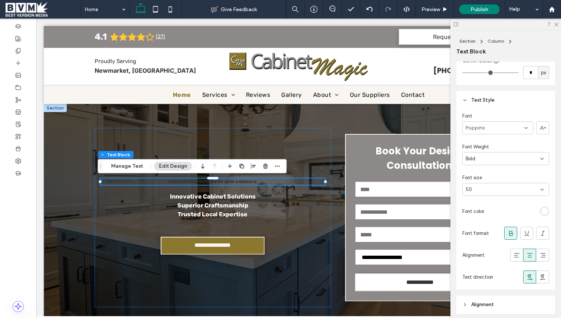
click at [494, 188] on div "50" at bounding box center [501, 189] width 71 height 7
click at [494, 216] on div "9" at bounding box center [504, 215] width 82 height 13
click at [490, 190] on div "11" at bounding box center [501, 189] width 71 height 7
click at [483, 251] on div "96" at bounding box center [504, 254] width 82 height 13
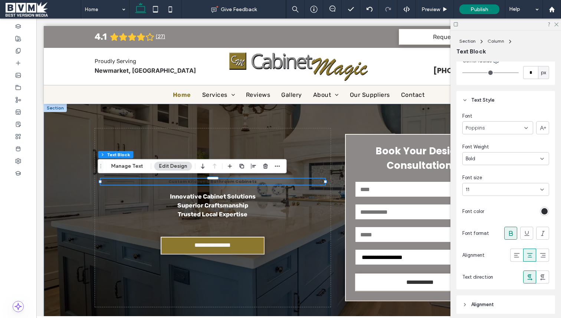
click at [542, 211] on div "rgb(45, 46, 50)" at bounding box center [545, 211] width 6 height 6
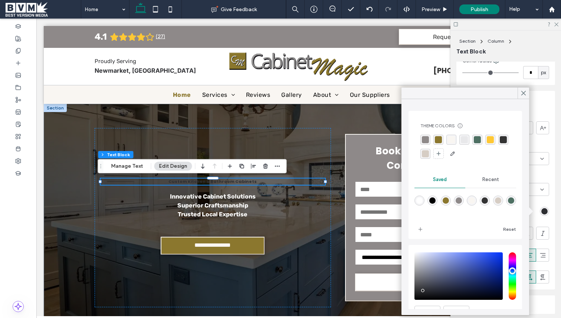
click at [422, 198] on div "rgba(255,255,255,1)" at bounding box center [420, 201] width 6 height 6
type input "*******"
click at [521, 91] on icon at bounding box center [524, 93] width 7 height 7
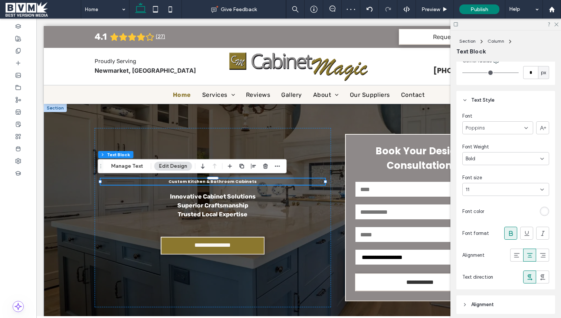
click at [480, 188] on div "11" at bounding box center [501, 189] width 71 height 7
click at [476, 232] on div "10" at bounding box center [504, 228] width 82 height 13
click at [247, 183] on div "Custom Kitchen & Bathroom Cabinets" at bounding box center [213, 182] width 225 height 6
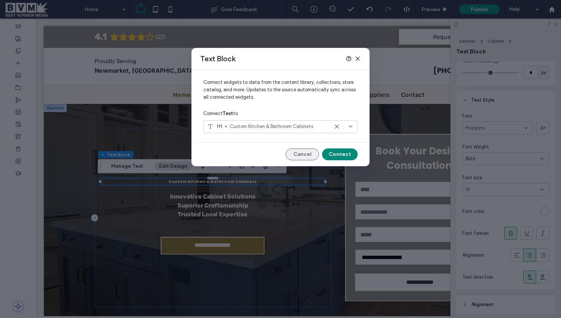
click at [297, 156] on button "Cancel" at bounding box center [302, 155] width 33 height 12
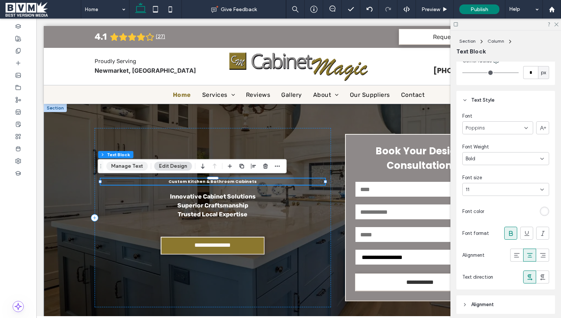
click at [131, 167] on button "Manage Text" at bounding box center [128, 166] width 42 height 9
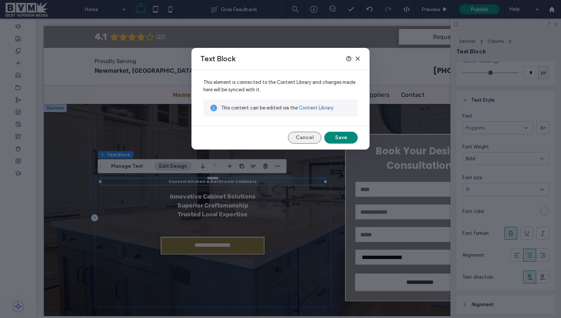
click at [314, 139] on button "Cancel" at bounding box center [304, 138] width 33 height 12
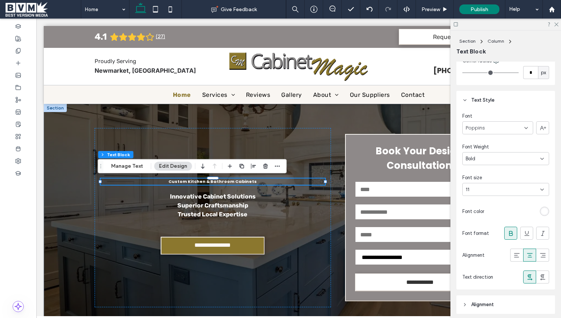
click at [486, 188] on div "11" at bounding box center [501, 189] width 71 height 7
click at [487, 251] on div "96" at bounding box center [504, 254] width 82 height 13
click at [485, 188] on div "11" at bounding box center [501, 189] width 71 height 7
click at [483, 228] on div "10" at bounding box center [504, 228] width 82 height 13
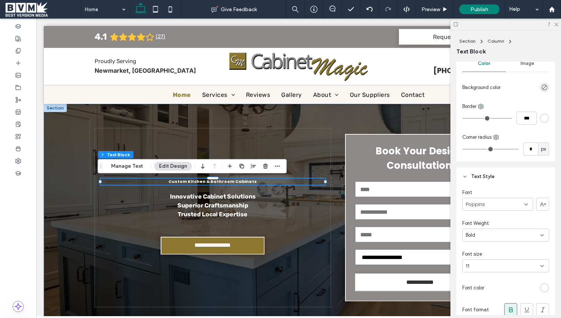
scroll to position [41, 0]
click at [20, 39] on icon at bounding box center [18, 39] width 6 height 6
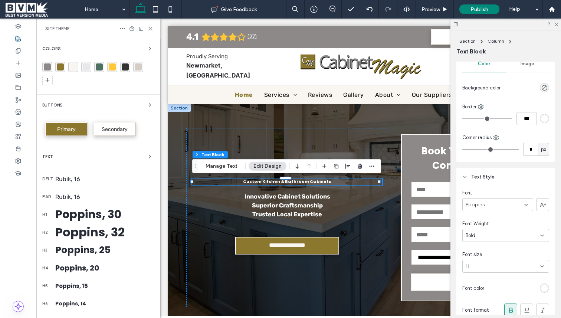
click at [75, 216] on div "Poppins, 30" at bounding box center [104, 214] width 99 height 17
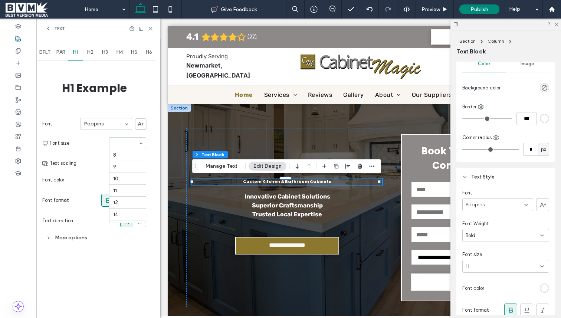
scroll to position [110, 0]
click at [122, 144] on input at bounding box center [125, 143] width 25 height 5
click at [92, 154] on div "Font Poppins Font size 30 Text scaling Font color Font format Text direction" at bounding box center [94, 172] width 104 height 117
click at [143, 180] on div "rgb(45, 46, 50)" at bounding box center [141, 180] width 6 height 6
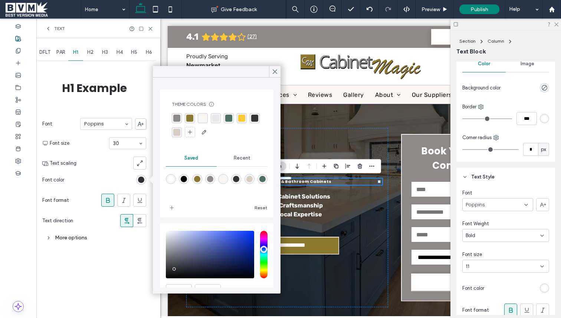
click at [173, 179] on div "rgba(255,255,255,1)" at bounding box center [171, 179] width 6 height 6
type input "*******"
click at [71, 237] on div "More options" at bounding box center [94, 238] width 104 height 10
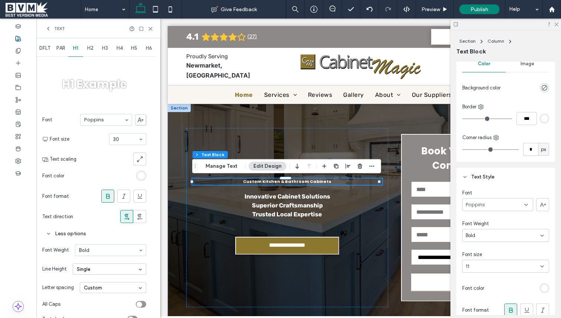
scroll to position [19, 0]
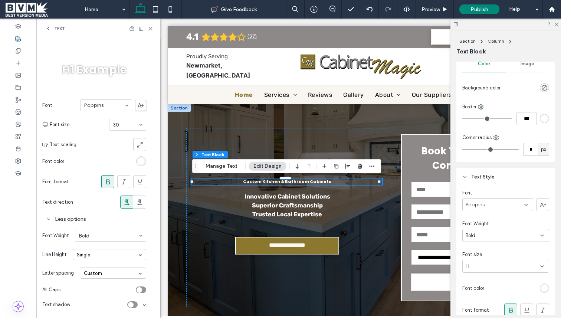
click at [135, 304] on div "toggle" at bounding box center [132, 304] width 10 height 7
click at [135, 304] on icon "toggle" at bounding box center [134, 304] width 2 height 1
click at [123, 56] on div "H1 Example Font Poppins Font size 30 Text scaling Font color Font format Text d…" at bounding box center [94, 178] width 104 height 268
click at [49, 26] on icon at bounding box center [48, 29] width 6 height 6
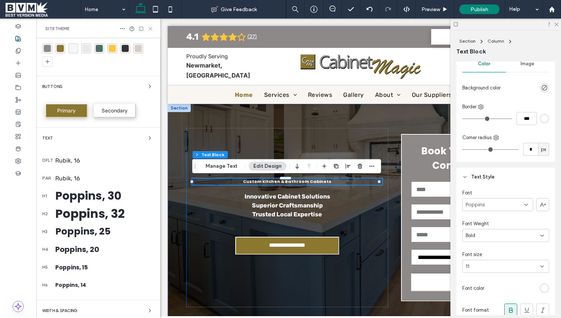
click at [151, 28] on icon at bounding box center [151, 29] width 6 height 6
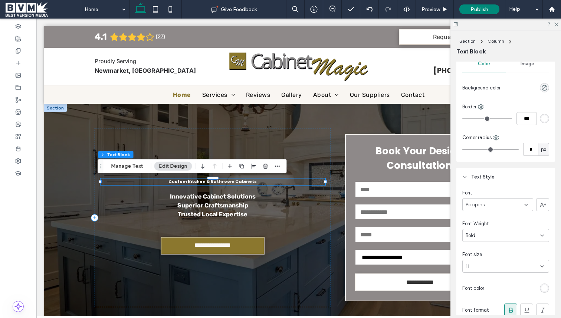
click at [235, 183] on div "Custom Kitchen & Bathroom Cabinets" at bounding box center [213, 182] width 225 height 6
click at [237, 182] on div "Custom Kitchen & Bathroom Cabinets" at bounding box center [213, 182] width 225 height 6
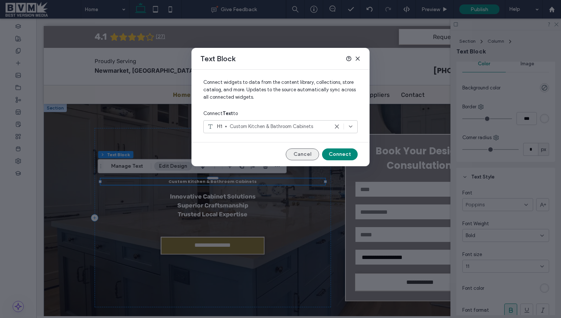
drag, startPoint x: 309, startPoint y: 151, endPoint x: 360, endPoint y: 151, distance: 50.9
click at [309, 151] on button "Cancel" at bounding box center [302, 155] width 33 height 12
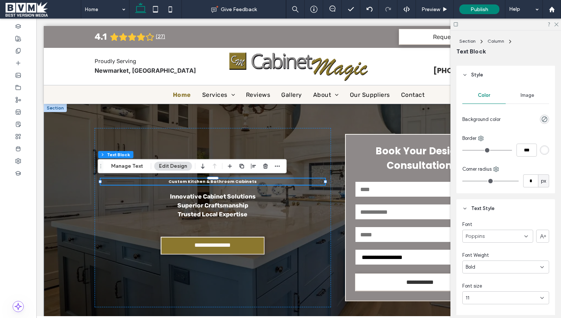
scroll to position [0, 0]
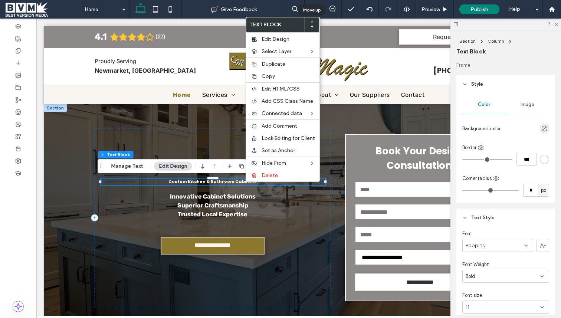
click at [313, 21] on div at bounding box center [312, 21] width 3 height 3
click at [312, 26] on use at bounding box center [312, 27] width 2 height 2
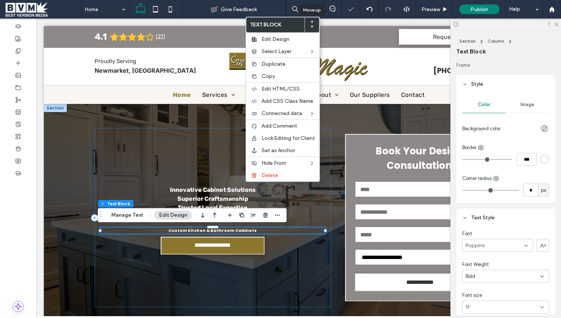
click at [313, 22] on icon at bounding box center [312, 21] width 3 height 3
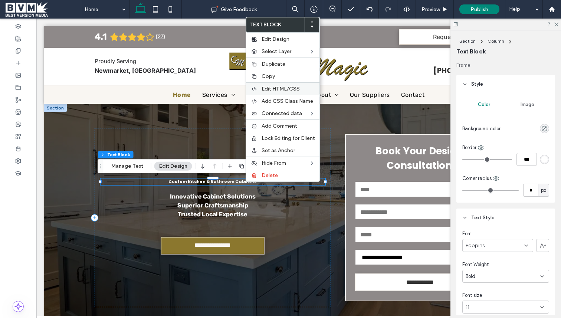
click at [274, 88] on span "Edit HTML/CSS" at bounding box center [281, 89] width 38 height 6
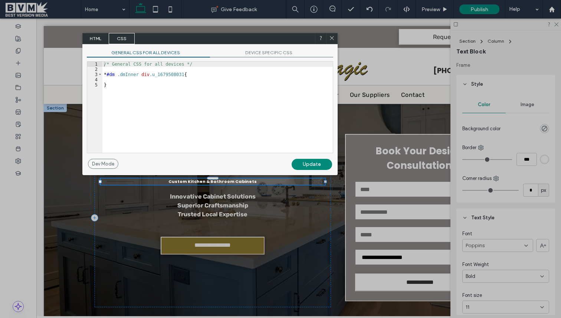
click at [331, 40] on icon at bounding box center [332, 38] width 6 height 6
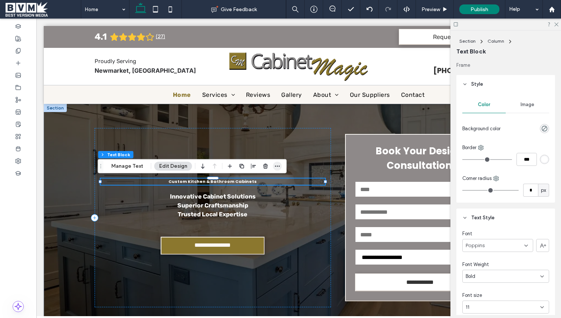
click at [275, 165] on icon "button" at bounding box center [278, 166] width 6 height 6
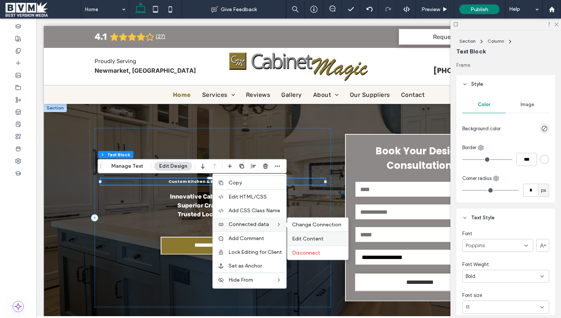
click at [316, 239] on span "Edit Content" at bounding box center [308, 239] width 32 height 6
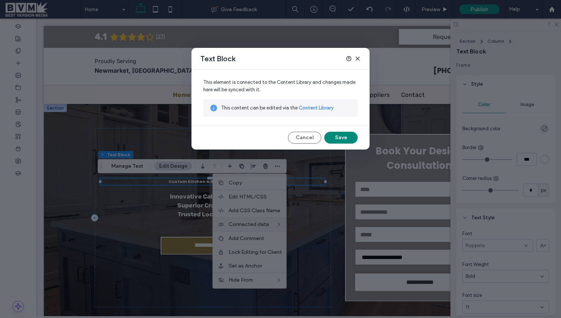
click at [316, 106] on link "Content Library" at bounding box center [316, 107] width 35 height 7
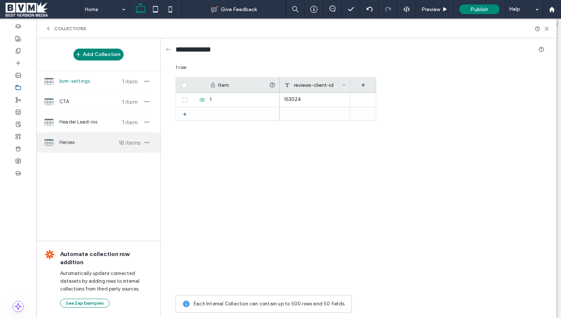
click at [50, 139] on use at bounding box center [49, 142] width 9 height 6
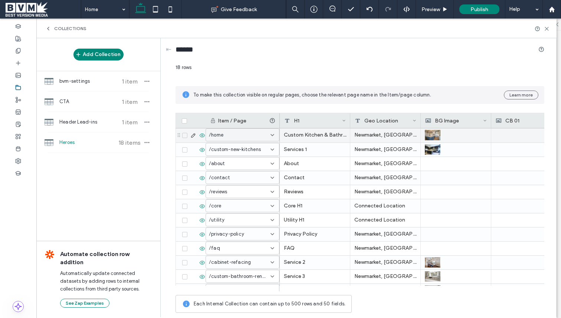
click at [194, 137] on icon at bounding box center [193, 136] width 6 height 6
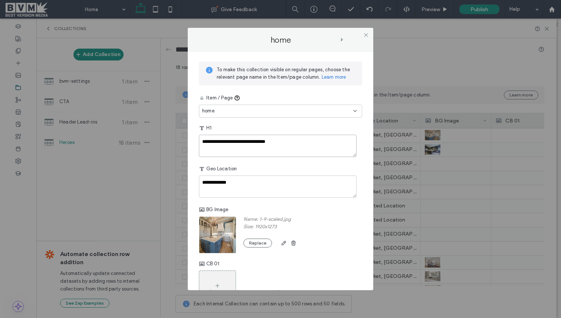
click at [247, 151] on textarea "**********" at bounding box center [278, 146] width 158 height 22
click at [302, 150] on textarea "**********" at bounding box center [278, 146] width 158 height 22
click at [308, 146] on textarea "**********" at bounding box center [278, 146] width 158 height 22
click at [368, 33] on icon at bounding box center [366, 35] width 6 height 6
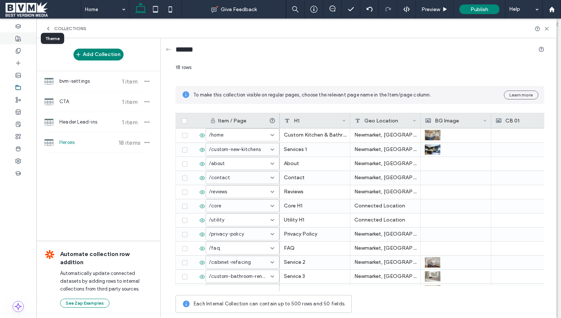
click at [18, 41] on span at bounding box center [18, 38] width 6 height 6
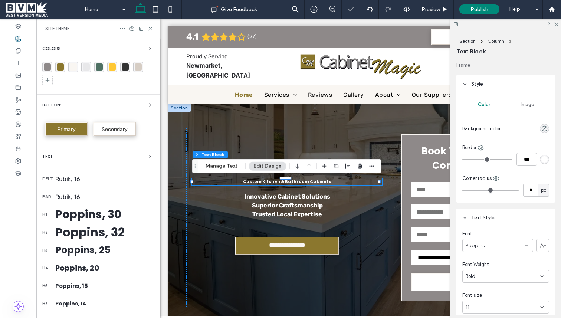
click at [74, 212] on div "Poppins, 30" at bounding box center [104, 214] width 99 height 17
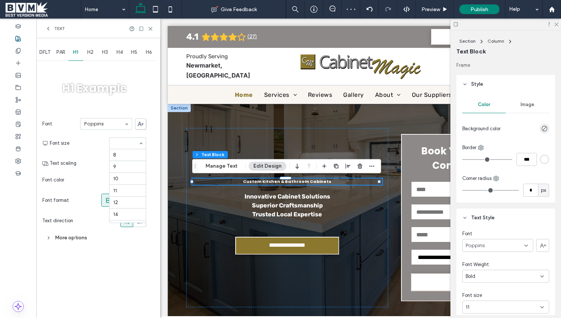
scroll to position [110, 0]
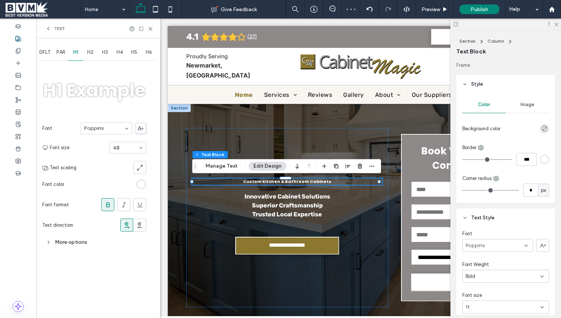
click at [91, 170] on div at bounding box center [112, 167] width 67 height 13
click at [141, 126] on span at bounding box center [140, 128] width 11 height 11
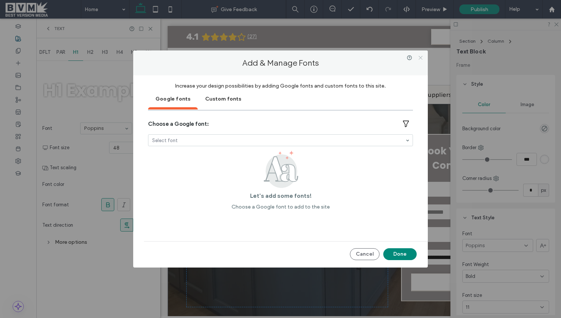
click at [423, 55] on icon at bounding box center [421, 58] width 6 height 6
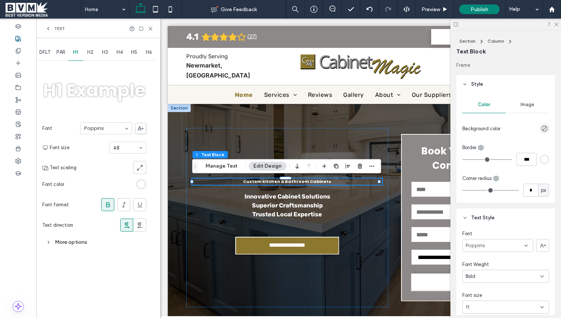
click at [64, 241] on div "More options" at bounding box center [94, 242] width 104 height 10
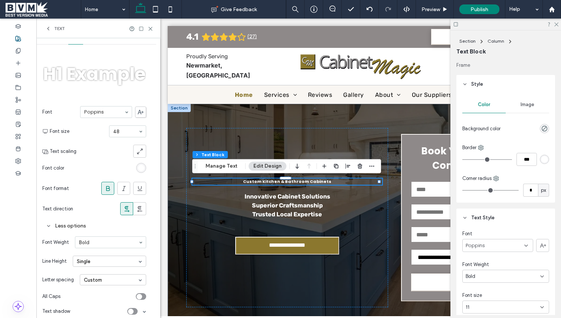
scroll to position [23, 0]
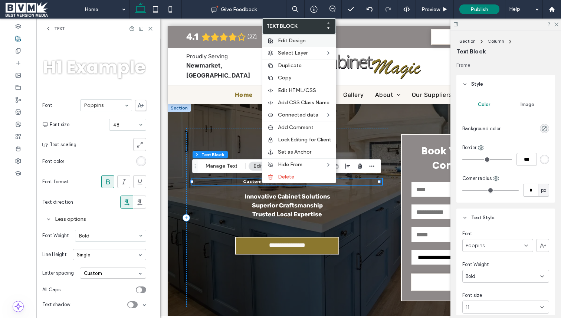
click at [310, 42] on label "Edit Design" at bounding box center [304, 41] width 53 height 6
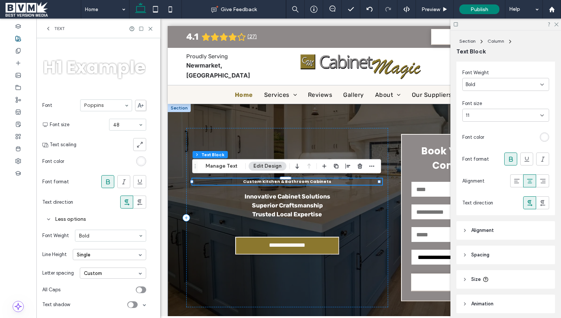
scroll to position [244, 0]
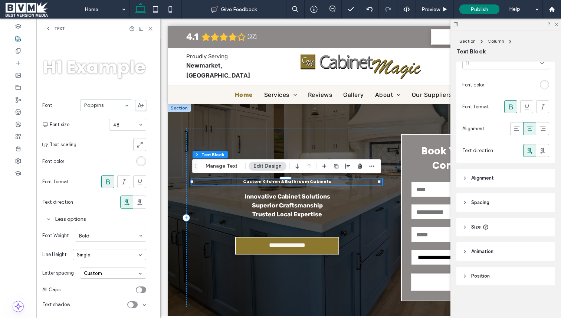
click at [496, 201] on header "Spacing" at bounding box center [506, 202] width 99 height 19
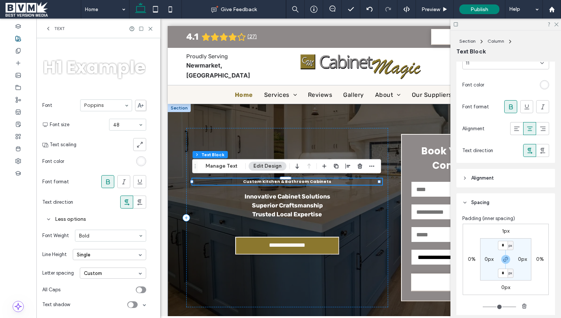
click at [496, 201] on header "Spacing" at bounding box center [506, 202] width 99 height 19
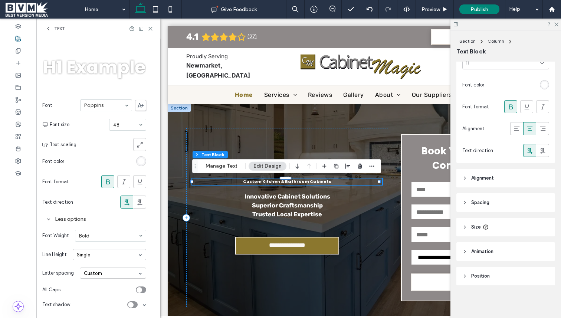
click at [493, 226] on header "Size" at bounding box center [506, 227] width 99 height 19
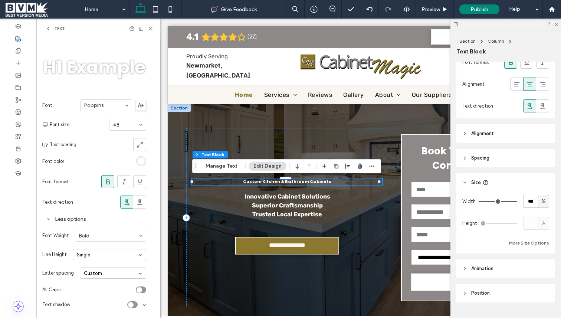
scroll to position [291, 0]
click at [480, 124] on header "Alignment" at bounding box center [506, 132] width 99 height 19
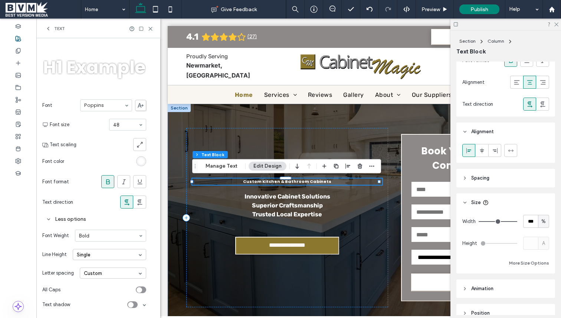
click at [507, 177] on header "Spacing" at bounding box center [506, 178] width 99 height 19
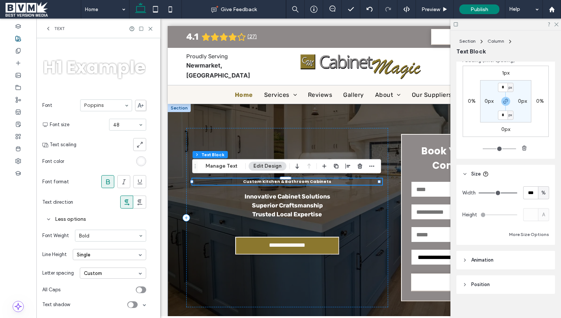
scroll to position [433, 0]
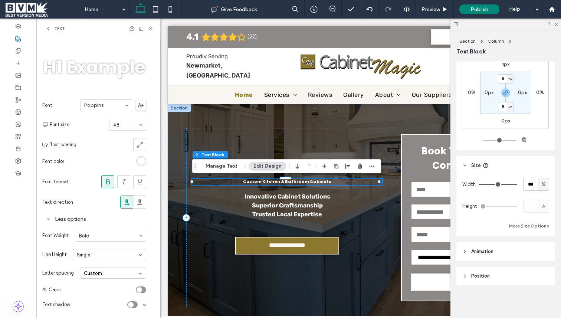
drag, startPoint x: 482, startPoint y: 278, endPoint x: 489, endPoint y: 265, distance: 15.4
click at [482, 278] on span "Position" at bounding box center [481, 276] width 19 height 7
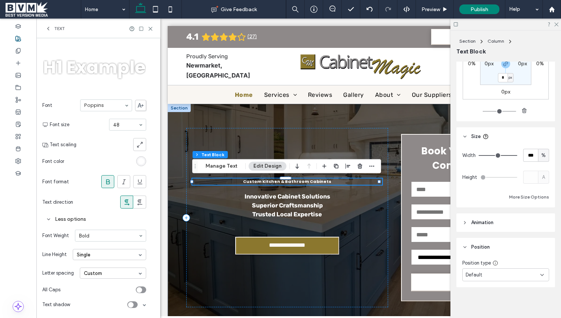
scroll to position [464, 0]
click at [490, 218] on span "Animation" at bounding box center [483, 220] width 22 height 7
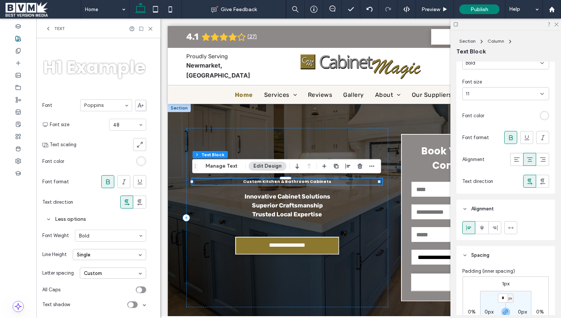
scroll to position [0, 0]
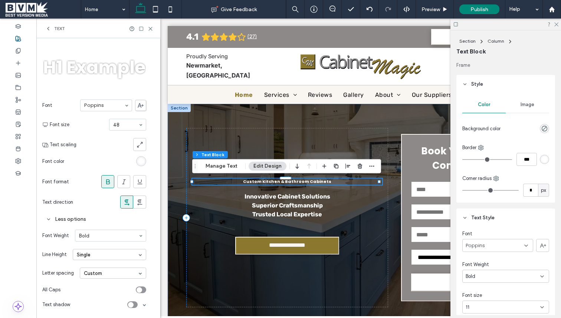
click at [532, 108] on div "Image" at bounding box center [527, 105] width 43 height 16
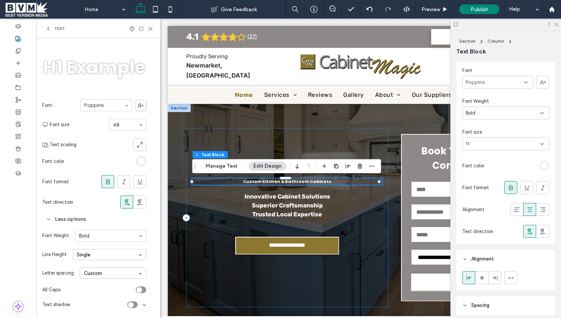
scroll to position [189, 0]
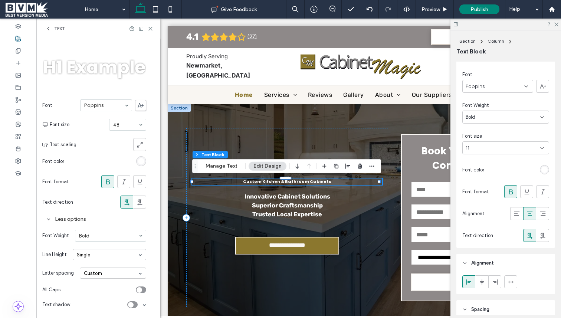
click at [511, 191] on div at bounding box center [511, 192] width 12 height 12
click at [520, 150] on div "11" at bounding box center [501, 147] width 71 height 7
click at [518, 172] on div "9" at bounding box center [504, 173] width 82 height 13
click at [517, 149] on div "11" at bounding box center [501, 147] width 71 height 7
click at [515, 183] on div "10" at bounding box center [504, 186] width 82 height 13
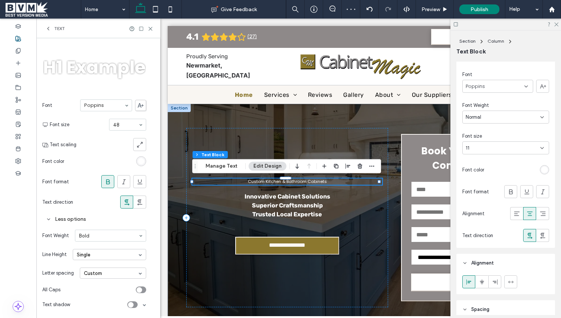
click at [516, 152] on div "11" at bounding box center [506, 147] width 87 height 13
click at [506, 207] on div "12" at bounding box center [504, 212] width 82 height 13
click at [542, 170] on div "rgb(255, 255, 255)" at bounding box center [545, 170] width 6 height 6
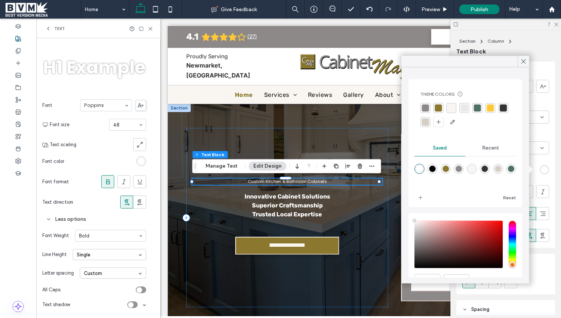
click at [491, 107] on div "rgba(255, 200, 52, 1)" at bounding box center [490, 108] width 7 height 7
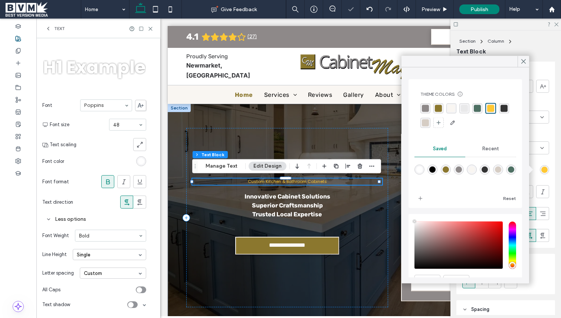
click at [552, 164] on div "Frame Style Color Image Image Border *** Corner radius * px Text Style Font Pop…" at bounding box center [509, 189] width 104 height 254
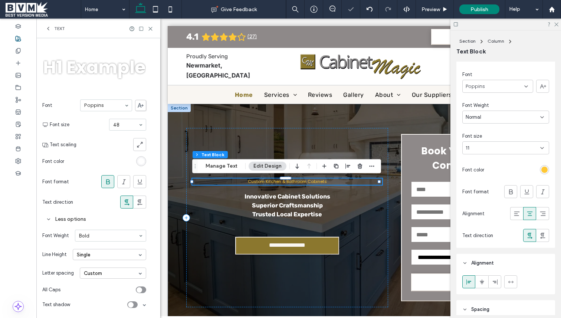
click at [489, 147] on div "11" at bounding box center [501, 147] width 71 height 7
click at [488, 176] on div "9" at bounding box center [504, 173] width 82 height 13
click at [492, 147] on div "11" at bounding box center [501, 147] width 71 height 7
click at [486, 198] on div "11" at bounding box center [504, 199] width 82 height 13
click at [488, 149] on div "11" at bounding box center [501, 147] width 71 height 7
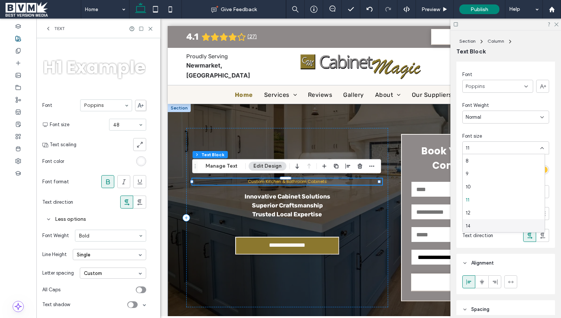
click at [488, 222] on div "14" at bounding box center [504, 225] width 82 height 13
click at [542, 171] on div "rgb(255, 200, 52)" at bounding box center [545, 170] width 6 height 6
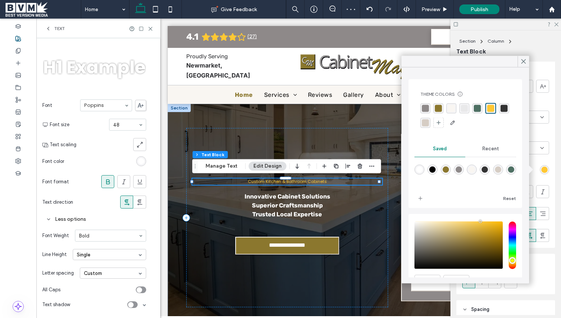
click at [423, 169] on div "rgba(255,255,255,1)" at bounding box center [420, 170] width 10 height 10
type input "*******"
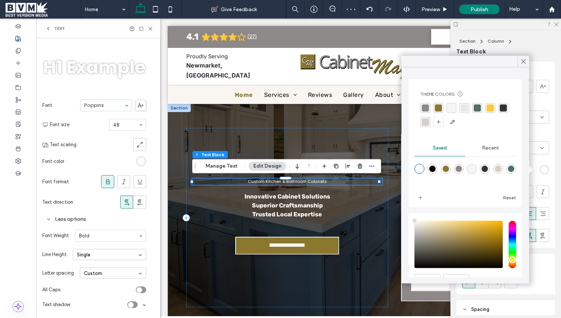
click at [535, 158] on div "Font Poppins Font Weight Normal Font size 11 Font color Font format Alignment T…" at bounding box center [506, 158] width 99 height 180
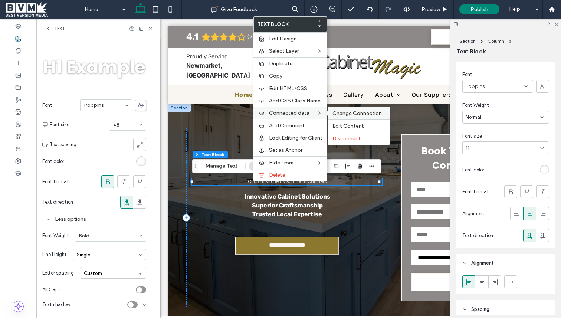
click at [361, 114] on span "Change Connection" at bounding box center [357, 113] width 49 height 6
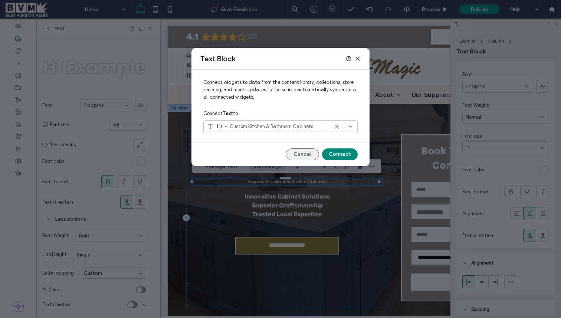
click at [305, 153] on button "Cancel" at bounding box center [302, 155] width 33 height 12
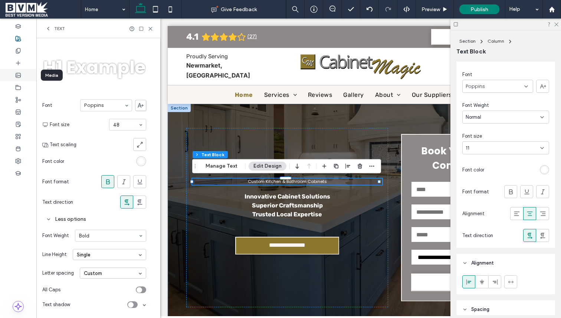
click at [24, 76] on div at bounding box center [18, 75] width 36 height 12
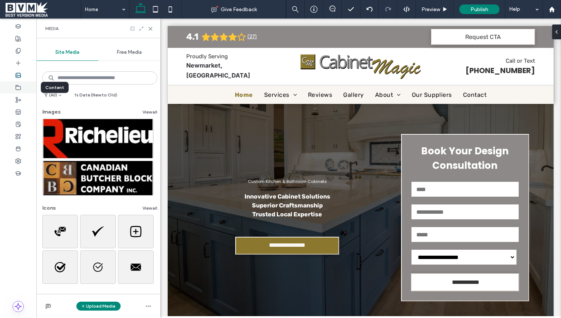
click at [17, 87] on icon at bounding box center [18, 88] width 6 height 6
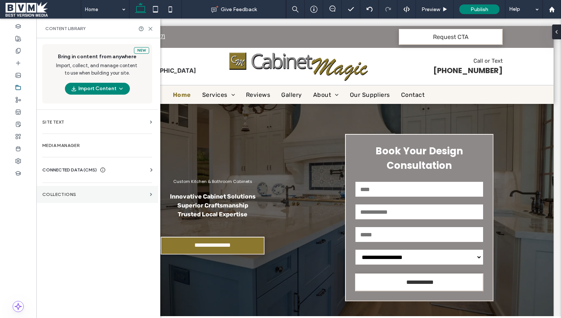
click at [65, 186] on section "Collections" at bounding box center [97, 194] width 122 height 17
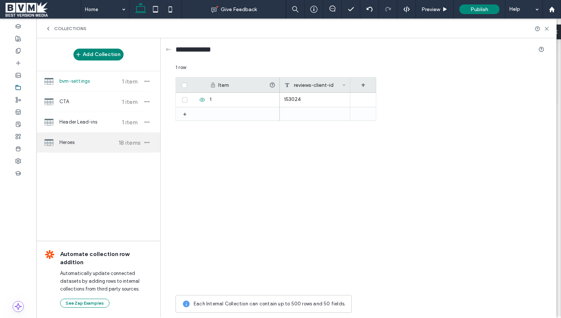
click at [65, 140] on span "Heroes" at bounding box center [86, 142] width 55 height 7
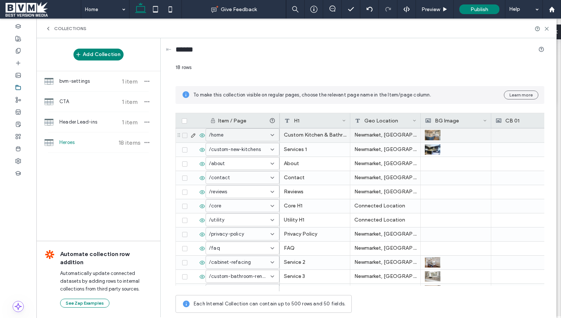
click at [191, 135] on icon at bounding box center [193, 136] width 6 height 6
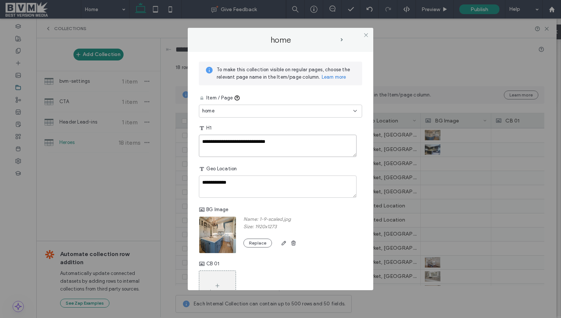
click at [225, 142] on textarea "**********" at bounding box center [278, 146] width 158 height 22
paste textarea "**********"
type textarea "**********"
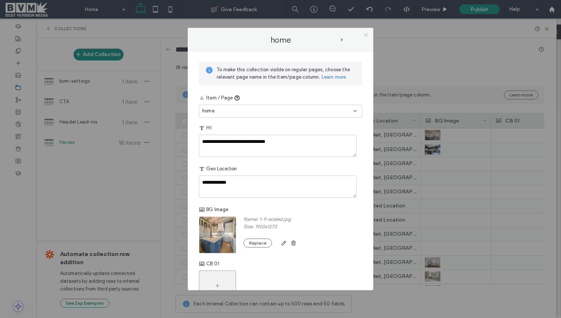
click at [366, 36] on use at bounding box center [366, 35] width 4 height 4
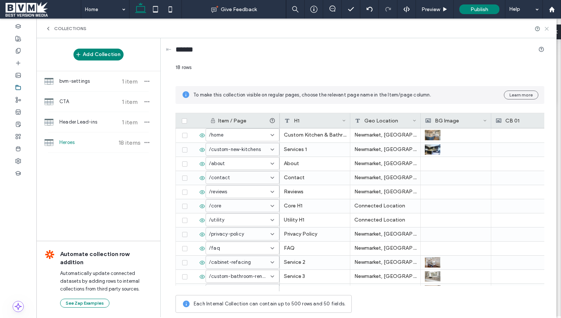
drag, startPoint x: 544, startPoint y: 27, endPoint x: 508, endPoint y: 9, distance: 40.5
click at [544, 27] on icon at bounding box center [547, 29] width 6 height 6
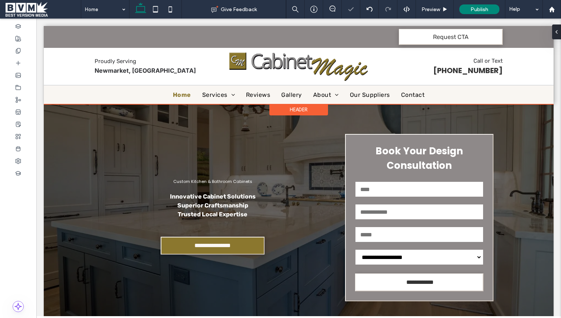
scroll to position [0, 0]
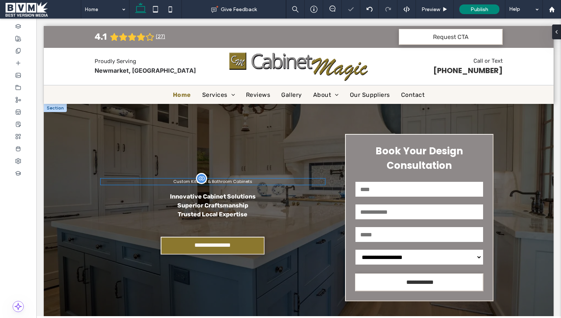
click at [242, 183] on div "Custom Kitchen & Bathroom Cabinets" at bounding box center [213, 182] width 225 height 6
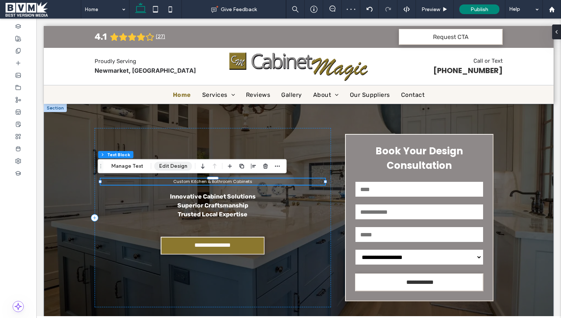
click at [173, 165] on button "Edit Design" at bounding box center [173, 166] width 38 height 9
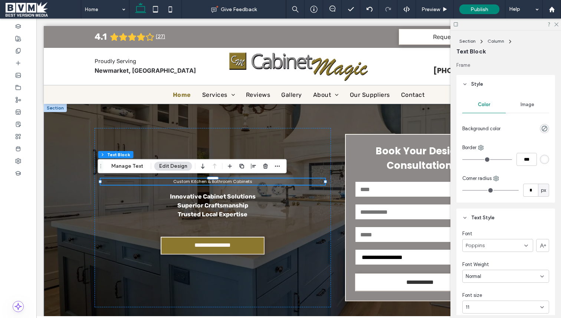
click at [483, 105] on span "Color" at bounding box center [484, 105] width 12 height 6
click at [477, 86] on span "Style" at bounding box center [478, 84] width 12 height 7
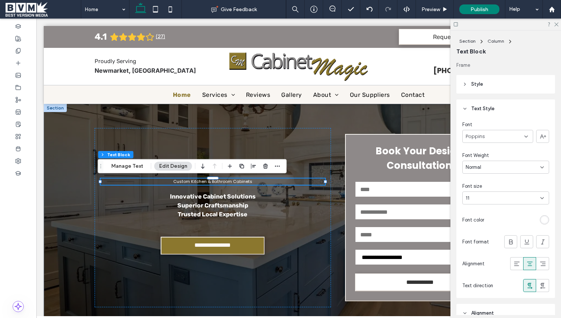
click at [499, 197] on div "11" at bounding box center [501, 198] width 71 height 7
click at [495, 232] on div "10" at bounding box center [504, 237] width 82 height 13
click at [499, 193] on div "11" at bounding box center [506, 198] width 87 height 13
click at [502, 265] on div "12" at bounding box center [504, 263] width 82 height 13
click at [510, 243] on icon at bounding box center [511, 241] width 7 height 7
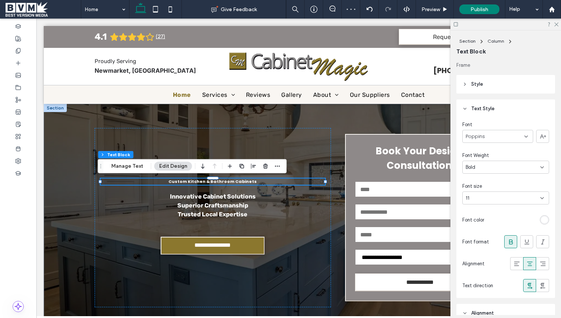
click at [525, 198] on div "11" at bounding box center [501, 198] width 71 height 7
click at [493, 274] on div "96" at bounding box center [504, 276] width 82 height 13
click at [277, 166] on icon "button" at bounding box center [278, 166] width 6 height 6
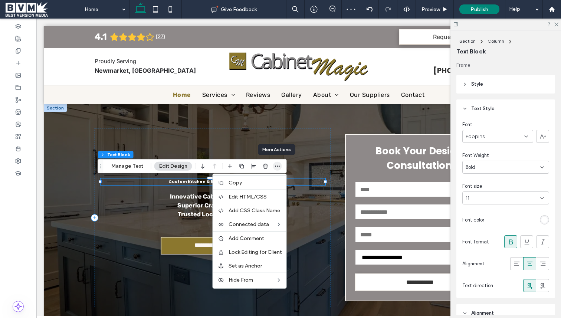
click at [277, 166] on icon "button" at bounding box center [278, 166] width 6 height 6
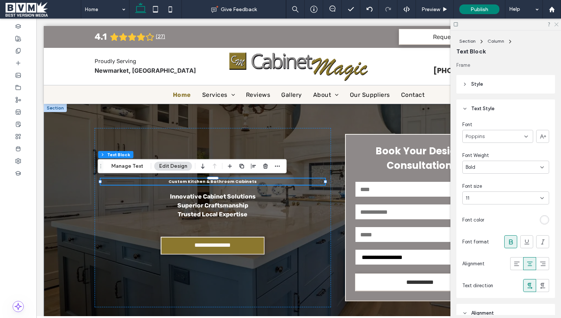
click at [558, 23] on icon at bounding box center [556, 24] width 5 height 5
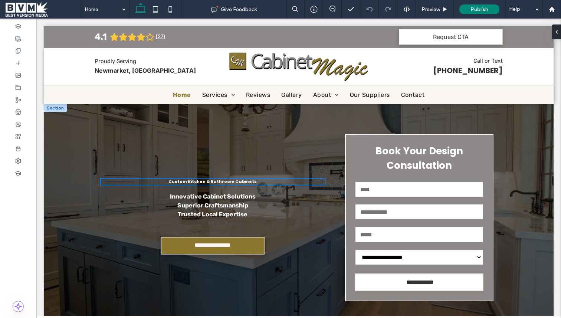
click at [226, 182] on div "Custom Kitchen & Bathroom Cabinets" at bounding box center [213, 182] width 225 height 6
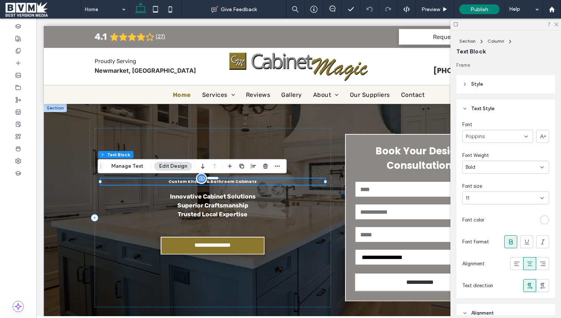
click at [226, 182] on div "Custom Kitchen & Bathroom Cabinets" at bounding box center [213, 182] width 225 height 6
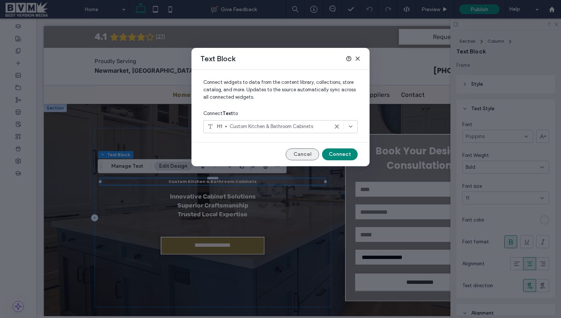
click at [293, 156] on button "Cancel" at bounding box center [302, 155] width 33 height 12
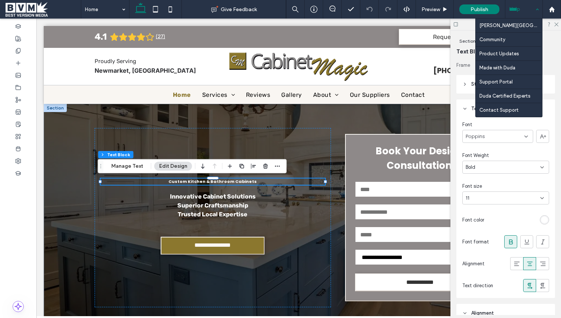
click at [534, 7] on div "Help" at bounding box center [524, 9] width 37 height 19
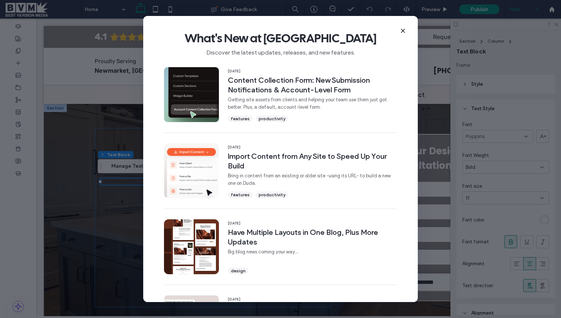
scroll to position [236, 0]
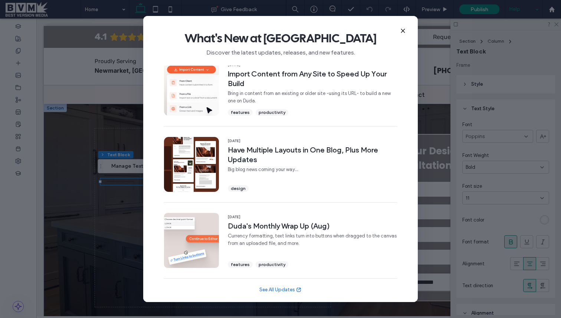
click at [402, 30] on use at bounding box center [402, 30] width 3 height 3
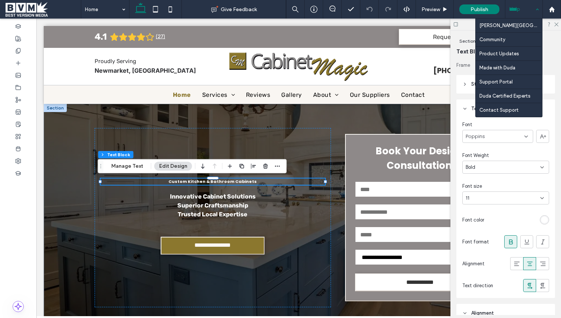
click at [538, 5] on div "Help" at bounding box center [524, 9] width 37 height 19
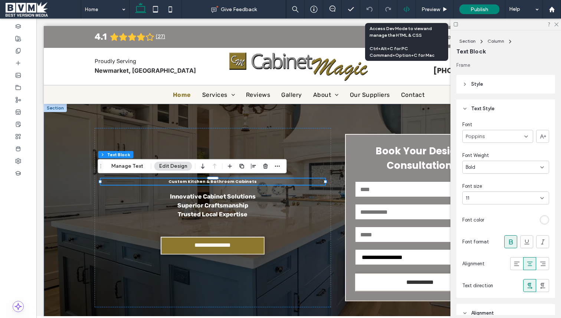
click at [402, 6] on div at bounding box center [407, 9] width 18 height 7
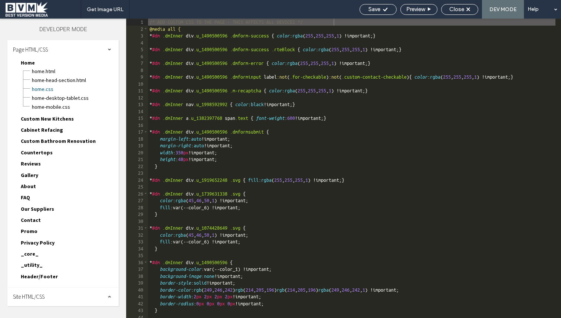
scroll to position [0, 0]
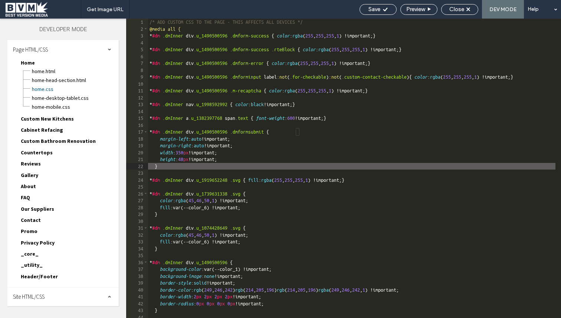
click at [266, 154] on div "/* ADD CUSTOM CSS TO THE PAGE - THIS AFFECTS ALL DEVICES */ @media all { * #dm …" at bounding box center [415, 175] width 534 height 313
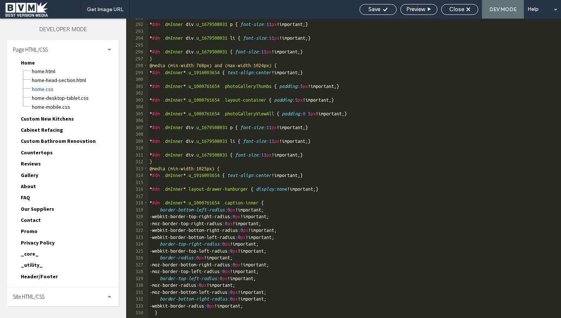
scroll to position [2152, 0]
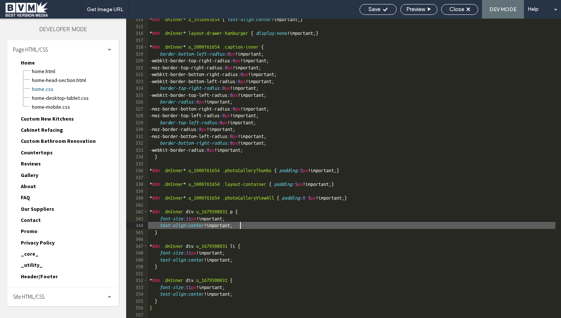
drag, startPoint x: 240, startPoint y: 222, endPoint x: 260, endPoint y: 227, distance: 21.1
click at [240, 222] on div "* #dm .dmInner * .u_1916093654 { text-align : center !important; } * #dm .dmInn…" at bounding box center [415, 172] width 534 height 313
click at [281, 231] on div "* #dm .dmInner * .u_1916093654 { text-align : center !important; } * #dm .dmInn…" at bounding box center [415, 172] width 534 height 313
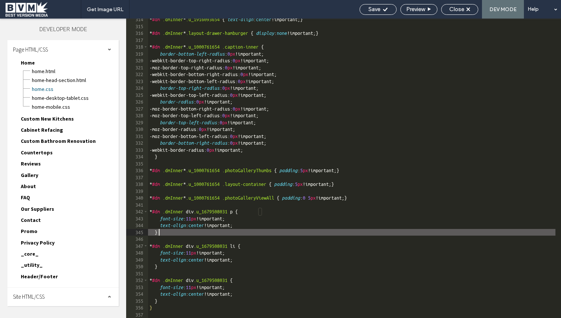
click at [289, 254] on div "* #dm .dmInner * .u_1916093654 { text-align : center !important; } * #dm .dmInn…" at bounding box center [415, 172] width 534 height 313
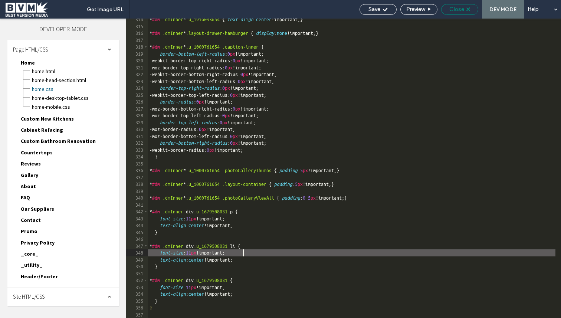
click at [455, 7] on span "Close" at bounding box center [457, 9] width 15 height 7
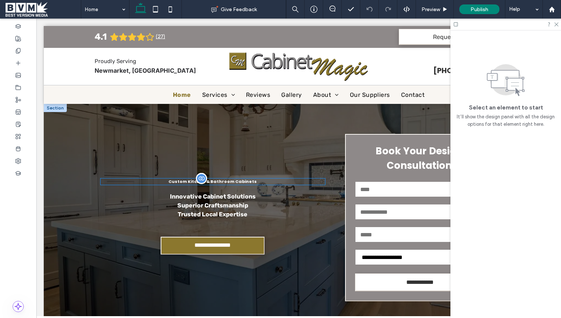
click at [198, 181] on div at bounding box center [201, 178] width 11 height 11
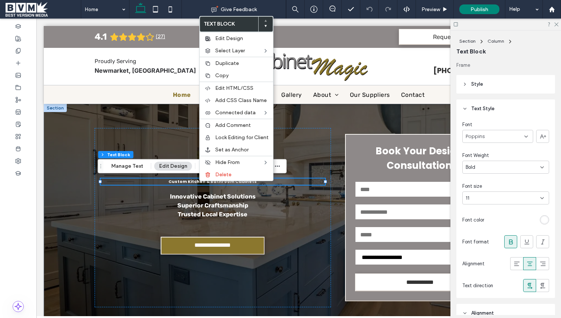
click at [503, 150] on div "Font Poppins Font Weight Bold Font size 11 Font color Font format Alignment Tex…" at bounding box center [506, 208] width 99 height 180
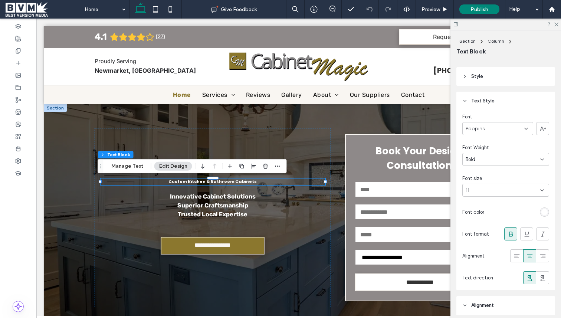
scroll to position [78, 0]
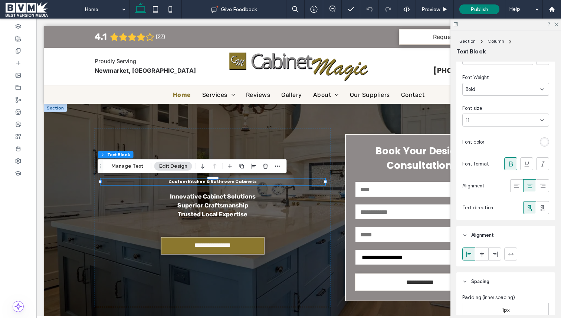
click at [511, 165] on icon at bounding box center [511, 163] width 7 height 7
click at [511, 165] on div at bounding box center [511, 164] width 12 height 12
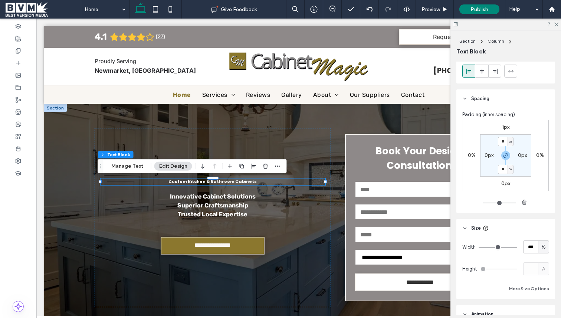
scroll to position [0, 0]
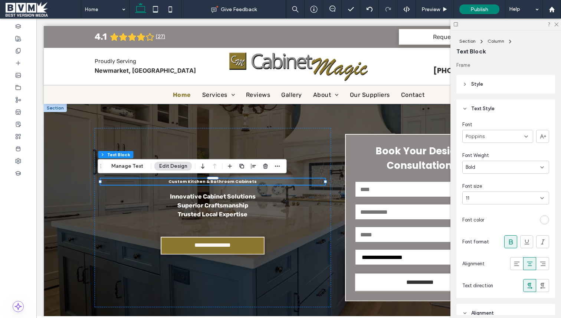
click at [506, 87] on header "Style" at bounding box center [506, 84] width 99 height 19
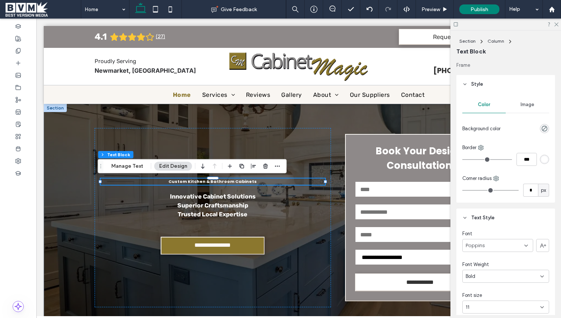
click at [496, 83] on header "Style" at bounding box center [506, 84] width 99 height 19
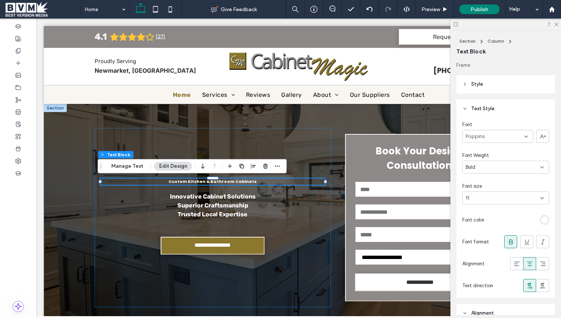
click at [479, 193] on div "11" at bounding box center [506, 198] width 87 height 13
click at [484, 239] on div "10" at bounding box center [504, 237] width 82 height 13
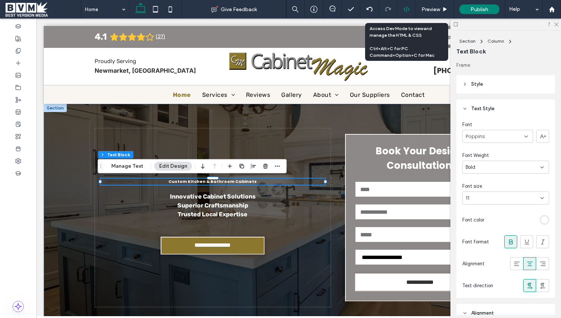
click at [411, 9] on div at bounding box center [407, 9] width 18 height 7
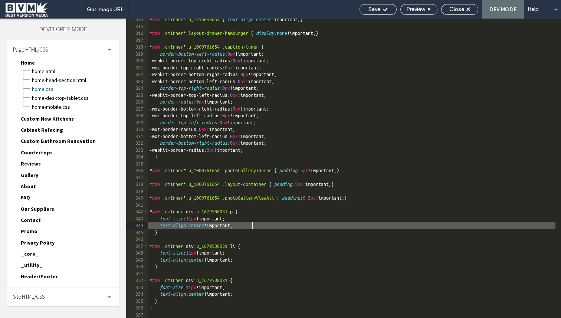
scroll to position [0, 0]
click at [322, 225] on div "* #dm .dmInner * .u_1916093654 { text-align : center !important; } * #dm .dmInn…" at bounding box center [415, 172] width 534 height 313
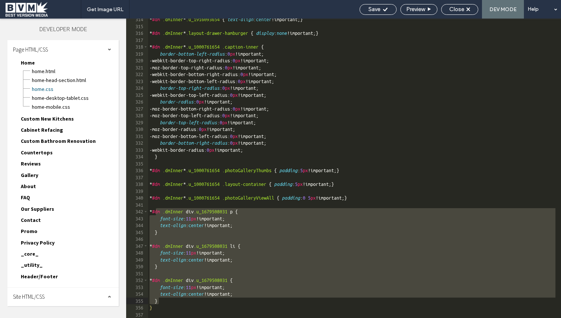
drag, startPoint x: 156, startPoint y: 209, endPoint x: 168, endPoint y: 304, distance: 95.8
click at [168, 304] on div "* #dm .dmInner * .u_1916093654 { text-align : center !important; } * #dm .dmInn…" at bounding box center [415, 172] width 534 height 313
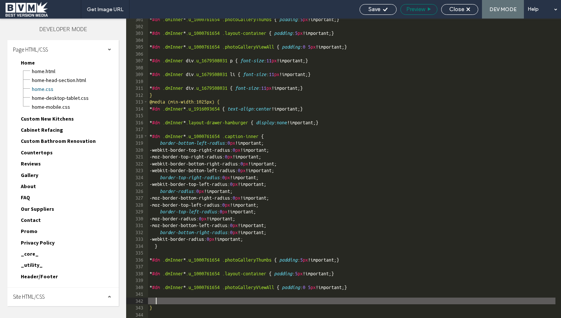
click at [414, 12] on span "Preview" at bounding box center [416, 9] width 19 height 7
click at [385, 10] on icon at bounding box center [386, 10] width 6 height 6
click at [376, 7] on span "Save" at bounding box center [375, 9] width 12 height 7
click at [459, 12] on span "Close" at bounding box center [457, 9] width 15 height 7
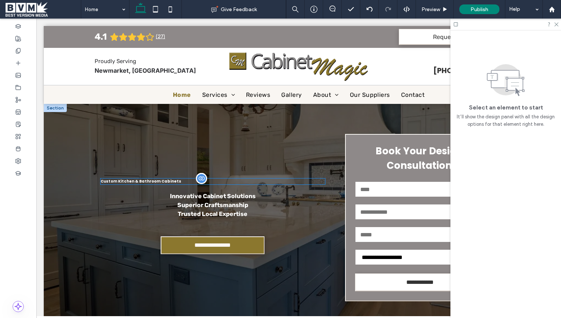
click at [152, 182] on div "Custom Kitchen & Bathroom Cabinets" at bounding box center [213, 182] width 225 height 6
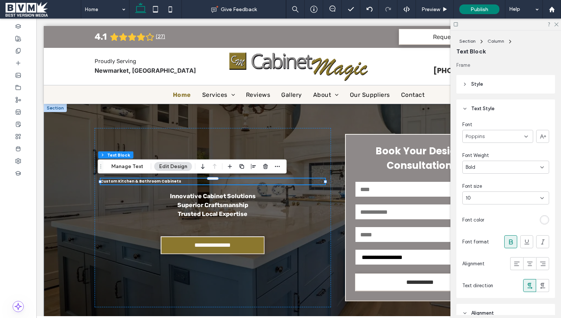
click at [495, 197] on div "10" at bounding box center [501, 198] width 71 height 7
click at [488, 274] on div "14" at bounding box center [504, 276] width 82 height 13
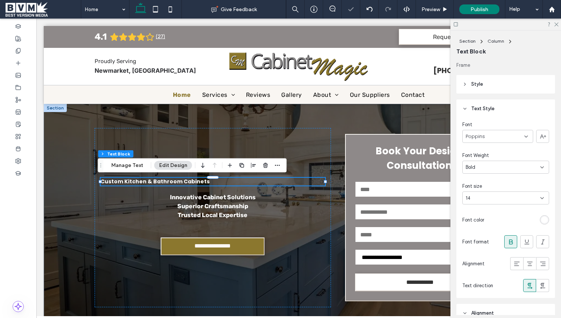
click at [503, 195] on div "14" at bounding box center [501, 198] width 71 height 7
click at [492, 252] on div "60" at bounding box center [504, 250] width 82 height 13
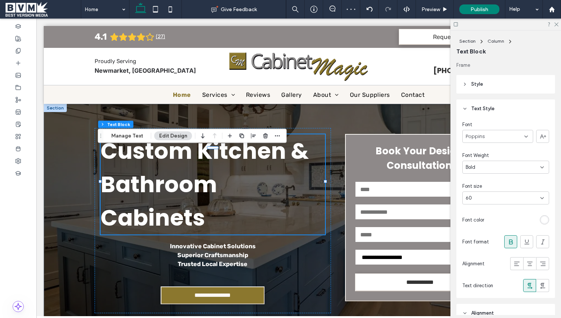
click at [491, 200] on div "60" at bounding box center [501, 198] width 71 height 7
click at [486, 236] on div "10" at bounding box center [504, 237] width 82 height 13
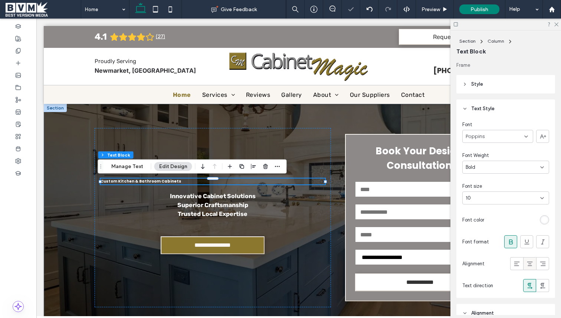
click at [526, 260] on icon at bounding box center [529, 263] width 7 height 7
click at [502, 200] on div "10" at bounding box center [501, 198] width 71 height 7
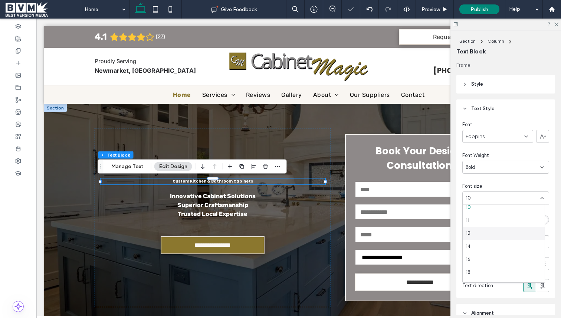
scroll to position [98, 0]
click at [488, 244] on div "32" at bounding box center [504, 243] width 82 height 13
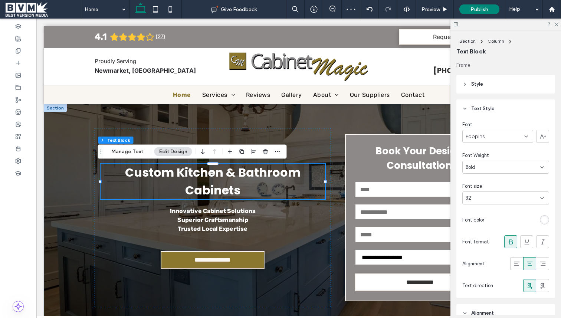
click at [493, 199] on div "32" at bounding box center [501, 198] width 71 height 7
click at [490, 256] on div "36" at bounding box center [504, 259] width 82 height 13
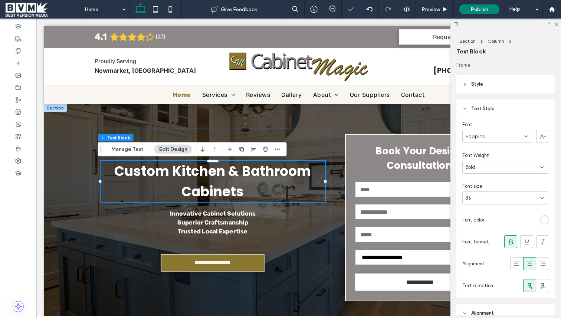
click at [491, 201] on div "36" at bounding box center [501, 198] width 71 height 7
click at [498, 260] on div "48" at bounding box center [504, 263] width 82 height 13
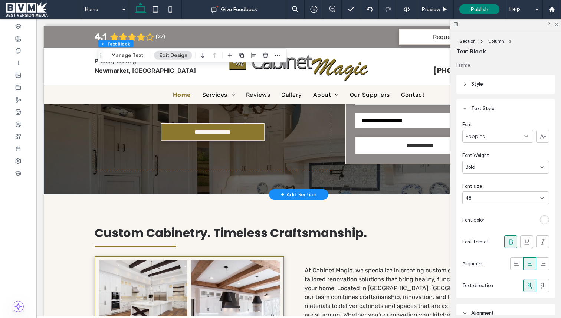
scroll to position [0, 0]
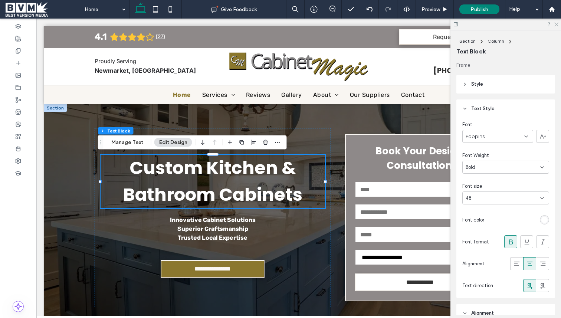
click at [558, 25] on icon at bounding box center [556, 24] width 5 height 5
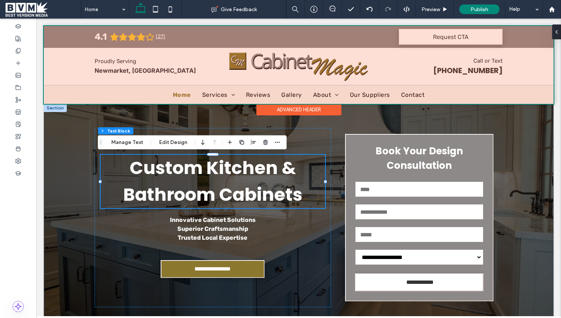
click at [212, 85] on div at bounding box center [299, 65] width 510 height 78
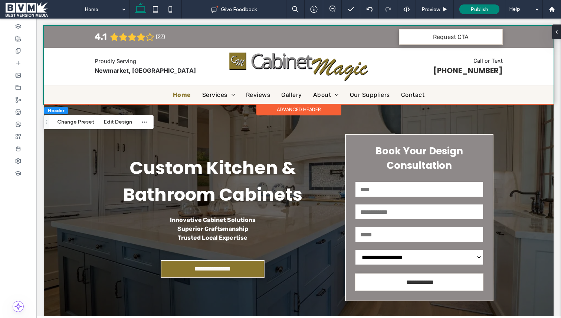
click at [274, 107] on div "Advanced Header" at bounding box center [299, 110] width 85 height 12
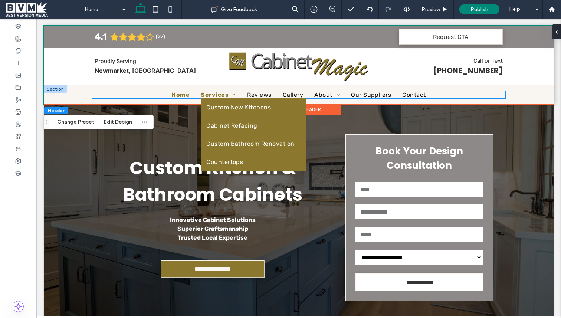
click at [217, 92] on span "Services" at bounding box center [218, 94] width 35 height 7
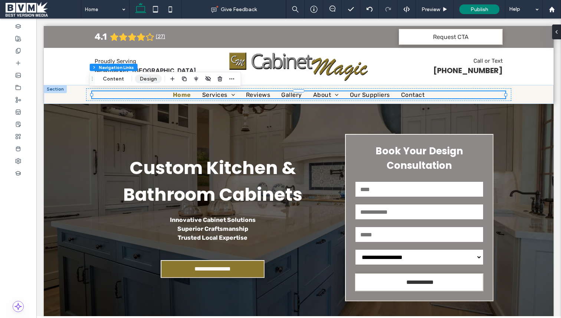
click at [137, 76] on button "Design" at bounding box center [148, 79] width 27 height 9
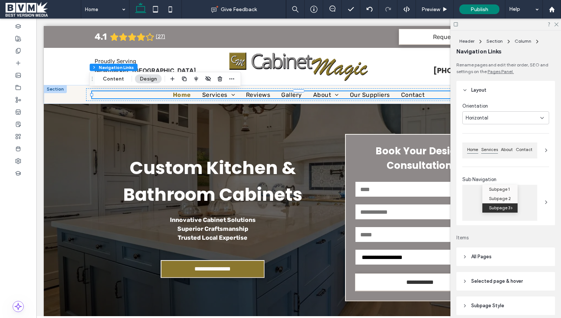
click at [489, 149] on span "Services" at bounding box center [490, 149] width 20 height 7
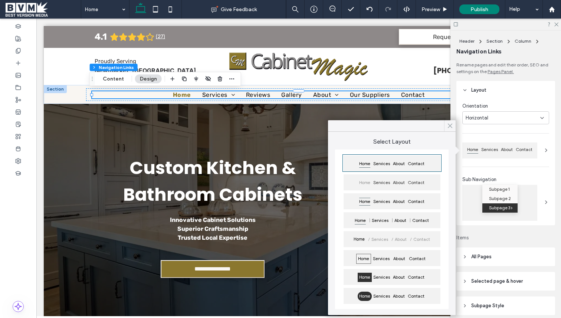
click at [452, 124] on icon at bounding box center [450, 126] width 7 height 7
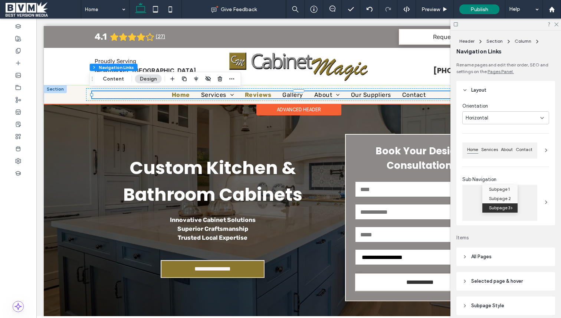
click at [272, 94] on link "Reviews" at bounding box center [258, 94] width 38 height 7
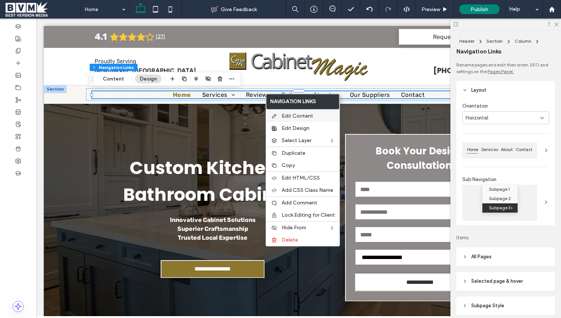
click at [291, 114] on span "Edit Content" at bounding box center [298, 116] width 32 height 6
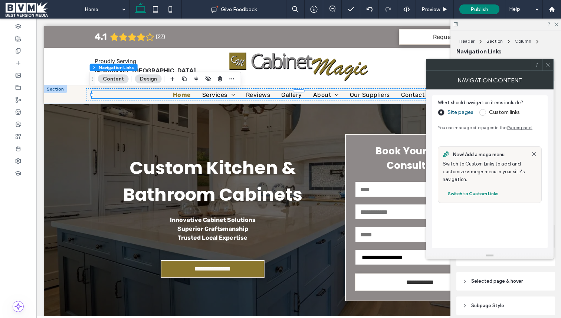
click at [531, 150] on div "New! Add a mega menu Switch to Custom Links to add and customize a mega menu in…" at bounding box center [489, 175] width 103 height 56
click at [534, 153] on use at bounding box center [533, 153] width 3 height 3
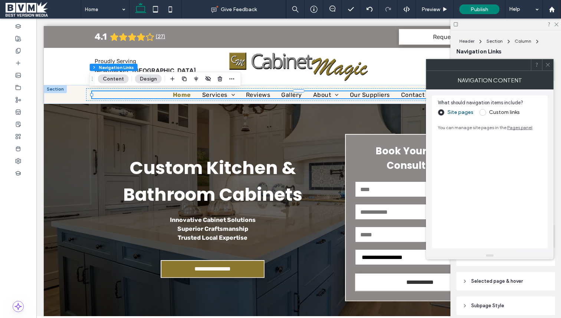
click at [551, 65] on div at bounding box center [547, 64] width 11 height 11
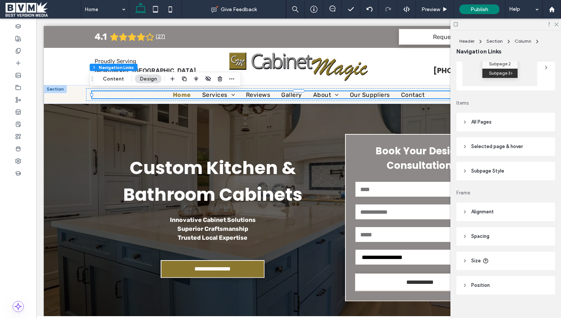
scroll to position [144, 0]
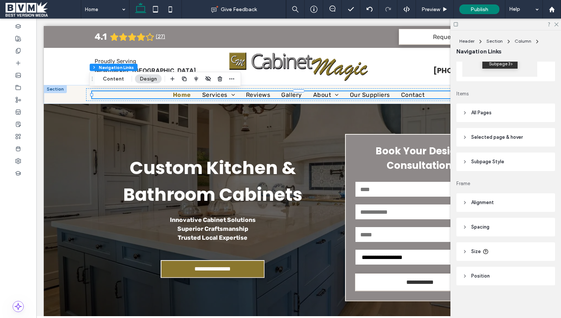
click at [517, 135] on span "Selected page & hover" at bounding box center [498, 137] width 52 height 7
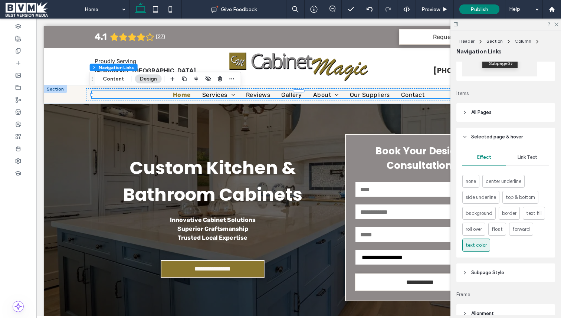
click at [517, 135] on span "Selected page & hover" at bounding box center [498, 136] width 52 height 7
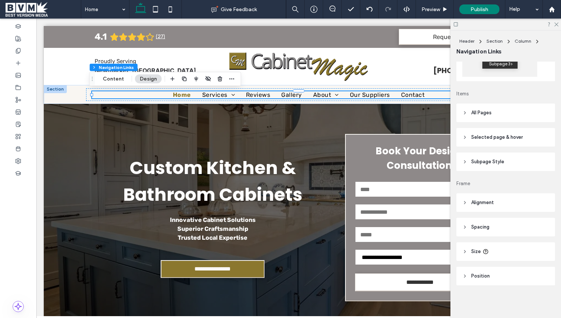
click at [486, 164] on span "Subpage Style" at bounding box center [488, 161] width 33 height 7
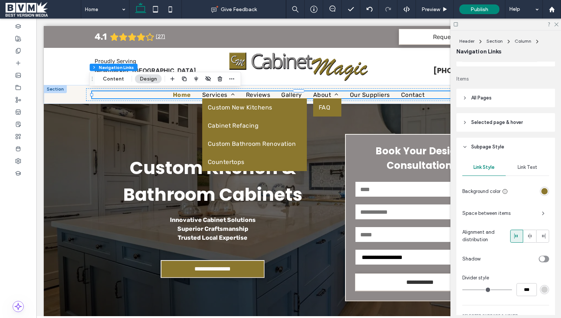
scroll to position [159, 0]
click at [523, 164] on span "Link Text" at bounding box center [528, 167] width 20 height 6
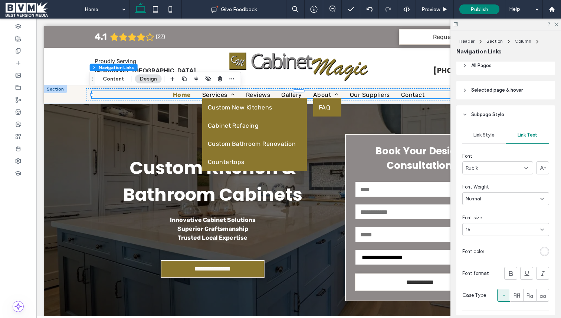
scroll to position [176, 0]
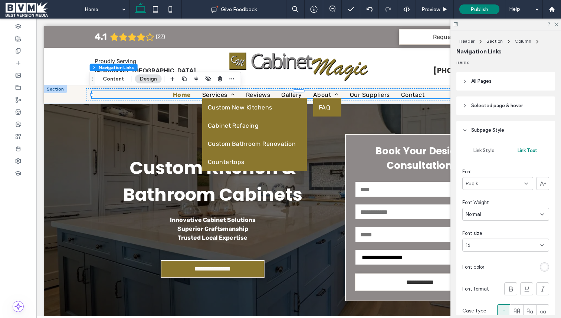
click at [466, 108] on icon at bounding box center [465, 105] width 5 height 5
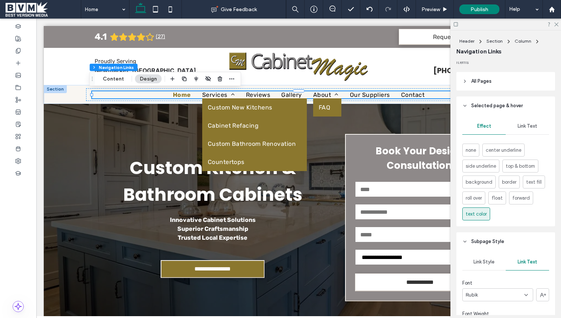
click at [532, 126] on span "Link Text" at bounding box center [528, 126] width 20 height 6
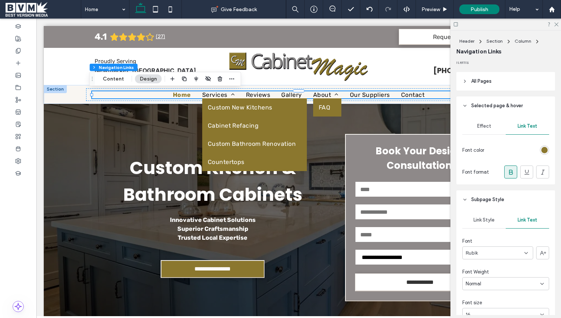
click at [512, 172] on div at bounding box center [511, 172] width 12 height 12
click at [558, 25] on icon at bounding box center [556, 24] width 5 height 5
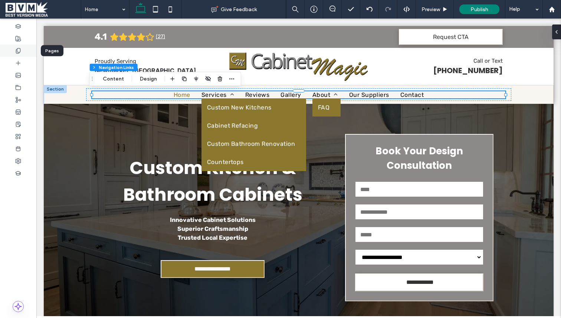
click at [19, 46] on div at bounding box center [18, 51] width 36 height 12
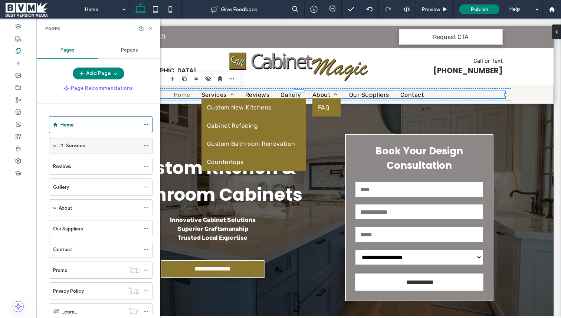
click at [75, 147] on label "Services" at bounding box center [75, 145] width 19 height 13
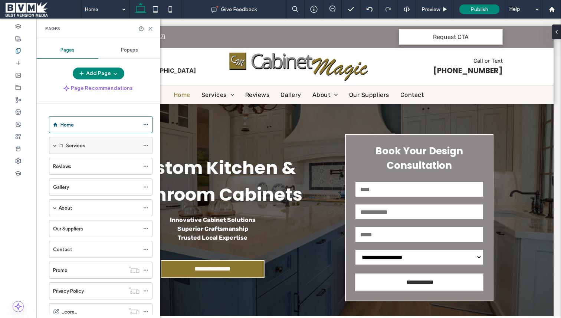
click at [69, 146] on label "Services" at bounding box center [75, 145] width 19 height 13
click at [53, 144] on span at bounding box center [55, 146] width 4 height 4
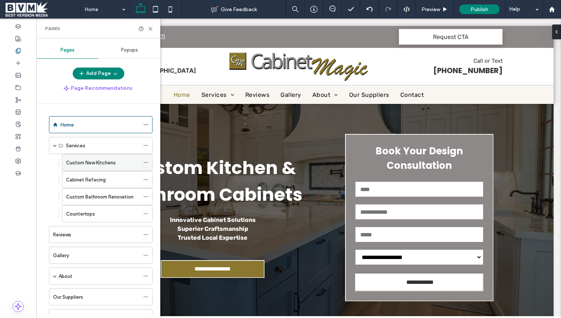
click at [78, 162] on label "Custom New Kitchens" at bounding box center [91, 162] width 50 height 13
